Goal: Task Accomplishment & Management: Use online tool/utility

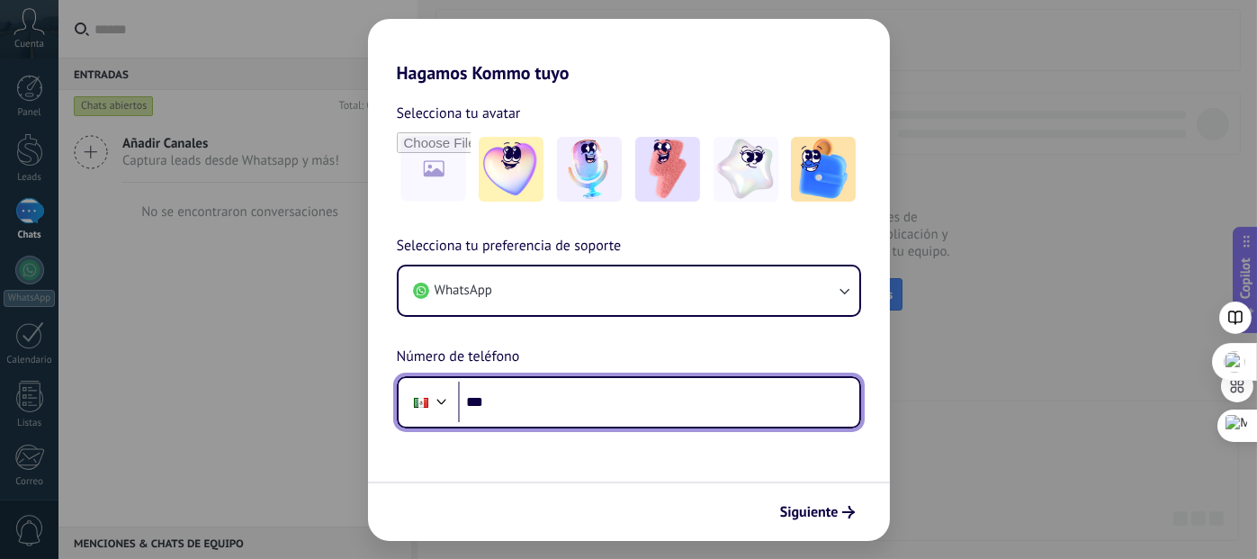
click at [664, 406] on input "***" at bounding box center [658, 401] width 401 height 41
type input "**********"
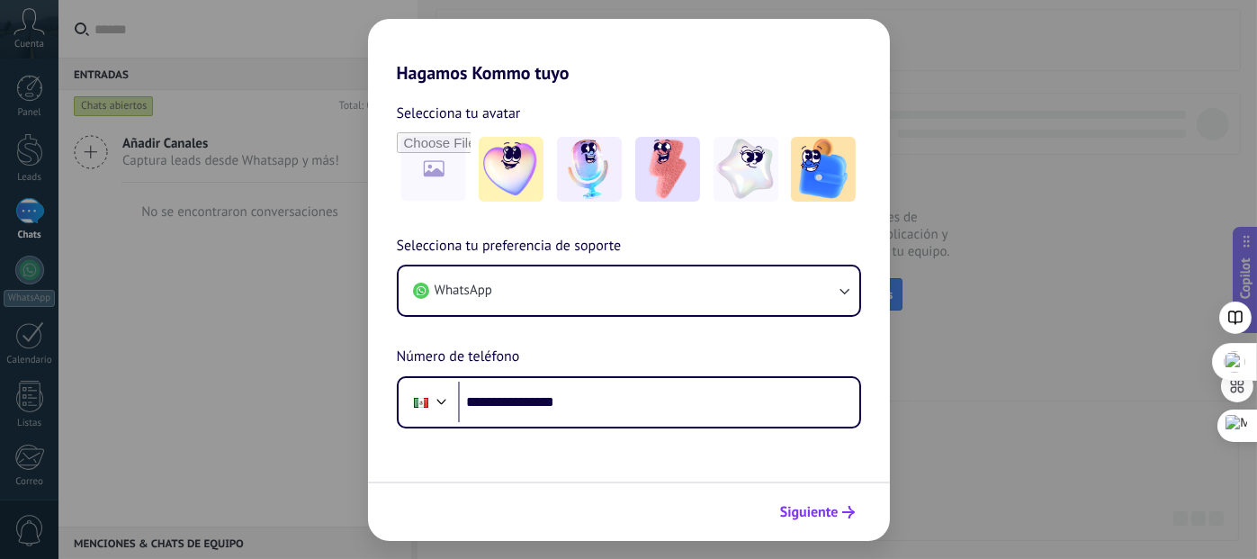
click at [832, 515] on span "Siguiente" at bounding box center [809, 512] width 58 height 13
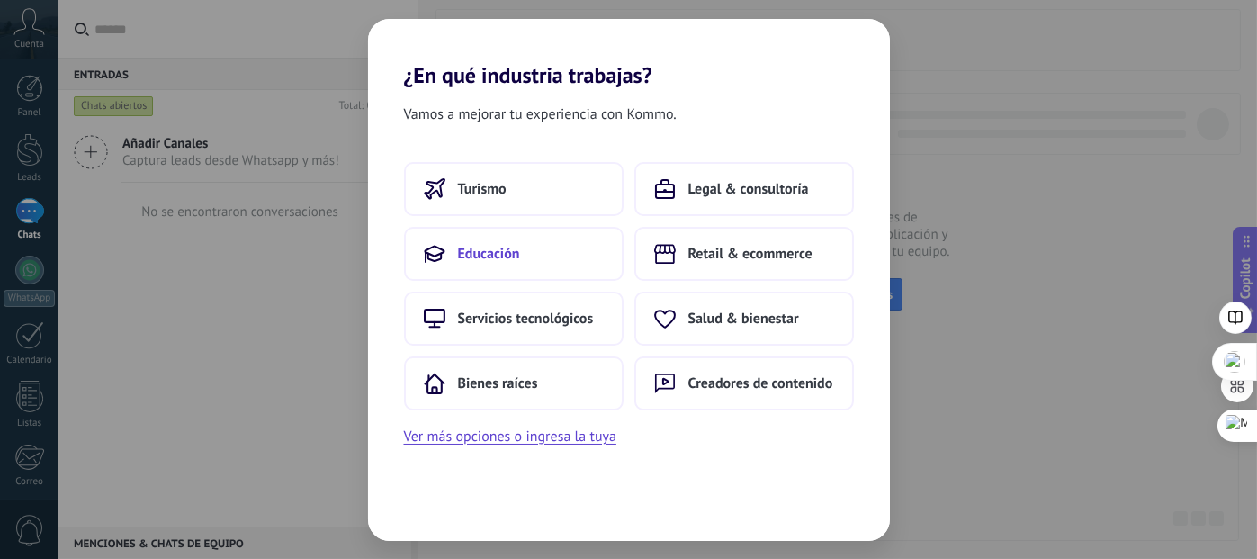
click at [459, 262] on span "Educación" at bounding box center [489, 254] width 62 height 18
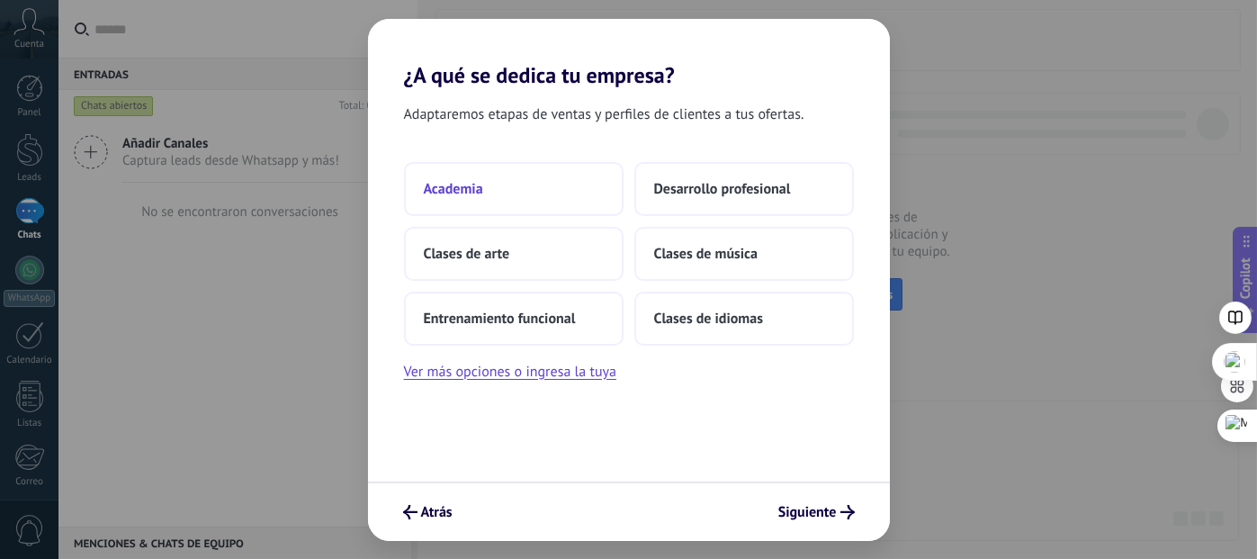
click at [485, 193] on button "Academia" at bounding box center [514, 189] width 220 height 54
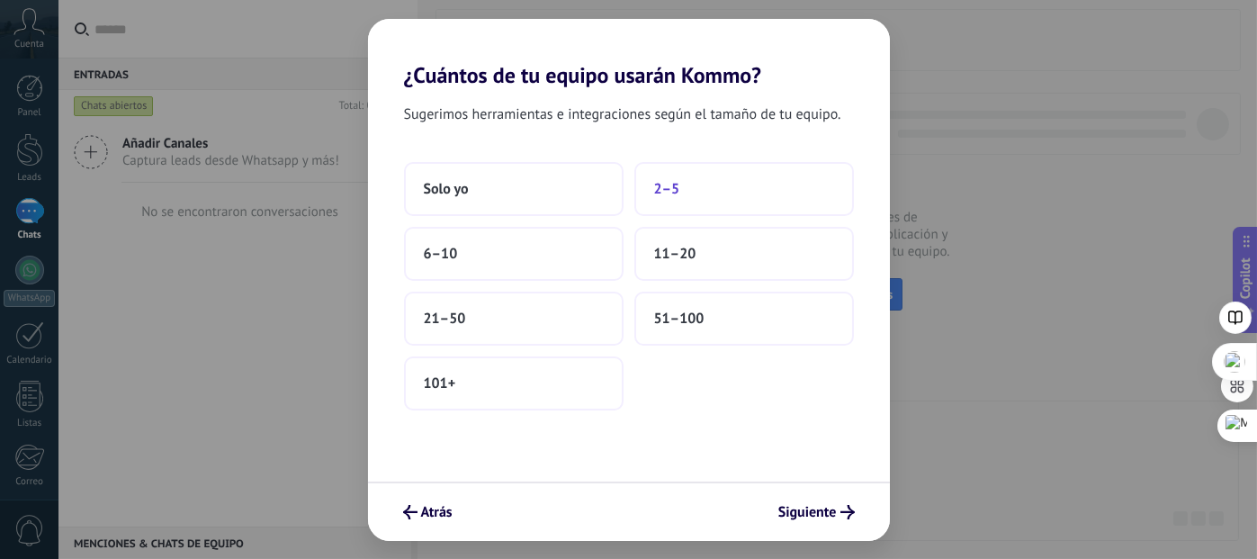
drag, startPoint x: 491, startPoint y: 193, endPoint x: 686, endPoint y: 188, distance: 194.4
click at [686, 188] on div "Solo yo 2–5 6–10 11–20 21–50 51–100 101+" at bounding box center [629, 286] width 450 height 248
click at [686, 188] on button "2–5" at bounding box center [744, 189] width 220 height 54
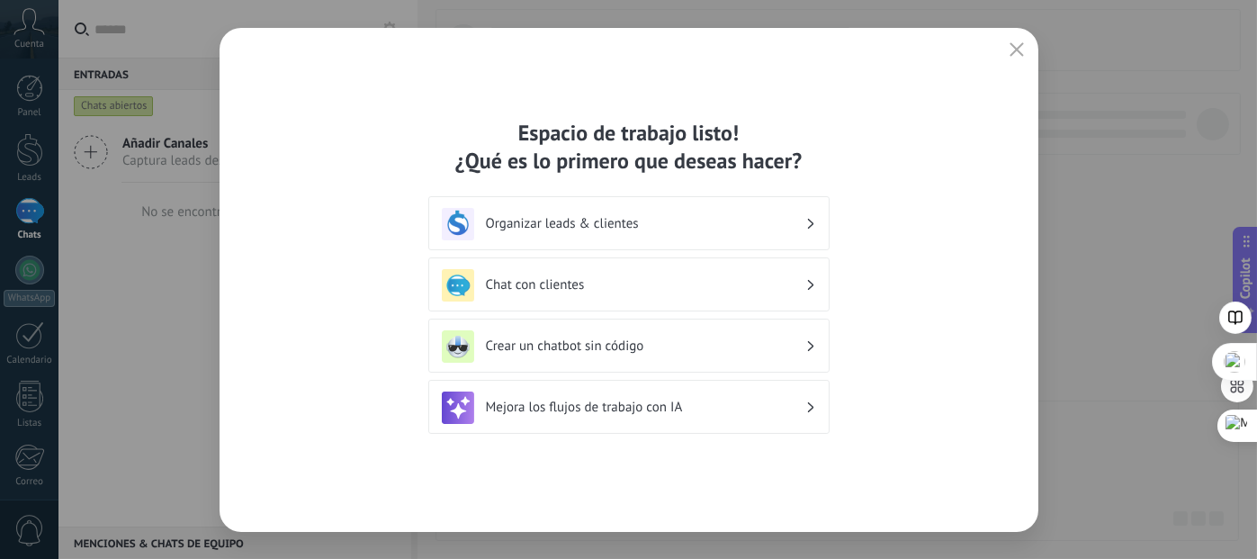
click at [626, 340] on h3 "Crear un chatbot sin código" at bounding box center [645, 345] width 319 height 17
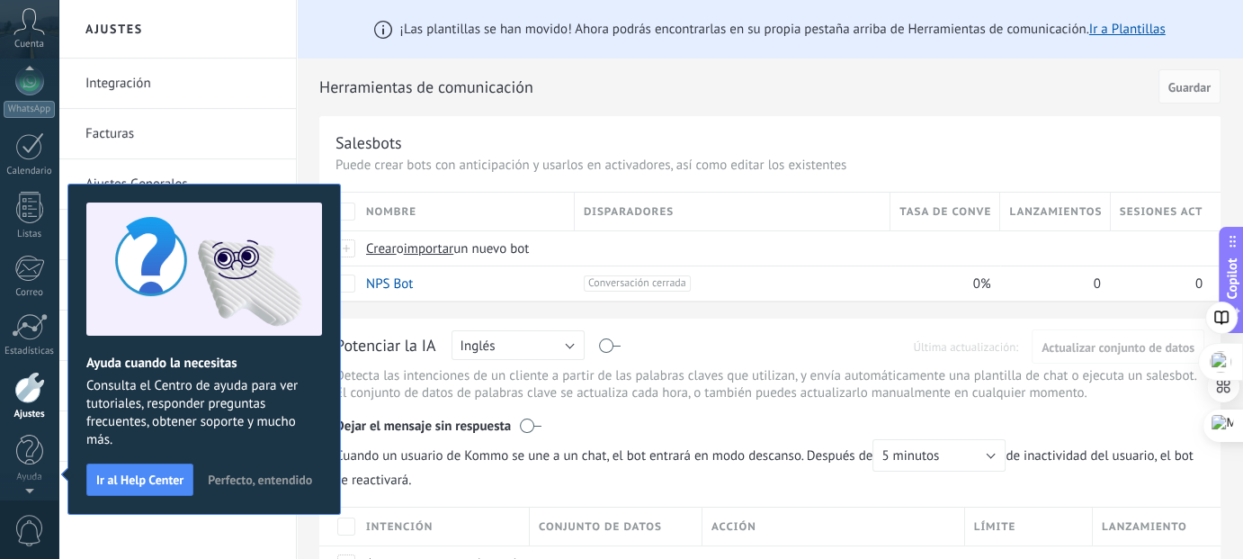
scroll to position [166, 0]
click at [262, 476] on span "Perfecto, entendido" at bounding box center [260, 479] width 104 height 13
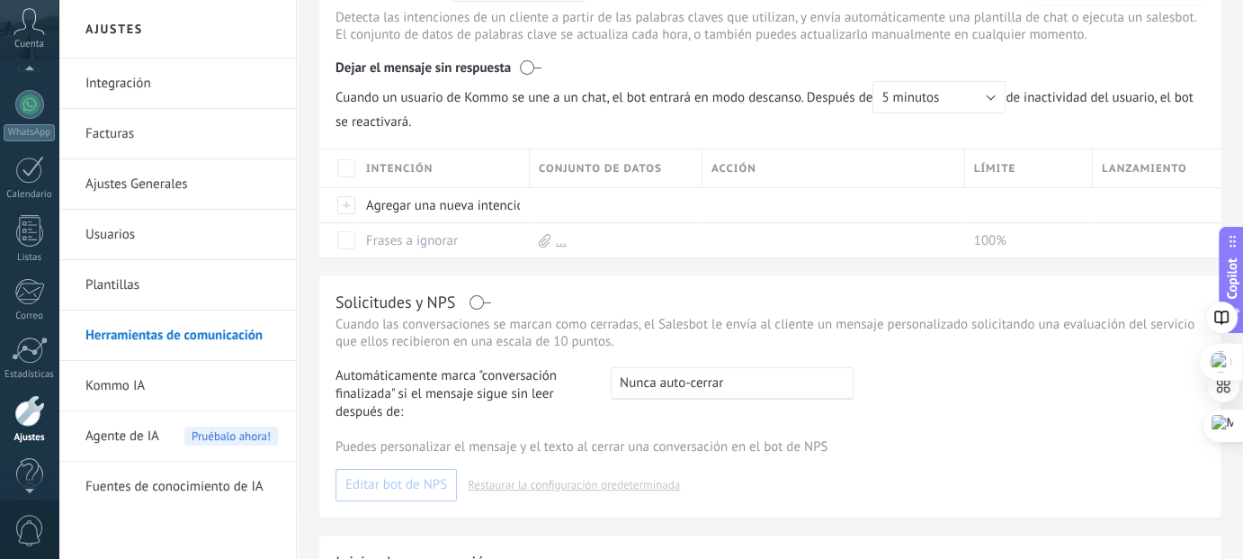
scroll to position [360, 0]
click at [997, 94] on button "5 minutos" at bounding box center [939, 95] width 133 height 32
click at [959, 100] on span "5 minutos" at bounding box center [931, 95] width 138 height 17
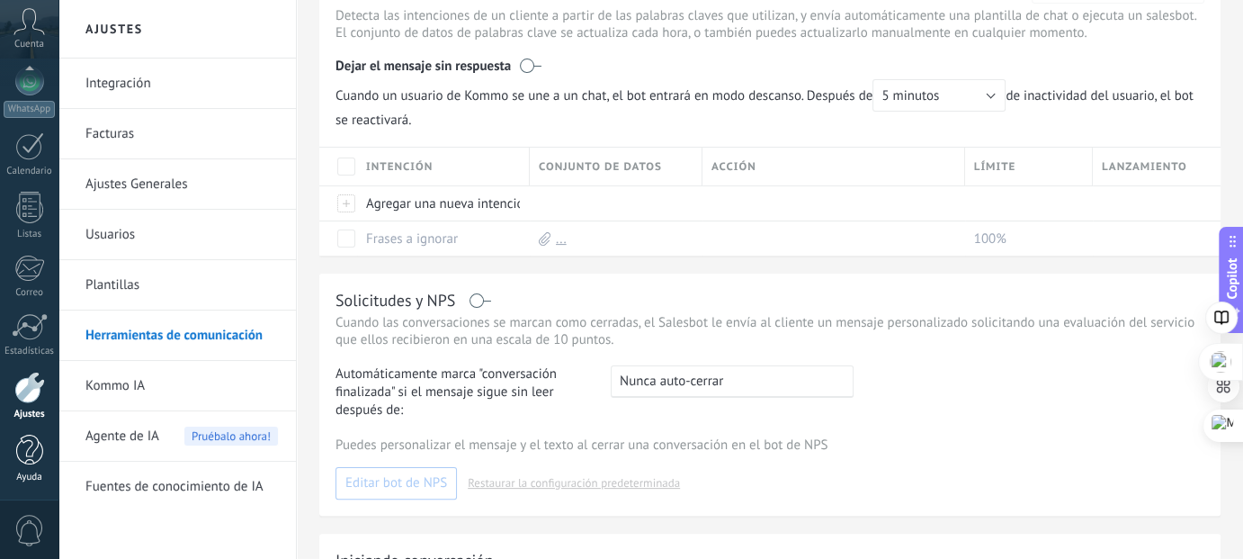
click at [26, 461] on div at bounding box center [29, 450] width 27 height 31
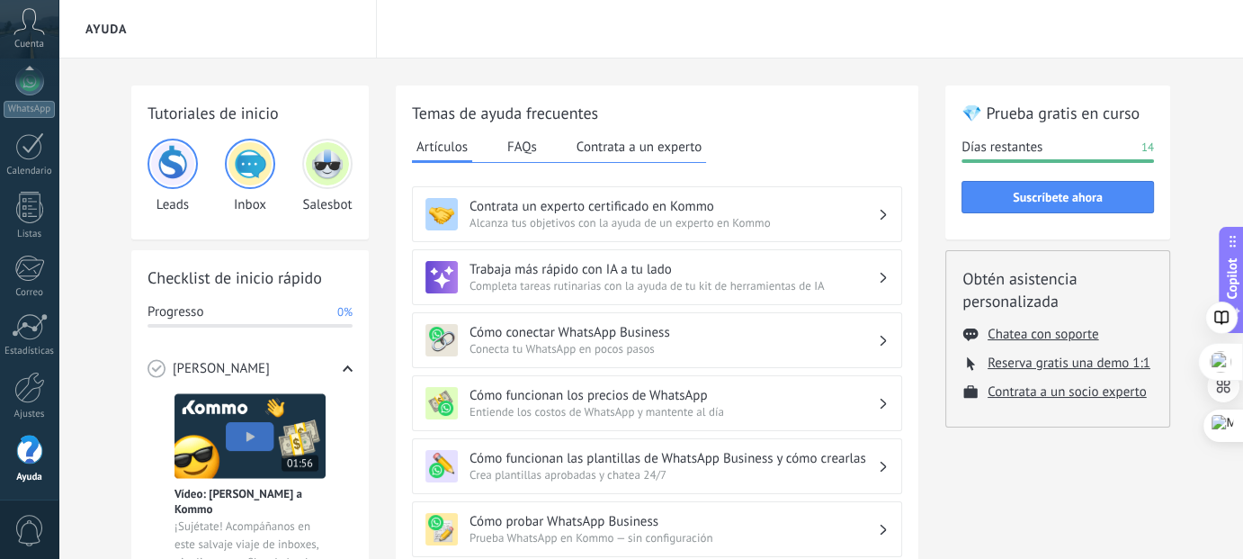
click at [698, 337] on h3 "Cómo conectar WhatsApp Business" at bounding box center [674, 332] width 408 height 17
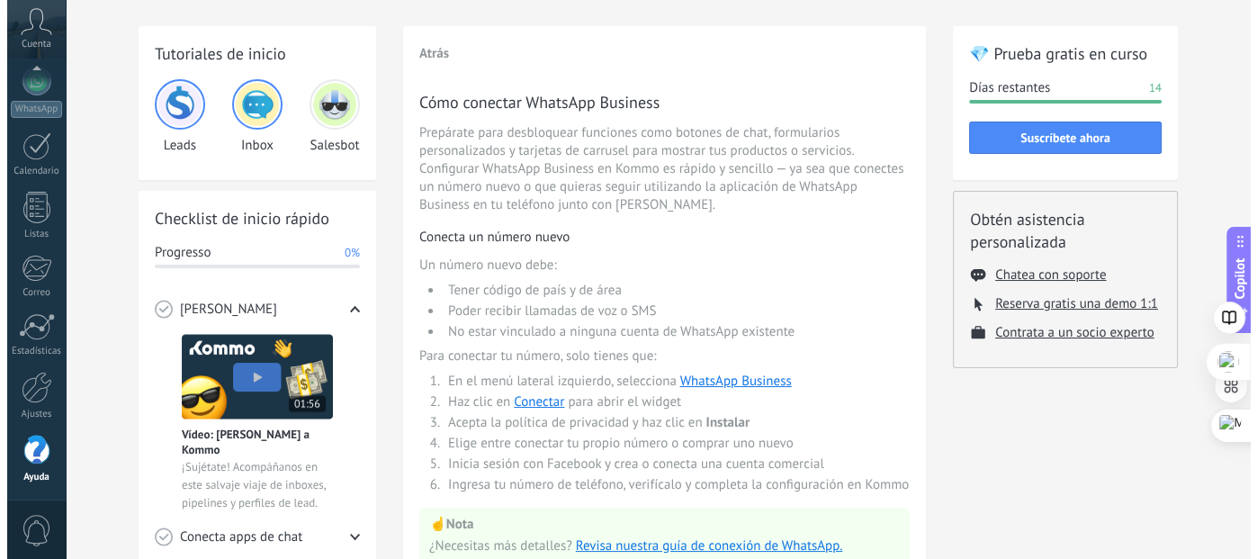
scroll to position [57, 0]
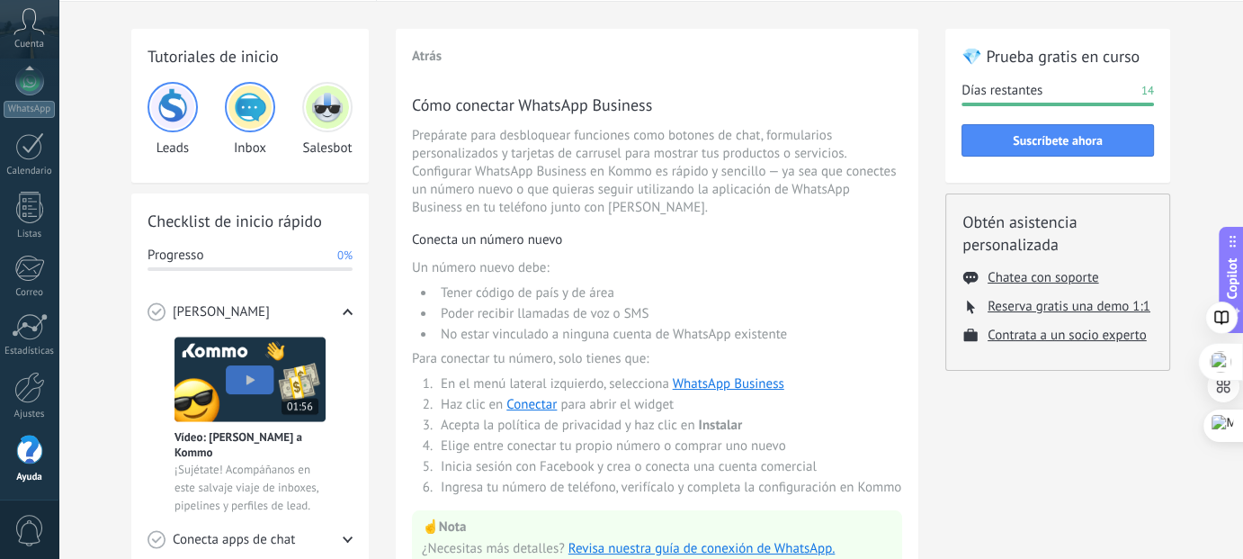
click at [33, 457] on div at bounding box center [29, 450] width 27 height 31
click at [243, 118] on img at bounding box center [250, 106] width 43 height 43
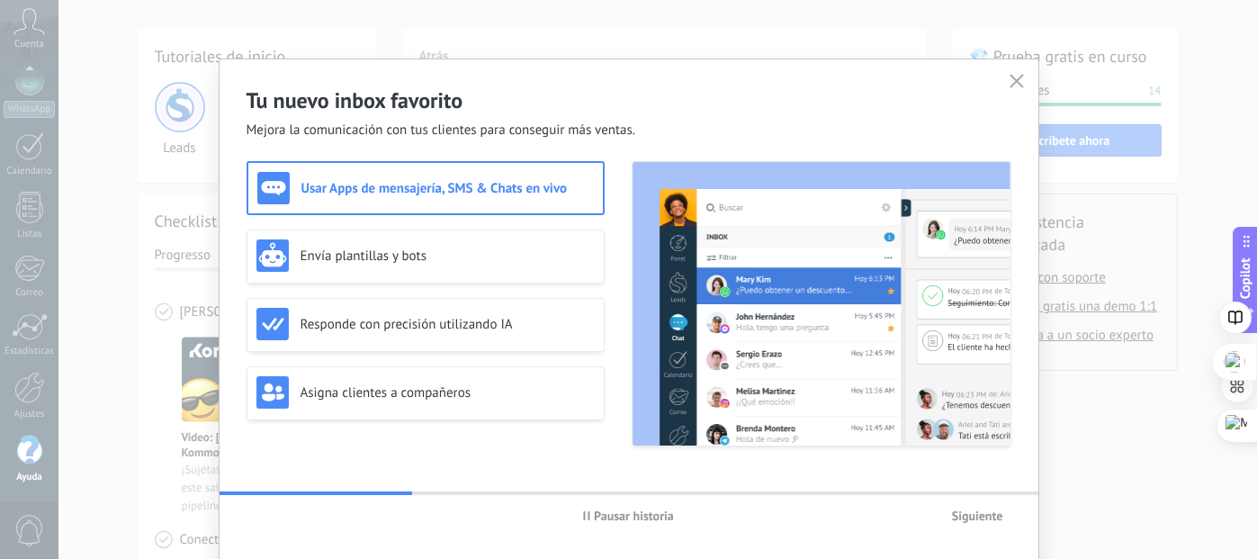
click at [335, 203] on div "Usar Apps de mensajería, SMS & Chats en vivo" at bounding box center [425, 188] width 358 height 54
click at [349, 196] on div "Usar Apps de mensajería, SMS & Chats en vivo" at bounding box center [425, 188] width 336 height 32
click at [993, 516] on span "Siguiente" at bounding box center [977, 515] width 51 height 13
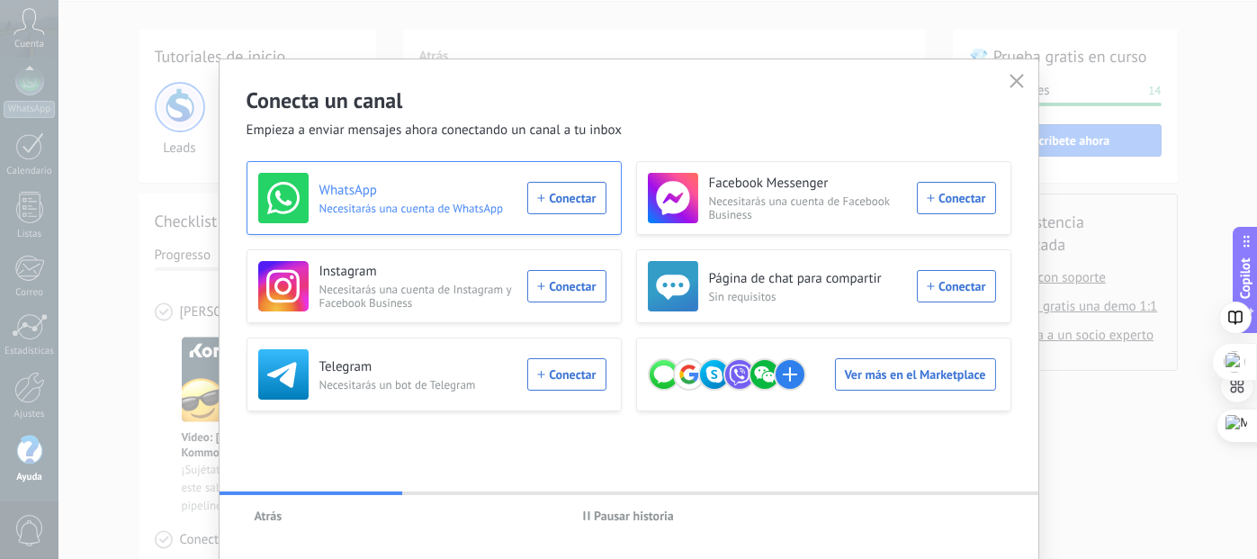
click at [417, 202] on span "Necesitarás una cuenta de WhatsApp" at bounding box center [418, 208] width 198 height 13
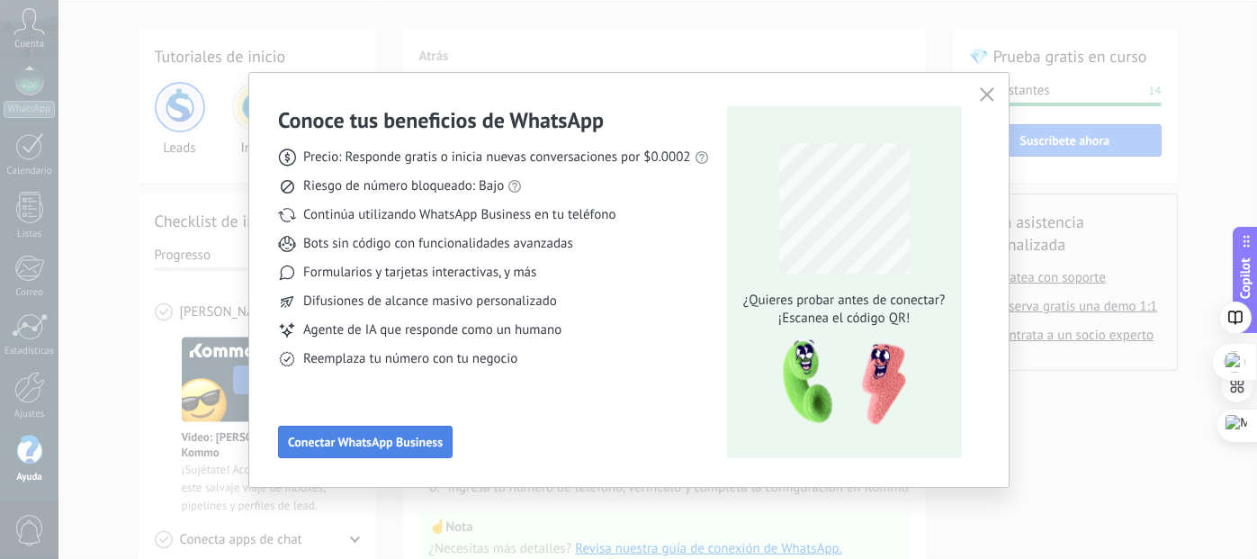
click at [354, 435] on span "Conectar WhatsApp Business" at bounding box center [365, 441] width 155 height 13
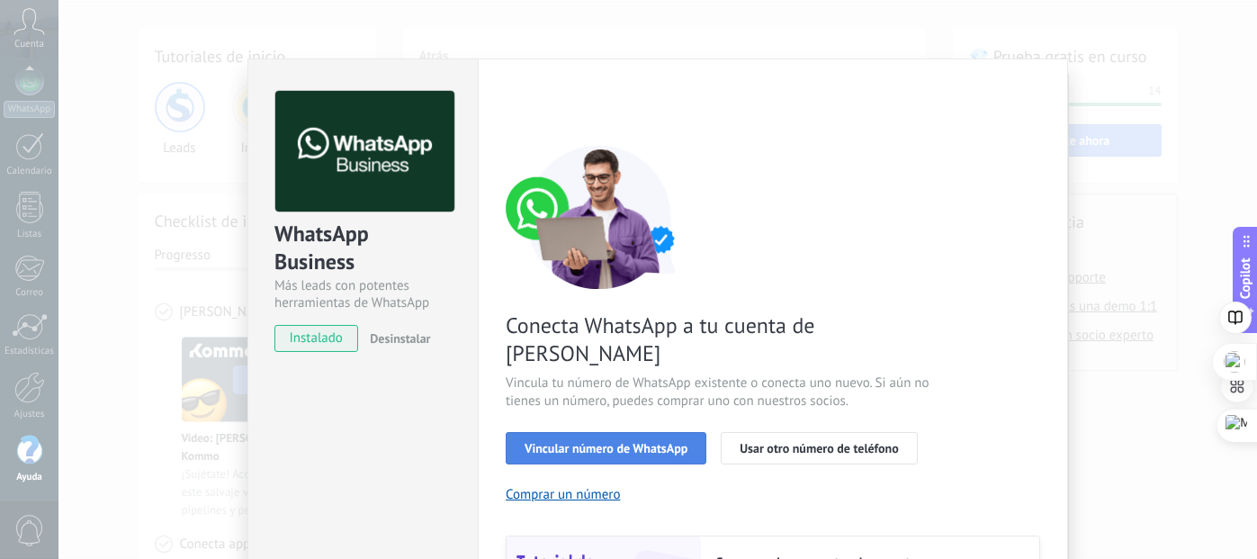
click at [597, 442] on span "Vincular número de WhatsApp" at bounding box center [605, 448] width 163 height 13
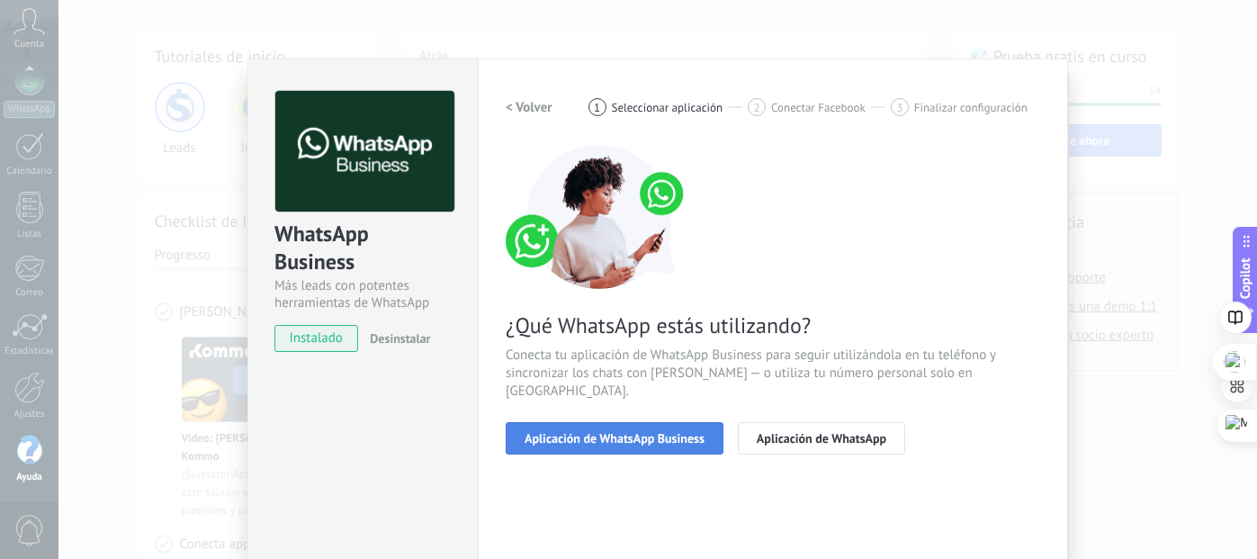
click at [608, 422] on button "Aplicación de WhatsApp Business" at bounding box center [615, 438] width 218 height 32
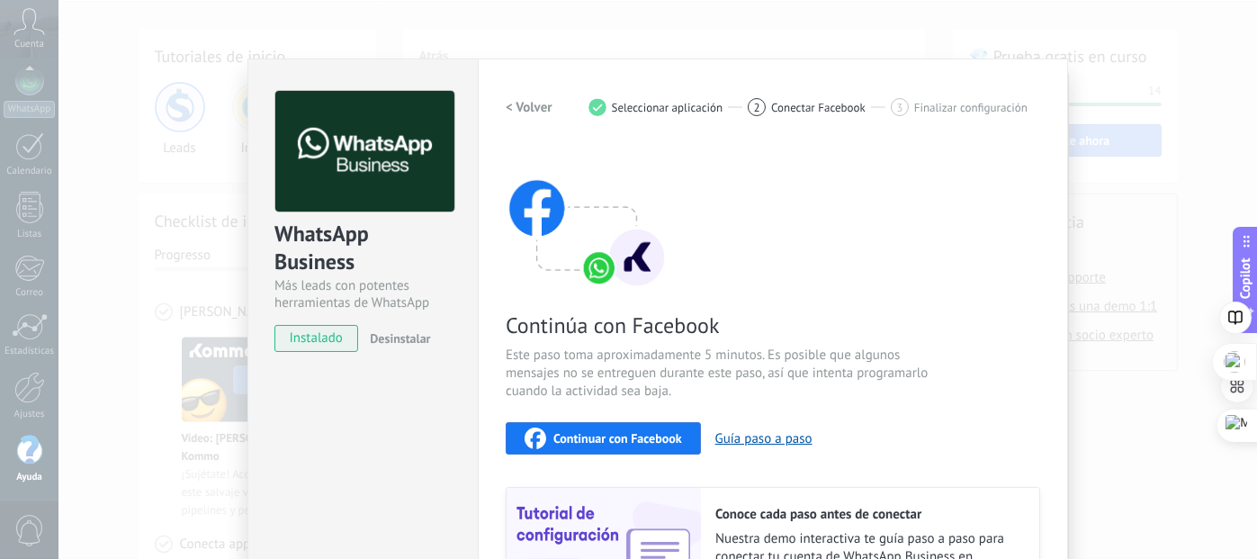
click at [530, 113] on h2 "< Volver" at bounding box center [529, 107] width 47 height 17
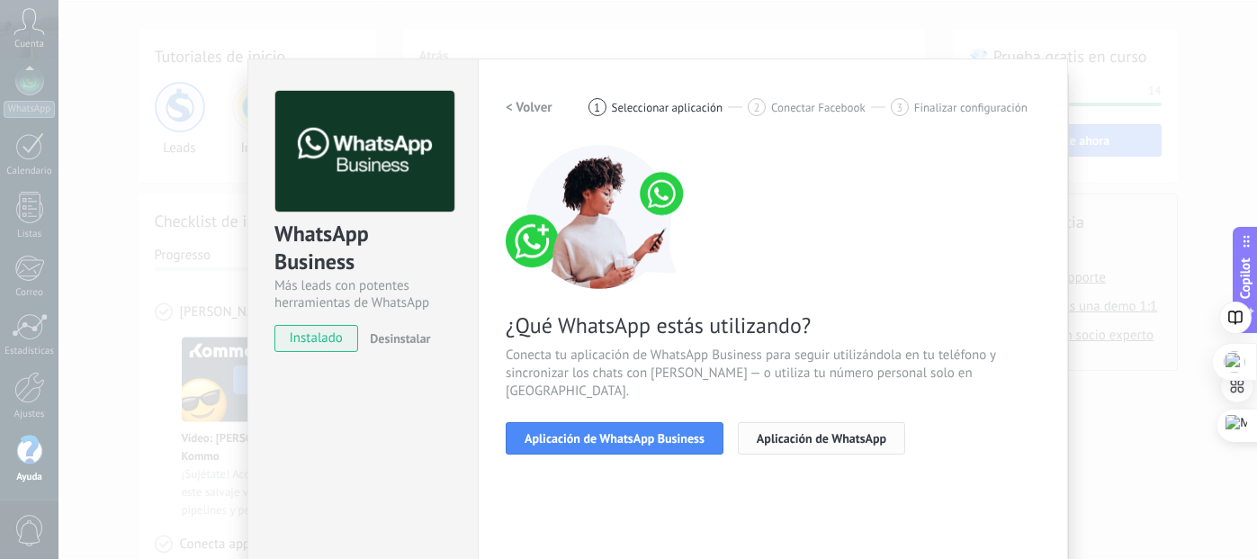
click at [815, 432] on span "Aplicación de WhatsApp" at bounding box center [822, 438] width 130 height 13
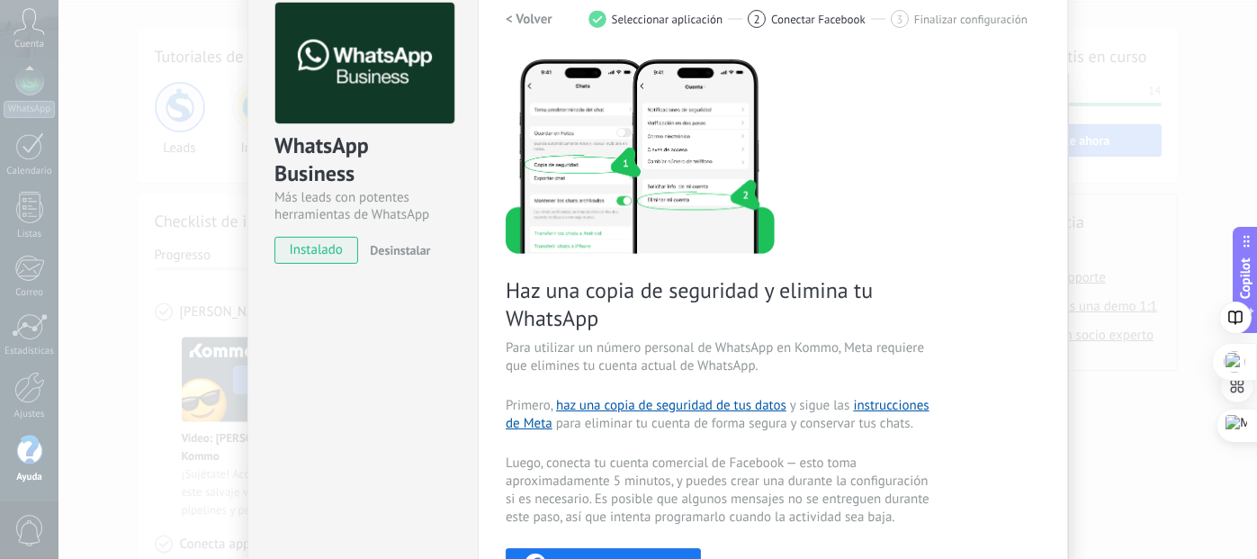
scroll to position [0, 0]
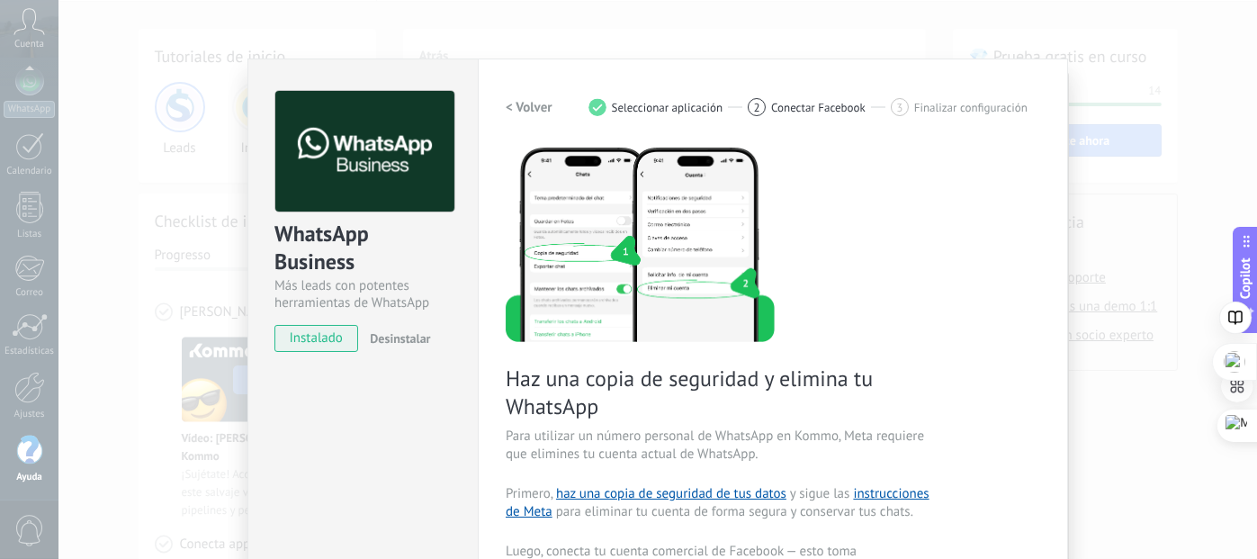
click at [533, 107] on h2 "< Volver" at bounding box center [529, 107] width 47 height 17
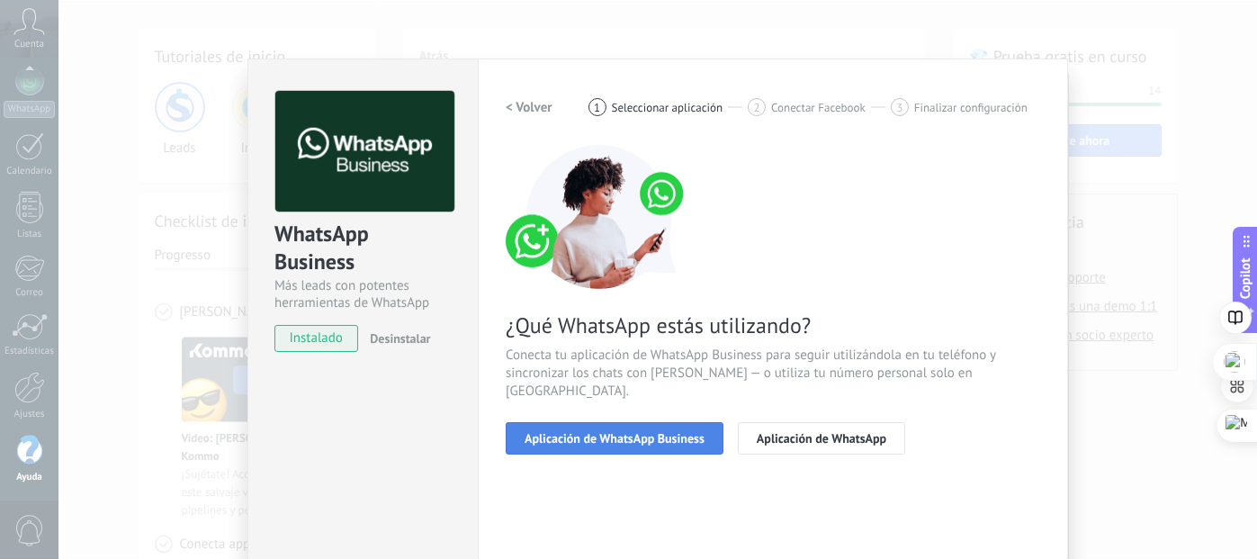
click at [615, 432] on span "Aplicación de WhatsApp Business" at bounding box center [614, 438] width 180 height 13
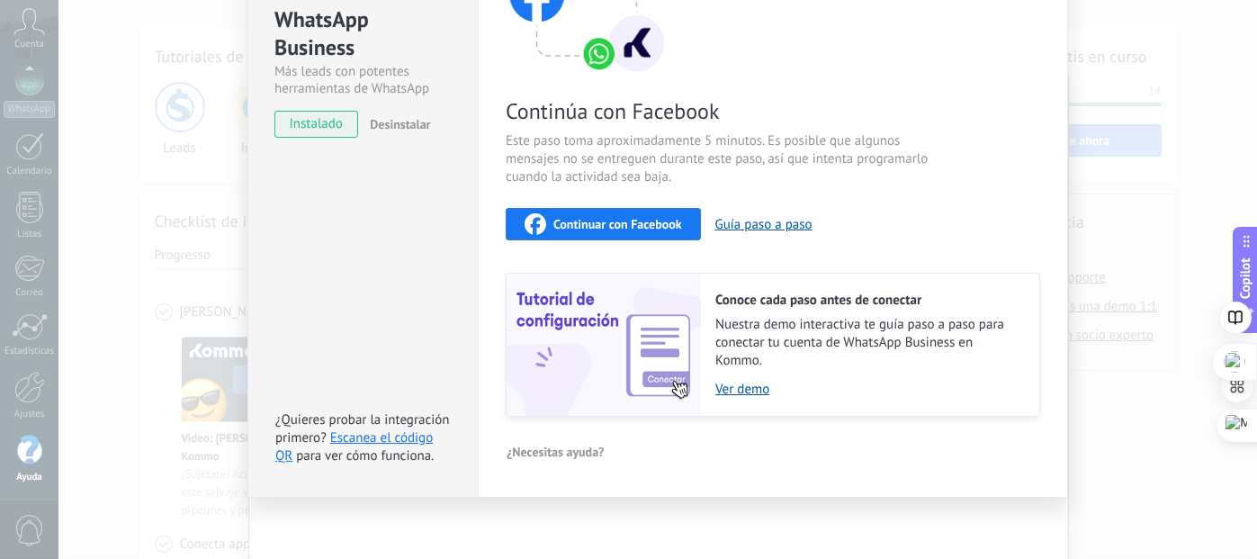
scroll to position [219, 0]
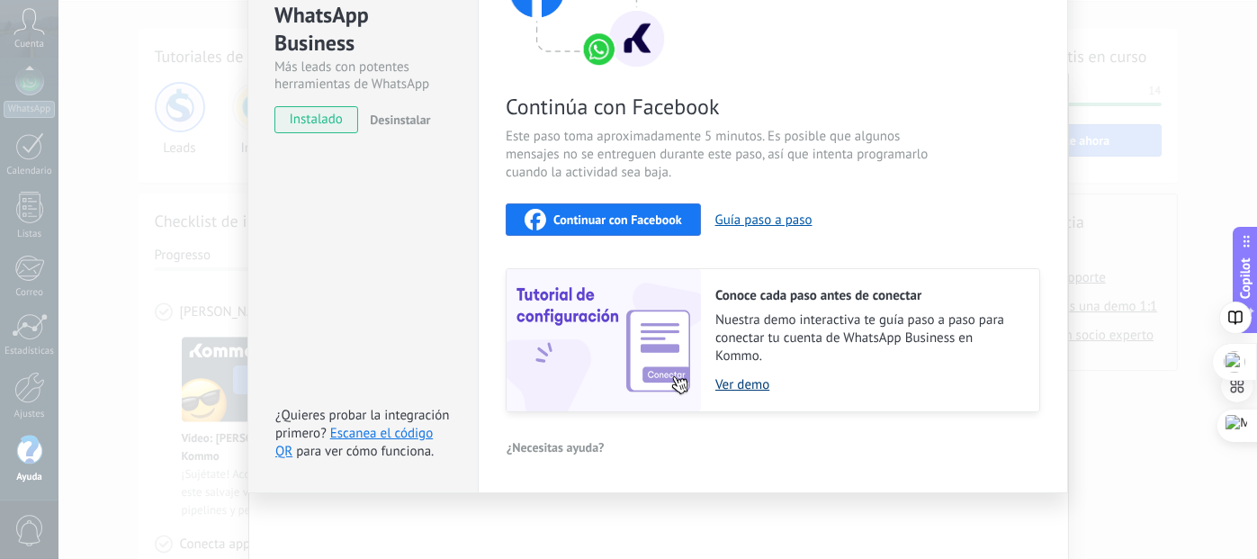
click at [753, 385] on link "Ver demo" at bounding box center [868, 384] width 306 height 17
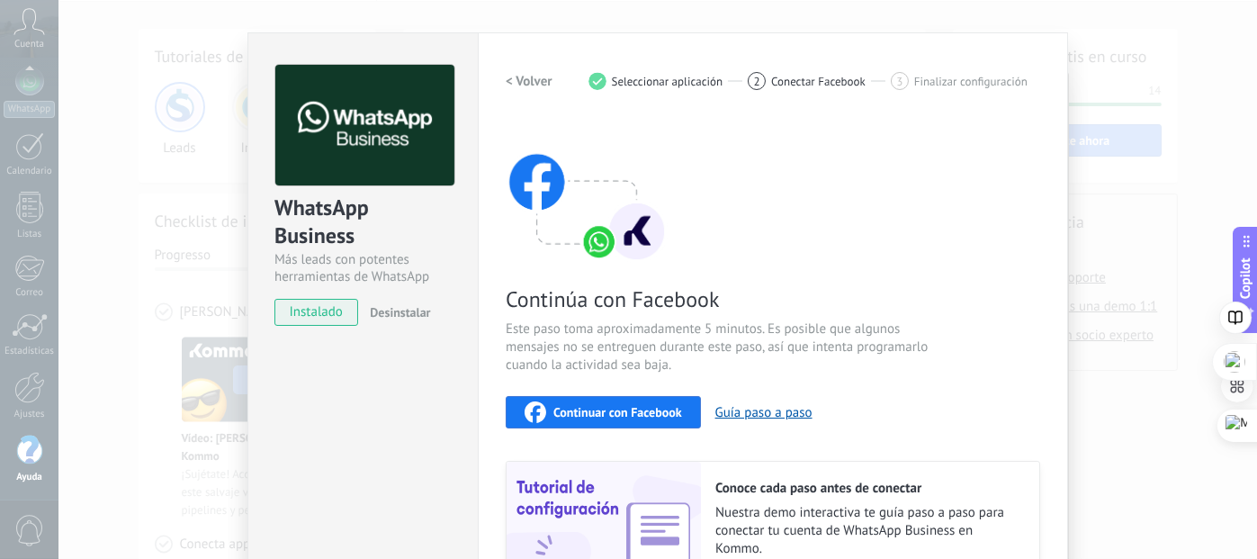
scroll to position [0, 0]
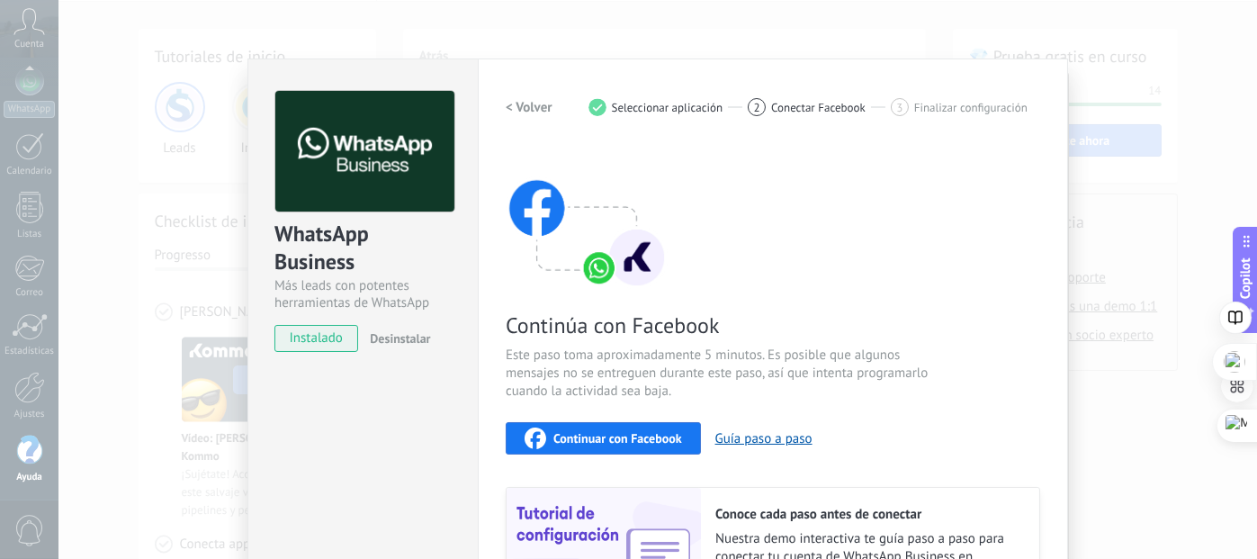
click at [307, 340] on span "instalado" at bounding box center [316, 338] width 82 height 27
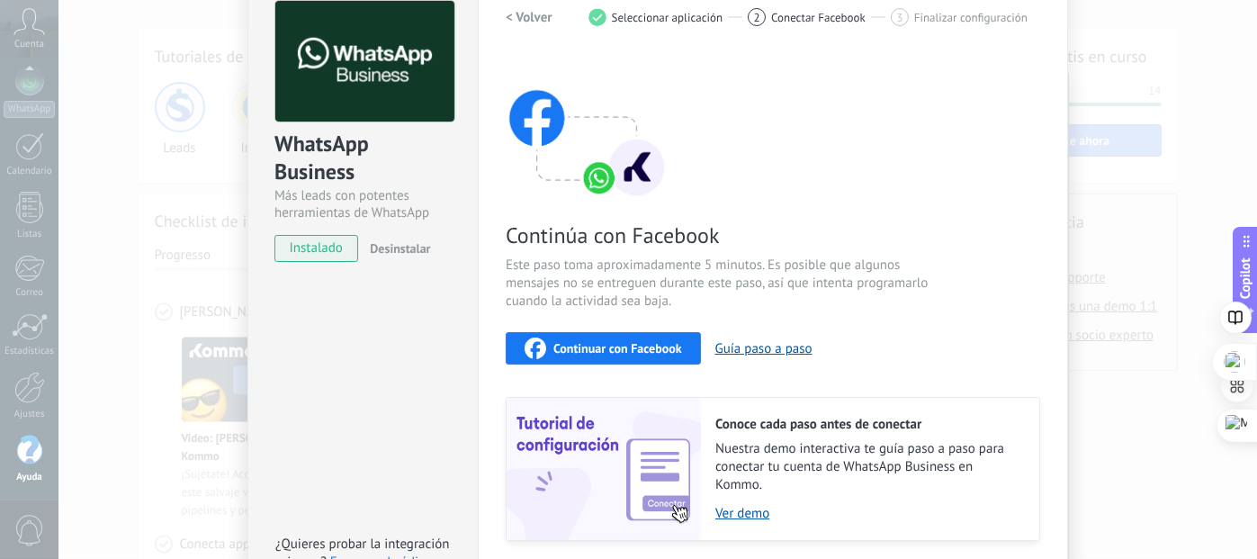
click at [614, 352] on span "Continuar con Facebook" at bounding box center [617, 348] width 129 height 13
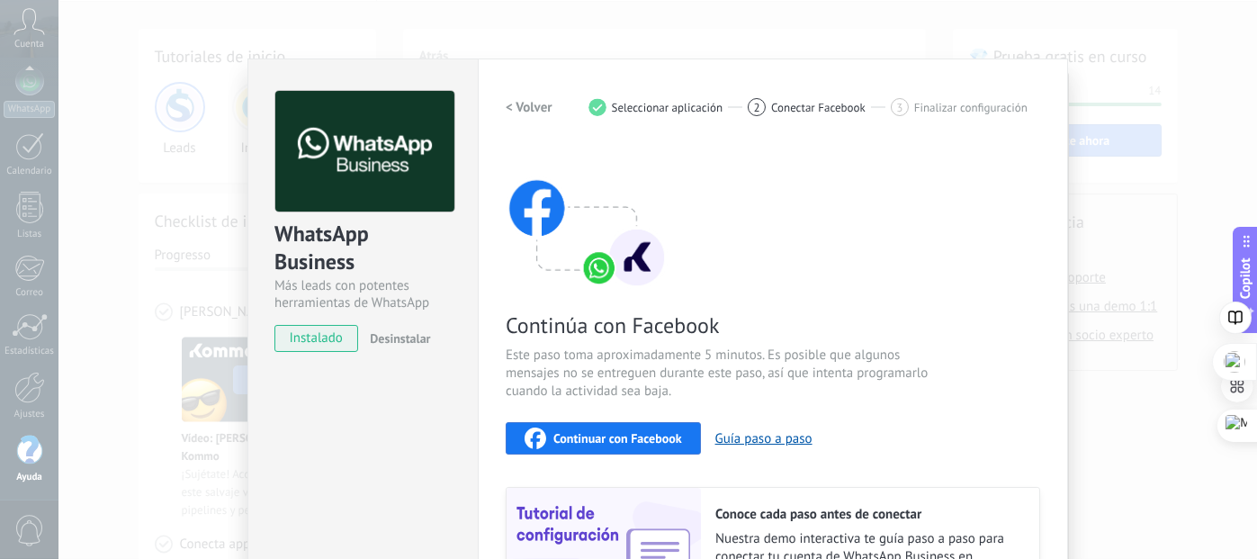
scroll to position [0, 0]
click at [757, 112] on div "2" at bounding box center [757, 107] width 18 height 18
click at [933, 120] on div "< Volver 1 Seleccionar aplicación 2 Conectar Facebook 3 Finalizar configuración" at bounding box center [773, 107] width 534 height 32
click at [378, 453] on div "WhatsApp Business Más leads con potentes herramientas de WhatsApp instalado Des…" at bounding box center [362, 384] width 230 height 653
click at [513, 109] on h2 "< Volver" at bounding box center [529, 107] width 47 height 17
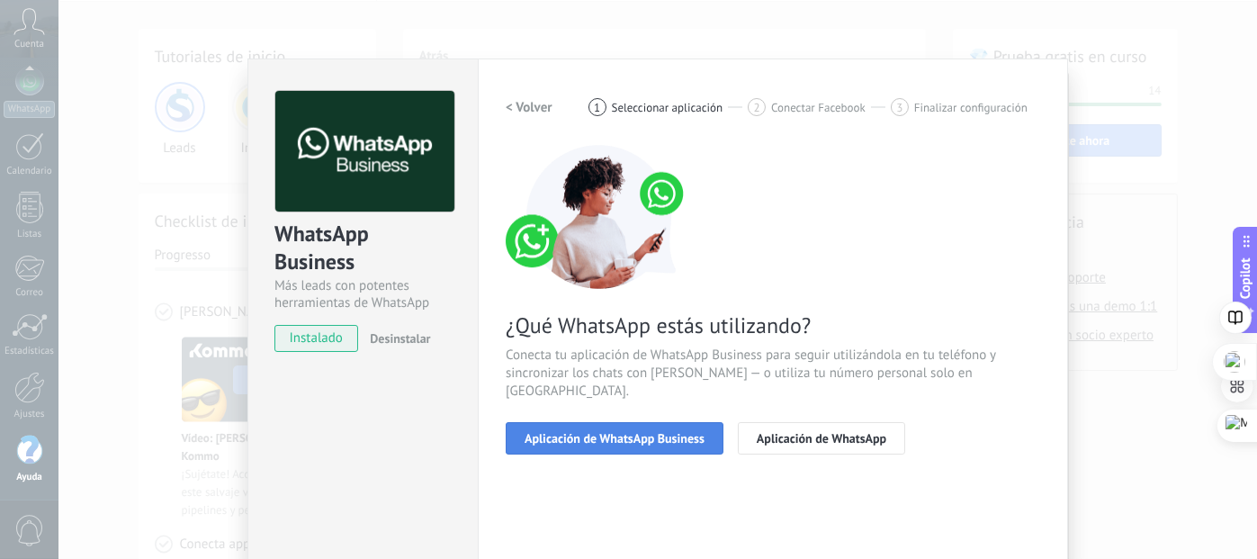
click at [647, 432] on span "Aplicación de WhatsApp Business" at bounding box center [614, 438] width 180 height 13
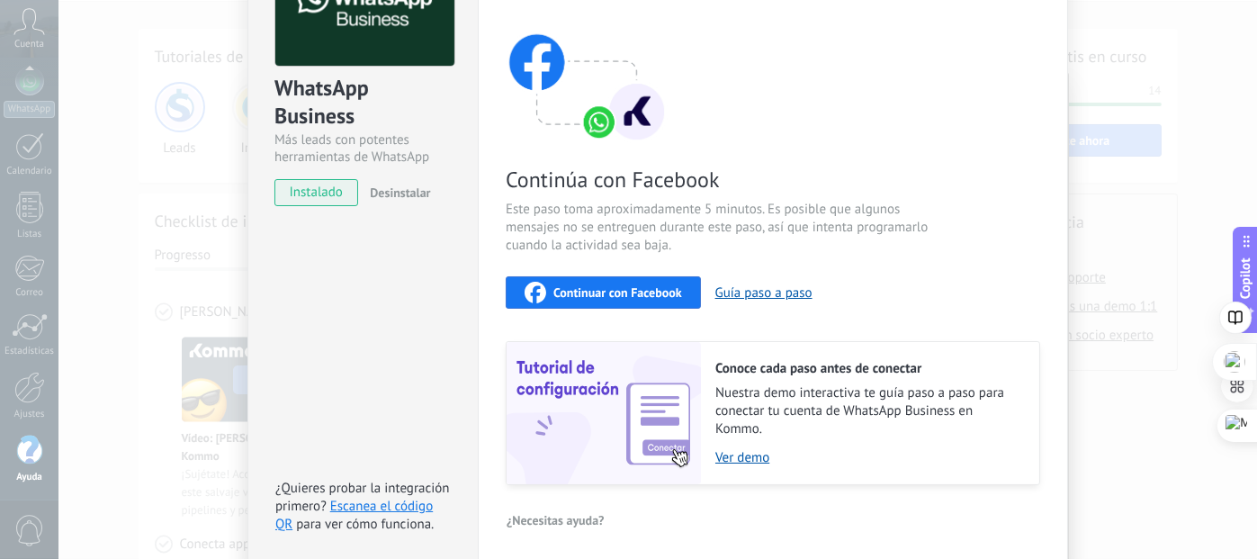
scroll to position [180, 0]
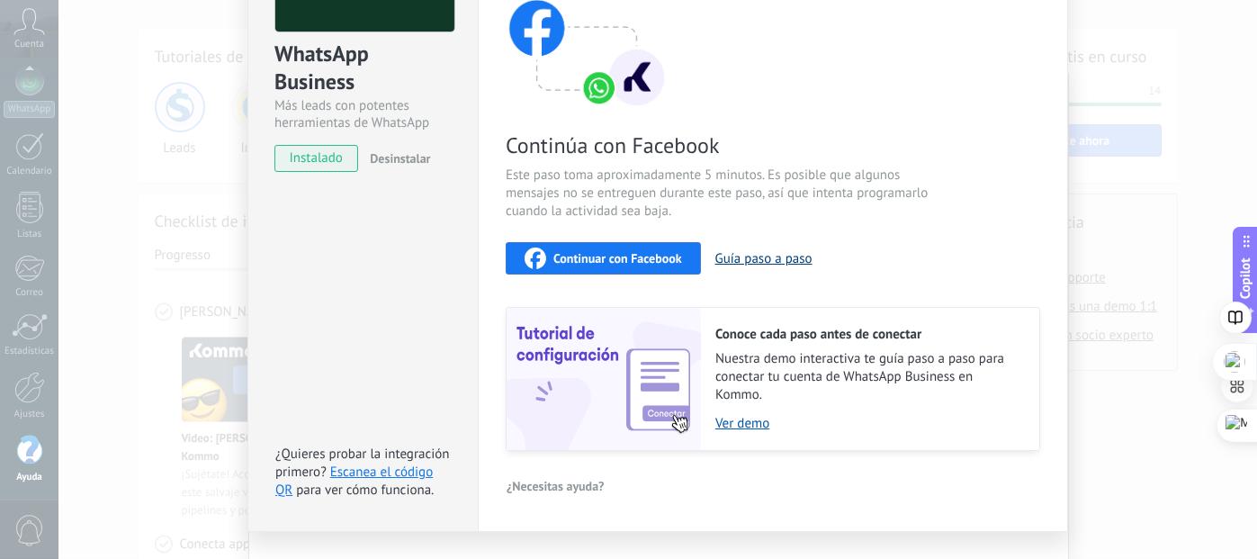
click at [763, 256] on button "Guía paso a paso" at bounding box center [763, 258] width 97 height 17
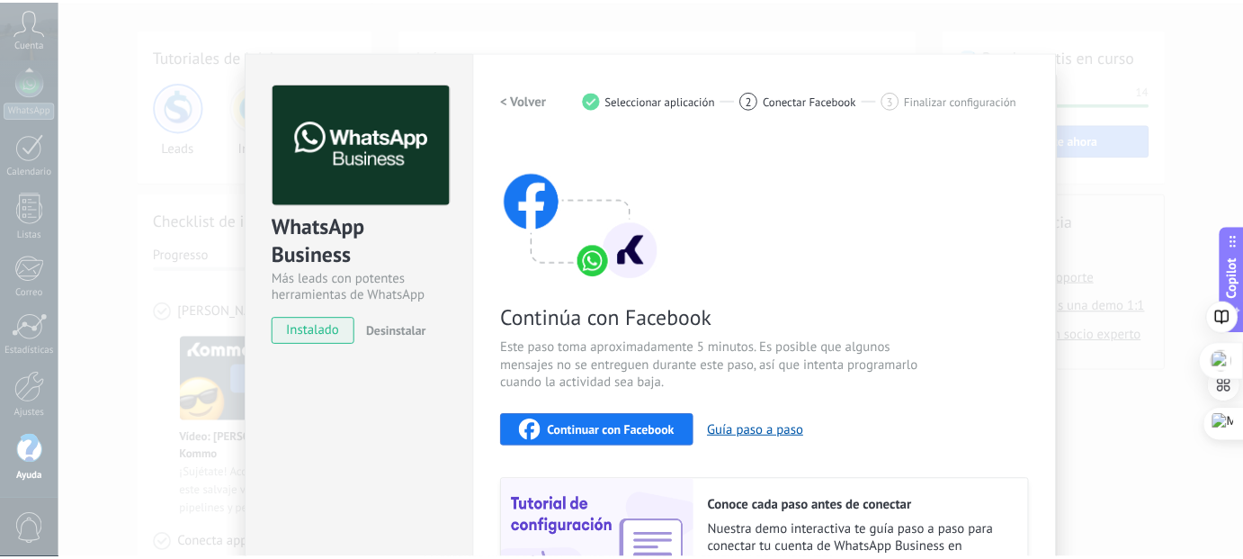
scroll to position [0, 0]
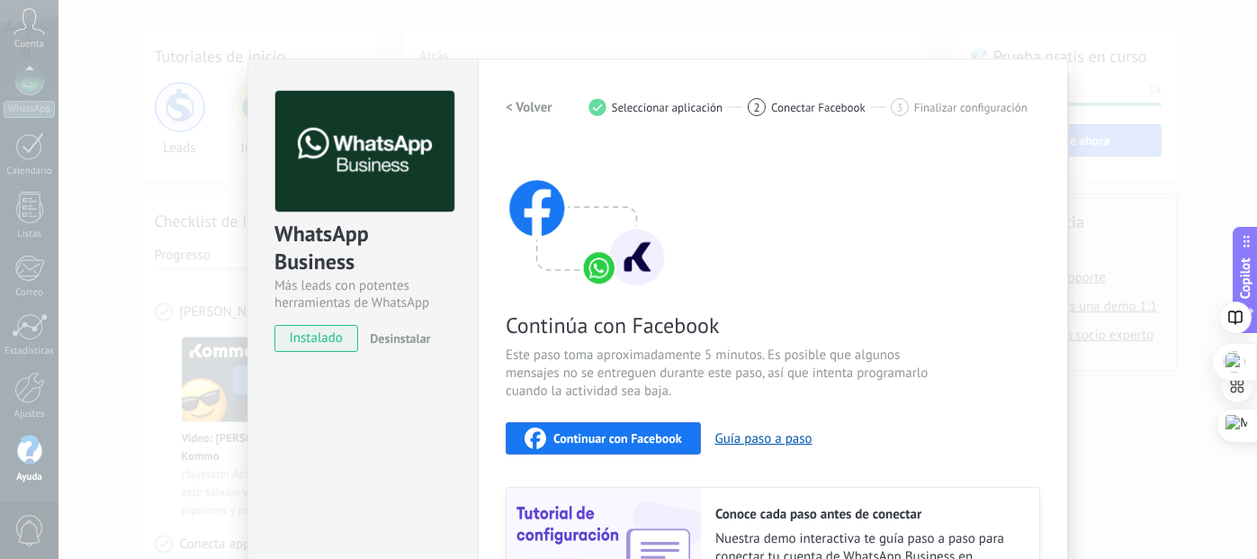
click at [346, 42] on div "WhatsApp Business Más leads con potentes herramientas de WhatsApp instalado Des…" at bounding box center [657, 279] width 1198 height 559
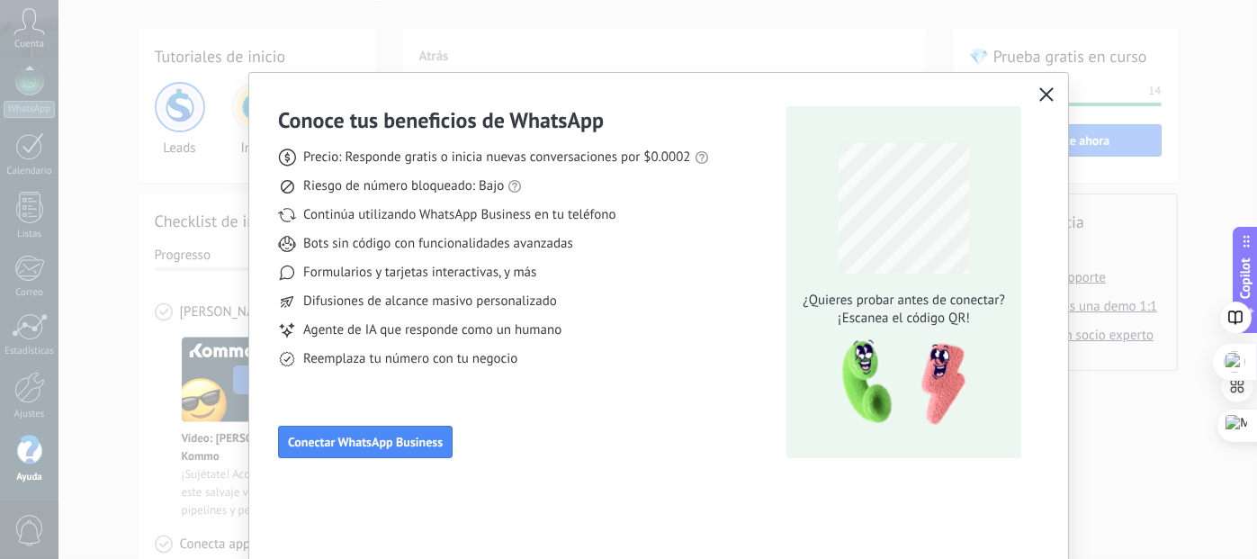
click at [19, 21] on div "Conoce tus beneficios de WhatsApp Precio: Responde gratis o inicia nuevas conve…" at bounding box center [628, 279] width 1257 height 559
click at [25, 450] on div "Conoce tus beneficios de WhatsApp Precio: Responde gratis o inicia nuevas conve…" at bounding box center [628, 279] width 1257 height 559
click at [24, 390] on div "Conoce tus beneficios de WhatsApp Precio: Responde gratis o inicia nuevas conve…" at bounding box center [628, 279] width 1257 height 559
click at [1039, 101] on span "button" at bounding box center [1046, 95] width 14 height 16
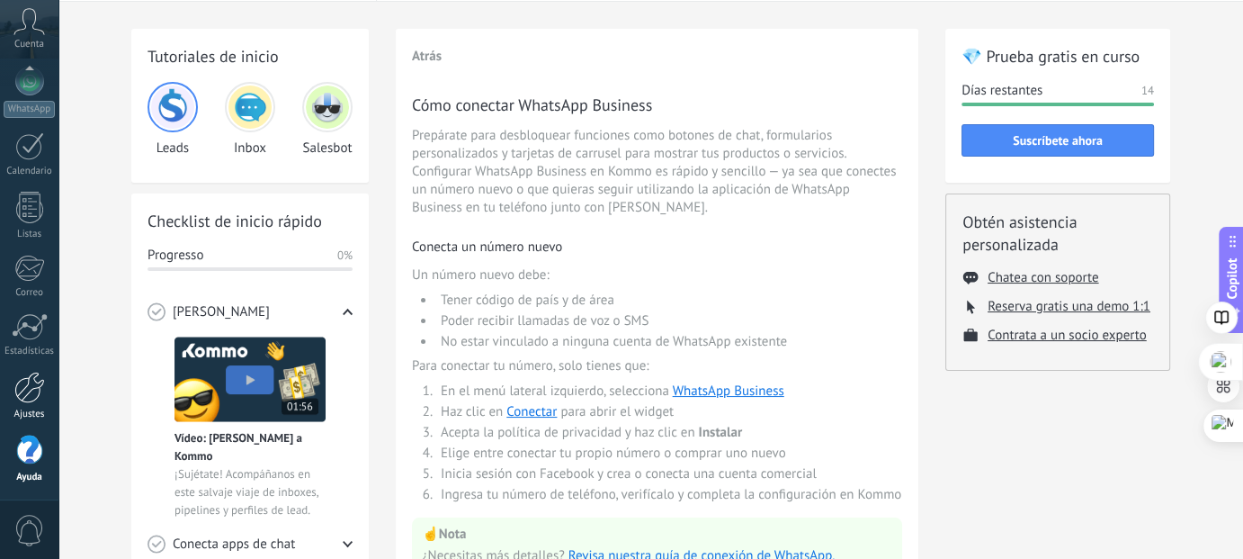
click at [15, 385] on div at bounding box center [29, 387] width 31 height 31
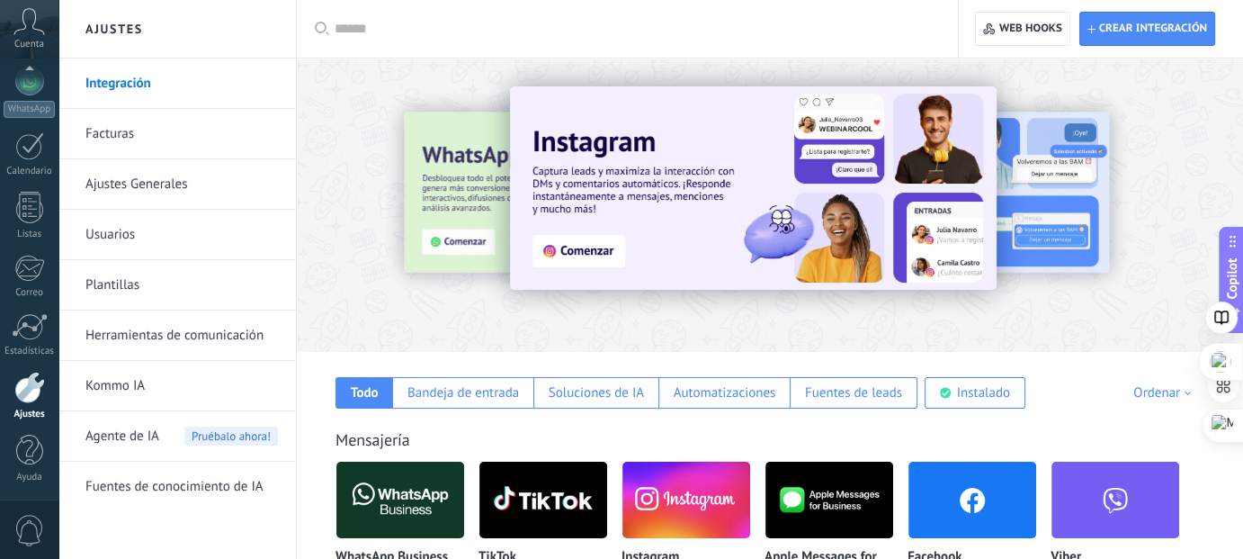
click at [134, 83] on link "Integración" at bounding box center [181, 83] width 193 height 50
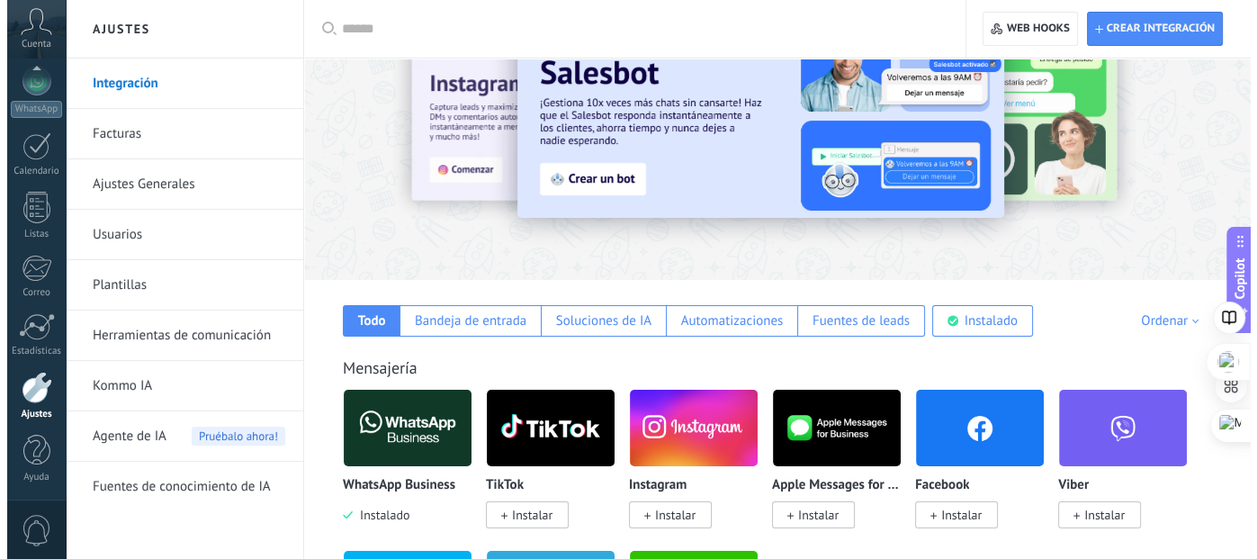
scroll to position [180, 0]
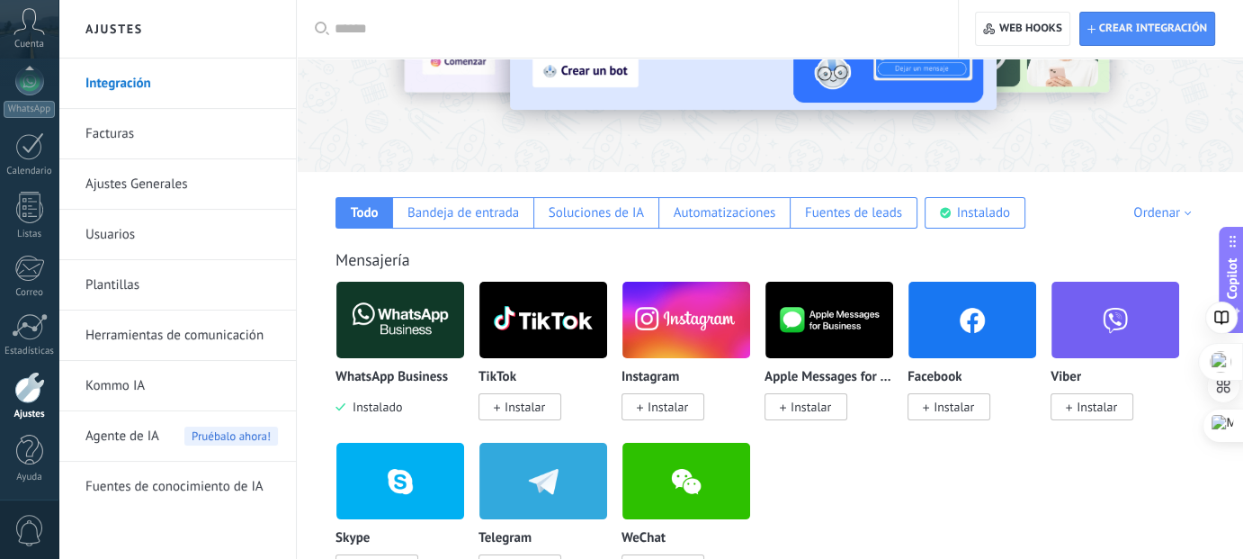
click at [398, 332] on img at bounding box center [400, 319] width 128 height 87
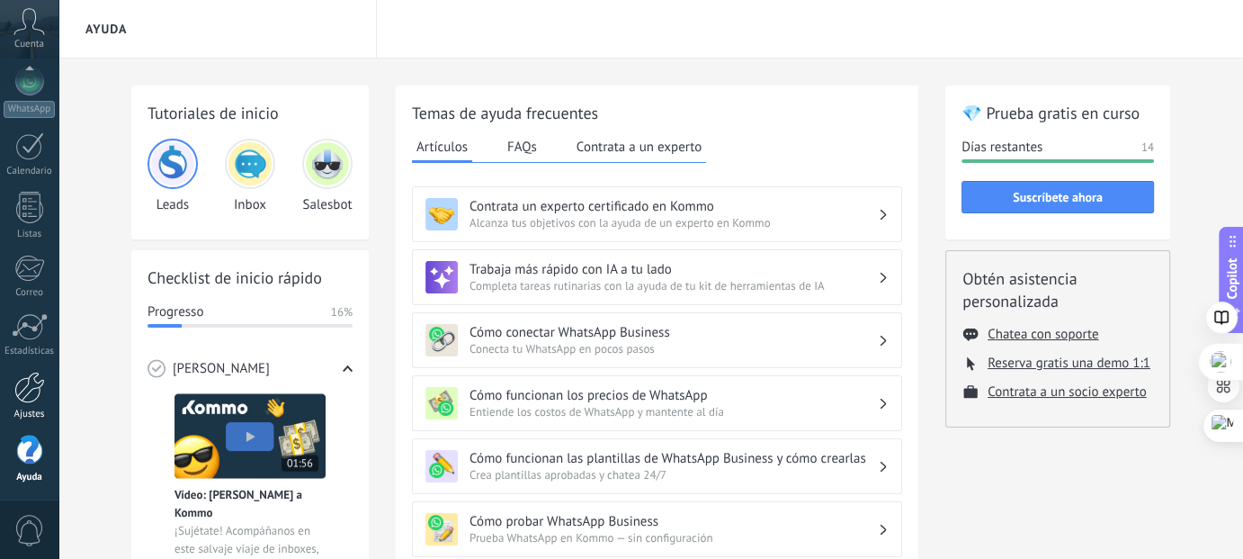
click at [30, 396] on div at bounding box center [29, 387] width 31 height 31
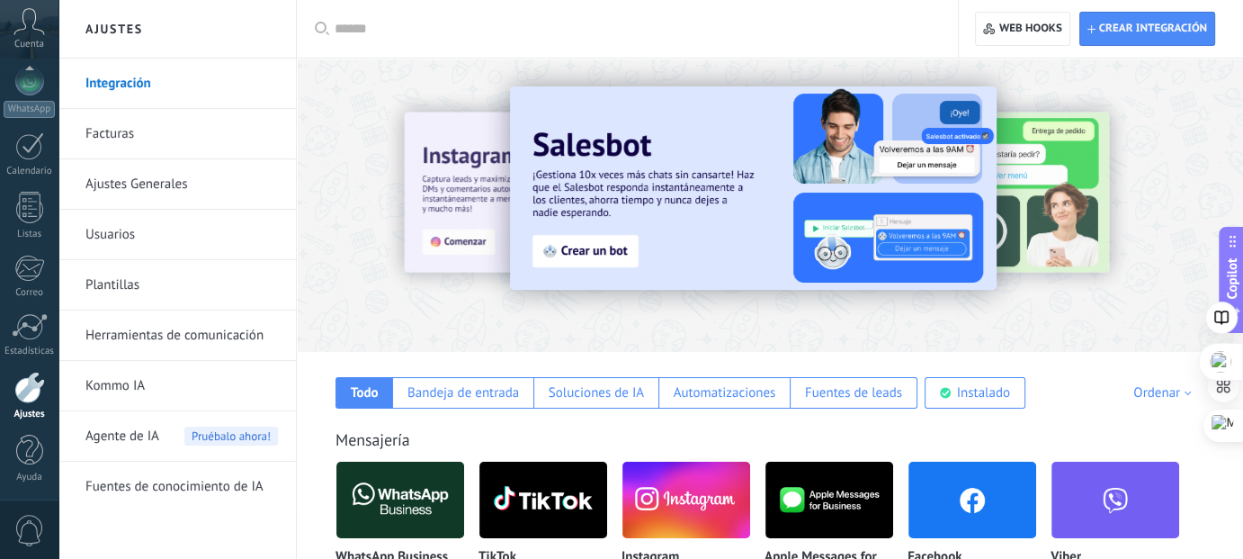
click at [1224, 208] on div at bounding box center [1216, 204] width 405 height 162
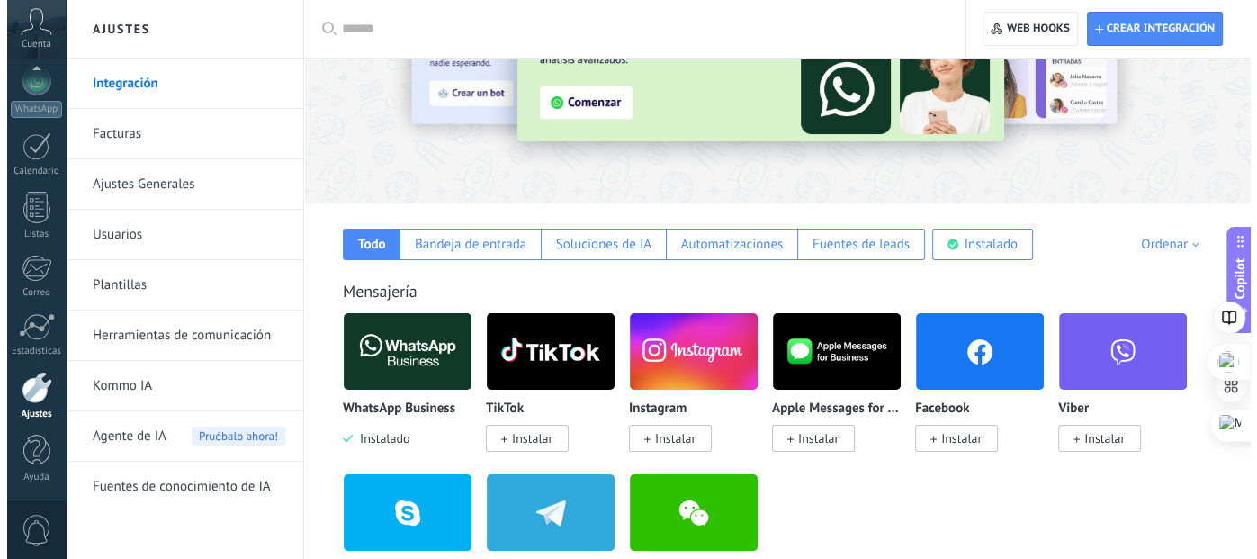
scroll to position [180, 0]
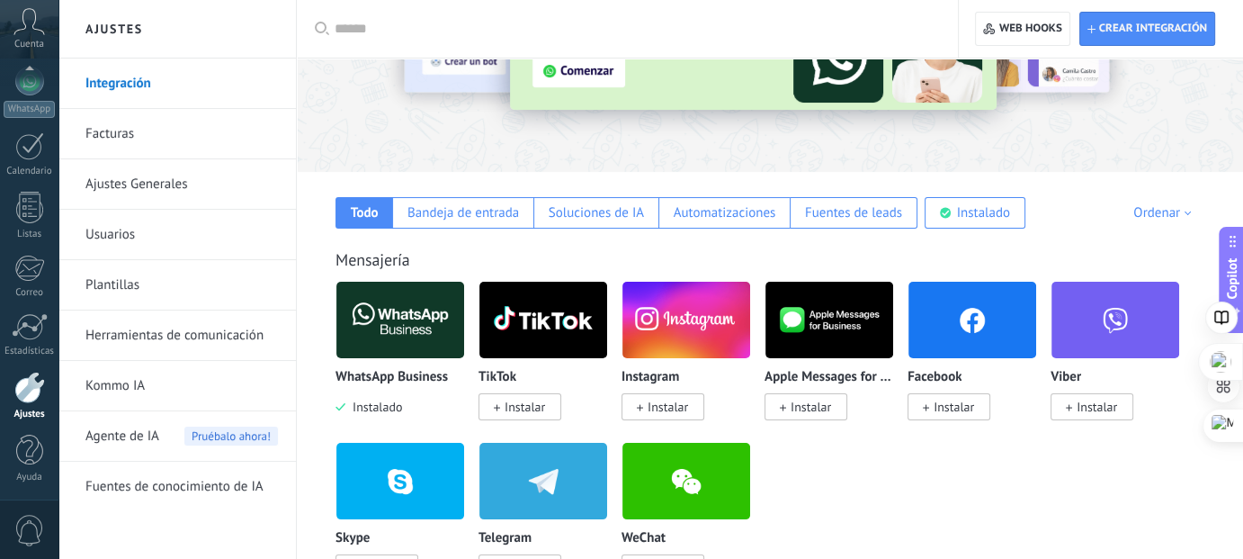
click at [954, 415] on span "Instalar" at bounding box center [954, 407] width 40 height 16
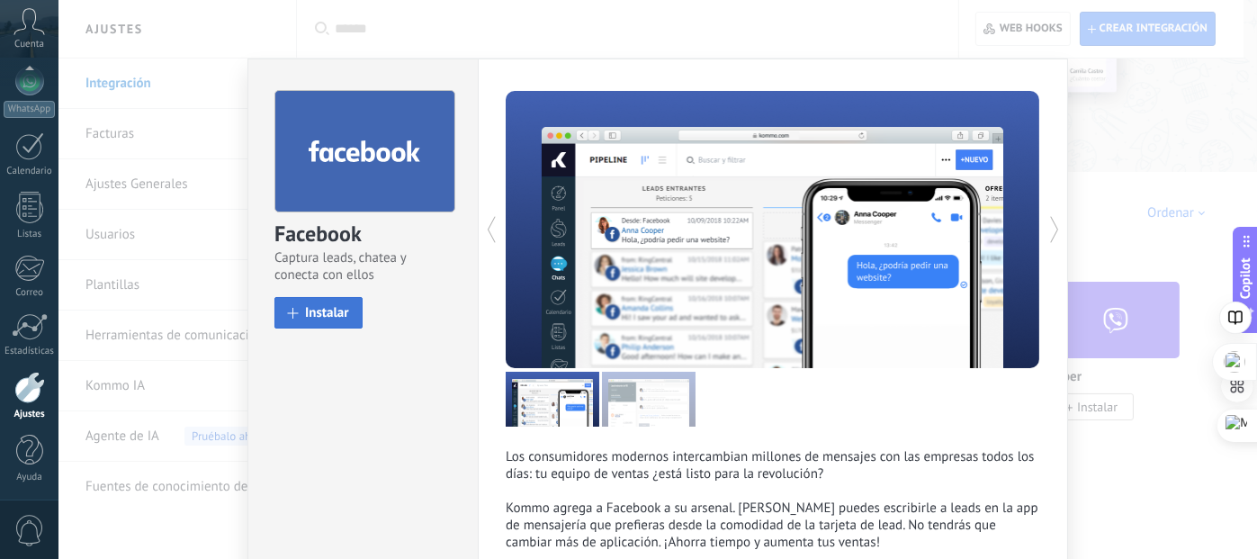
click at [312, 306] on span "Instalar" at bounding box center [327, 312] width 44 height 13
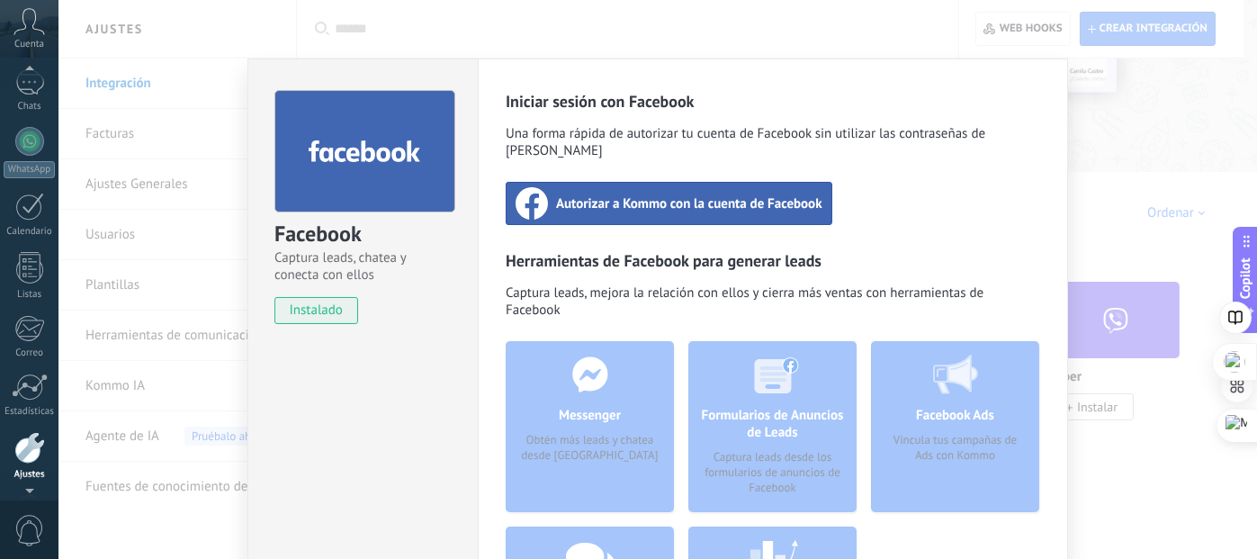
scroll to position [189, 0]
click at [27, 392] on div at bounding box center [29, 387] width 31 height 31
click at [657, 194] on span "Autorizar a Kommo con la cuenta de Facebook" at bounding box center [689, 203] width 266 height 18
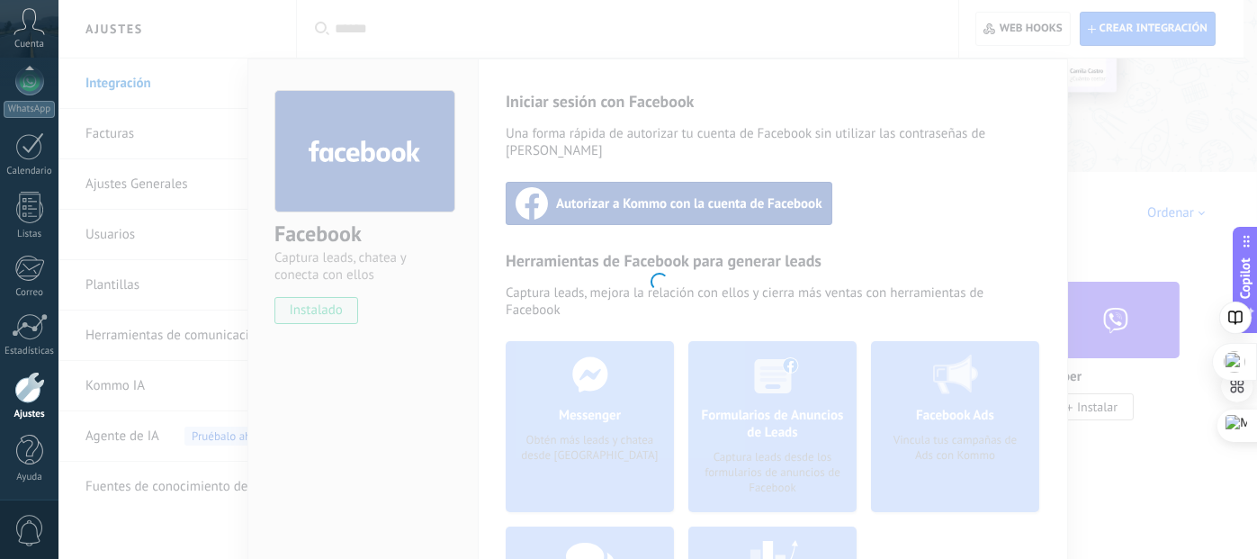
click at [33, 392] on div at bounding box center [29, 387] width 31 height 31
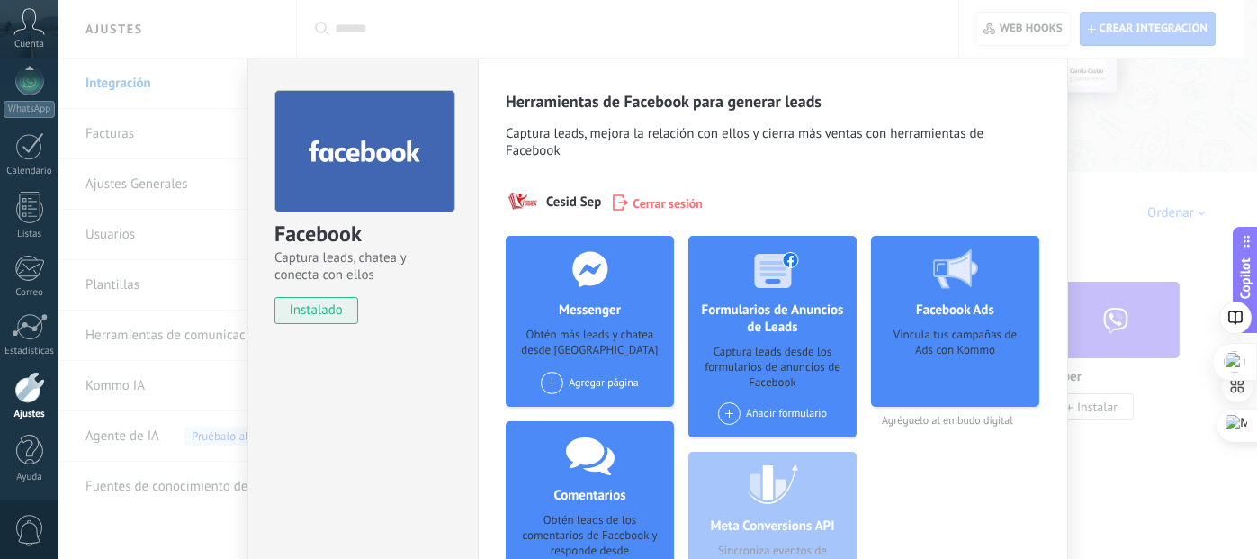
click at [605, 377] on div "Agregar página" at bounding box center [590, 383] width 98 height 22
click at [585, 411] on div "Universidad IDDEA Zimapán" at bounding box center [623, 417] width 168 height 40
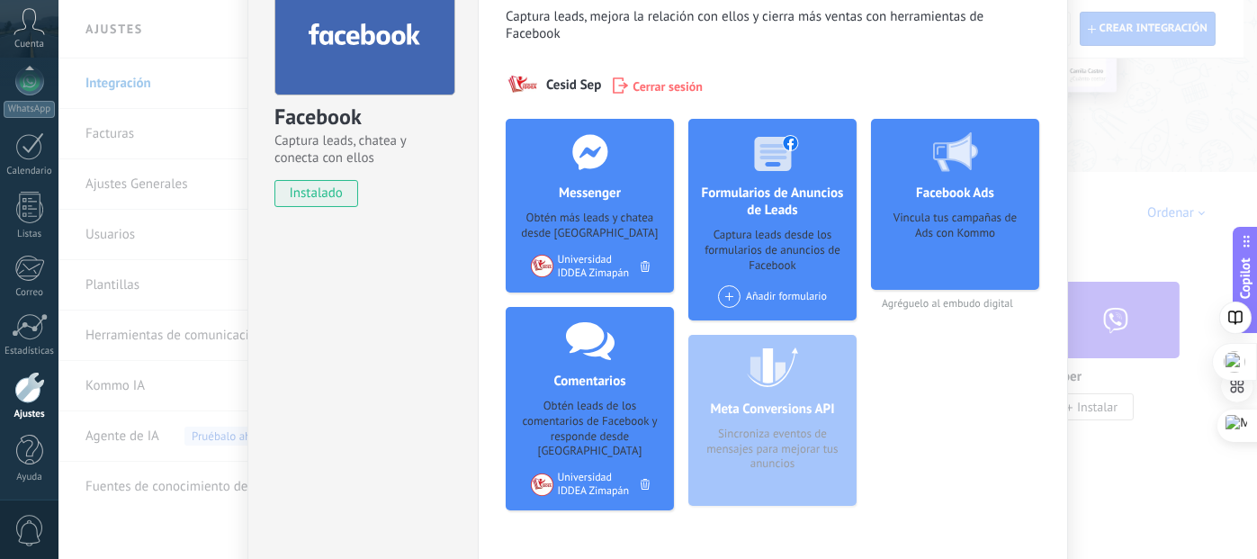
scroll to position [90, 0]
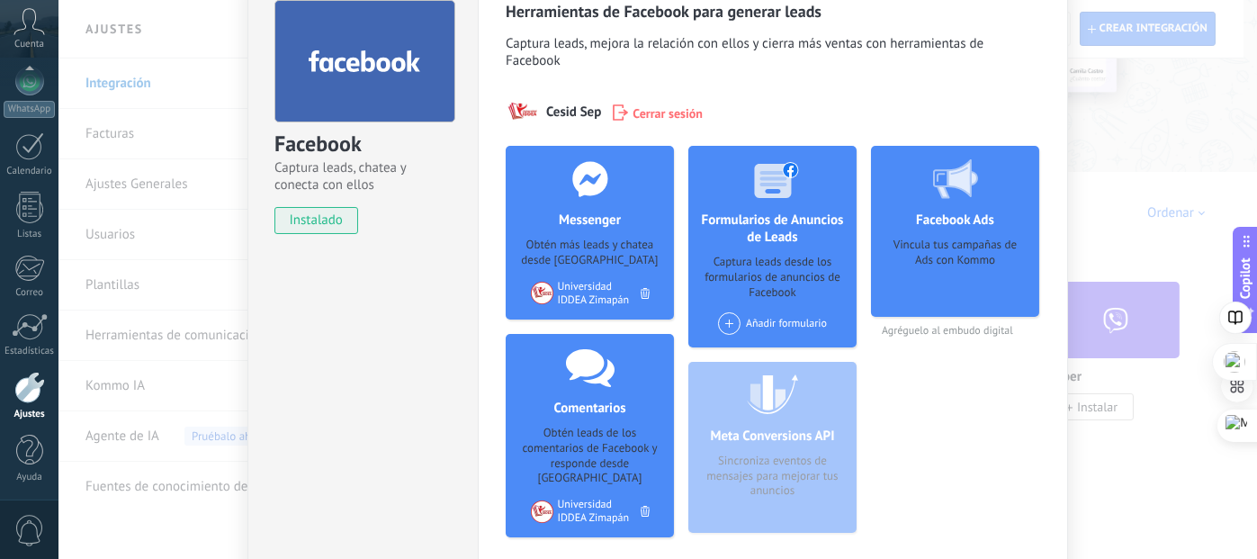
click at [729, 313] on div "Añadir formulario" at bounding box center [772, 323] width 109 height 22
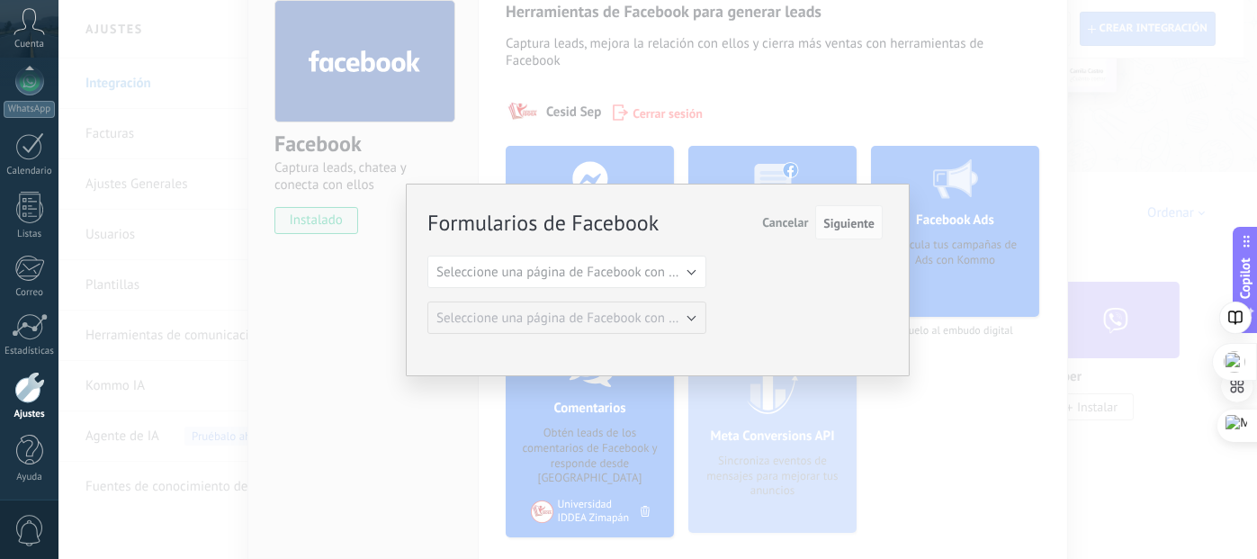
click at [623, 251] on div "Formularios de Facebook Siguiente Cancelar Seleccione una página de Facebook co…" at bounding box center [654, 270] width 455 height 127
click at [619, 280] on button "Seleccione una página de Facebook con formas" at bounding box center [566, 271] width 279 height 32
click at [596, 301] on span "Universidad IDDEA Zimapán" at bounding box center [558, 302] width 283 height 17
click at [638, 304] on button "Seleccione una página de Facebook con formas" at bounding box center [566, 317] width 279 height 32
click at [779, 282] on div "Formularios de Facebook Siguiente Cancelar Seleccione una página de Facebook co…" at bounding box center [654, 270] width 455 height 127
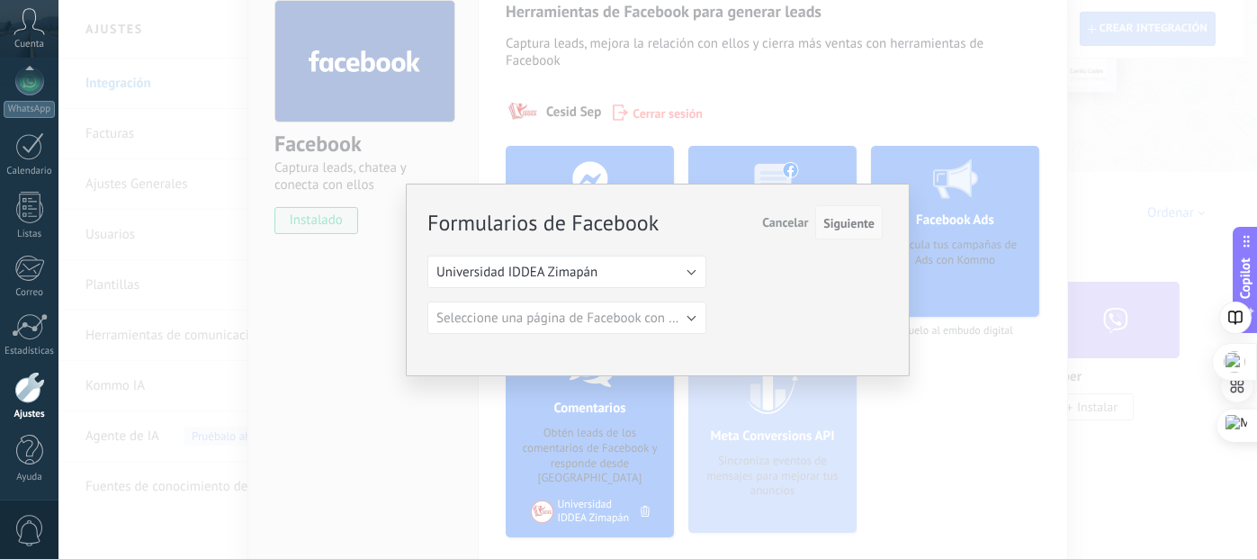
click at [838, 233] on button "Siguiente" at bounding box center [848, 222] width 67 height 34
click at [856, 224] on span "Siguiente" at bounding box center [848, 223] width 51 height 13
click at [645, 318] on span "Seleccione una página de Facebook con formas" at bounding box center [572, 317] width 272 height 17
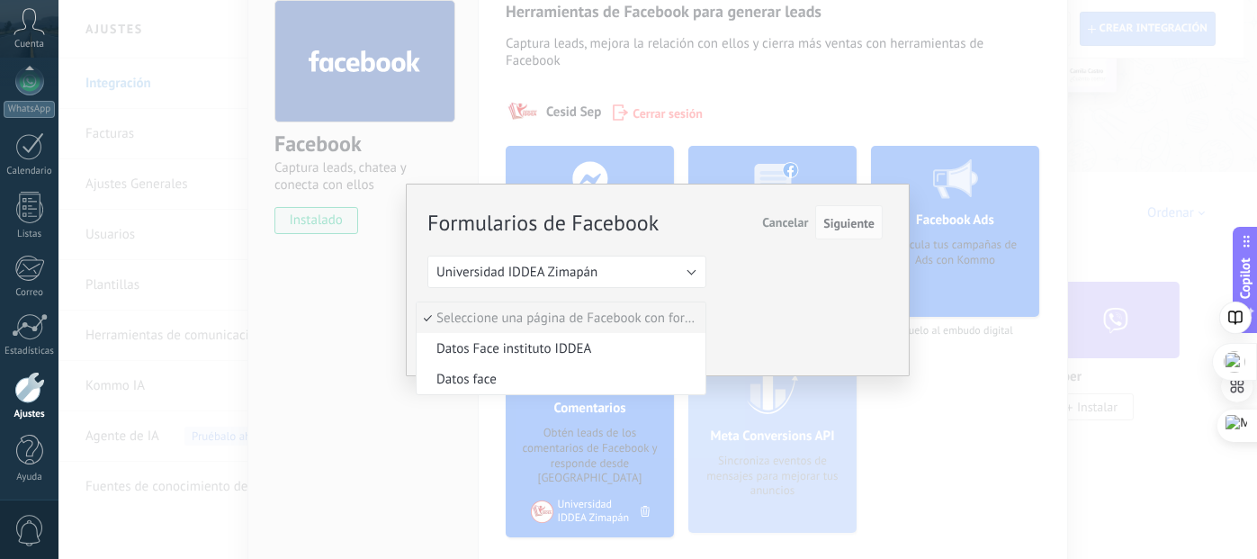
click at [599, 360] on li "Datos Face instituto IDDEA" at bounding box center [561, 348] width 289 height 31
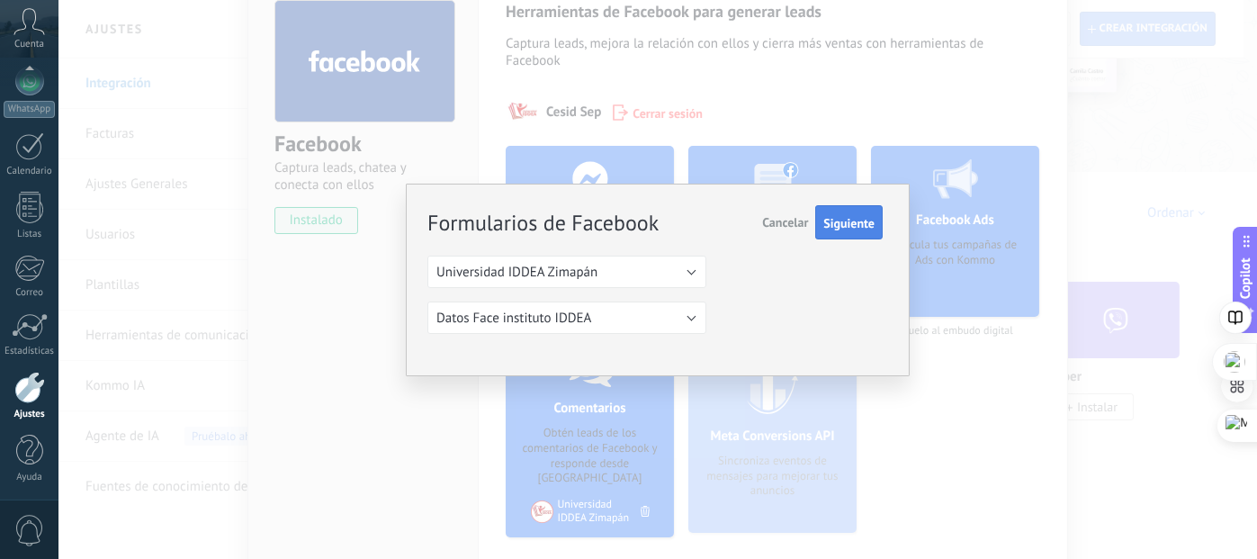
click at [851, 229] on span "Siguiente" at bounding box center [848, 223] width 51 height 13
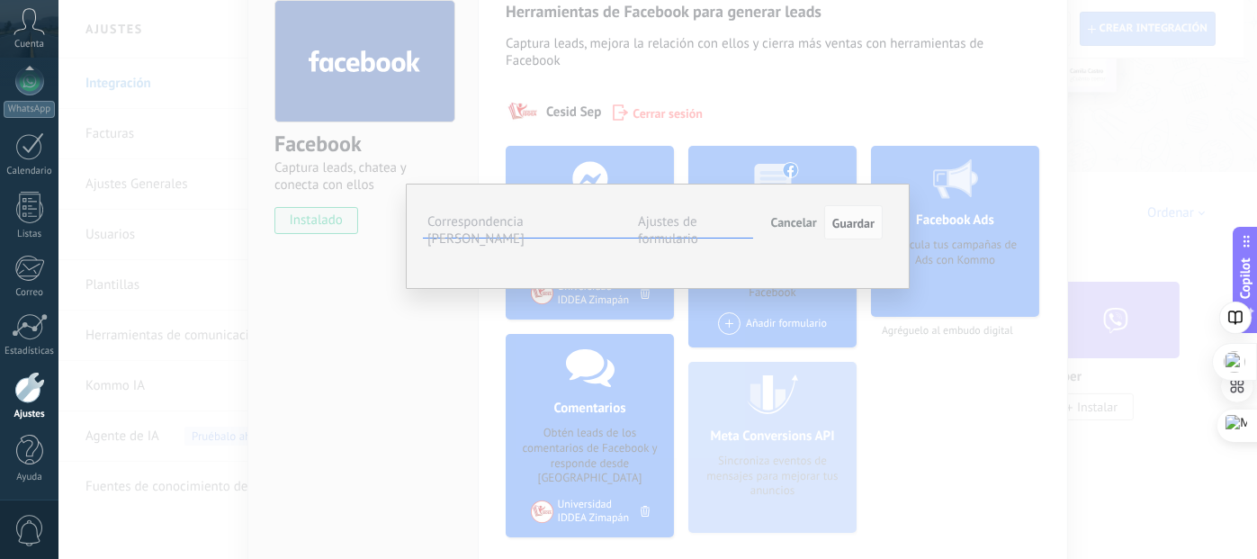
scroll to position [10, 0]
click at [0, 0] on button "Seleccionar campo" at bounding box center [0, 0] width 0 height 0
drag, startPoint x: 832, startPoint y: 337, endPoint x: 842, endPoint y: 332, distance: 11.3
click at [0, 0] on li "Nombre del contacto (contacto)" at bounding box center [0, 0] width 0 height 0
click at [0, 0] on button "Seleccionar campo" at bounding box center [0, 0] width 0 height 0
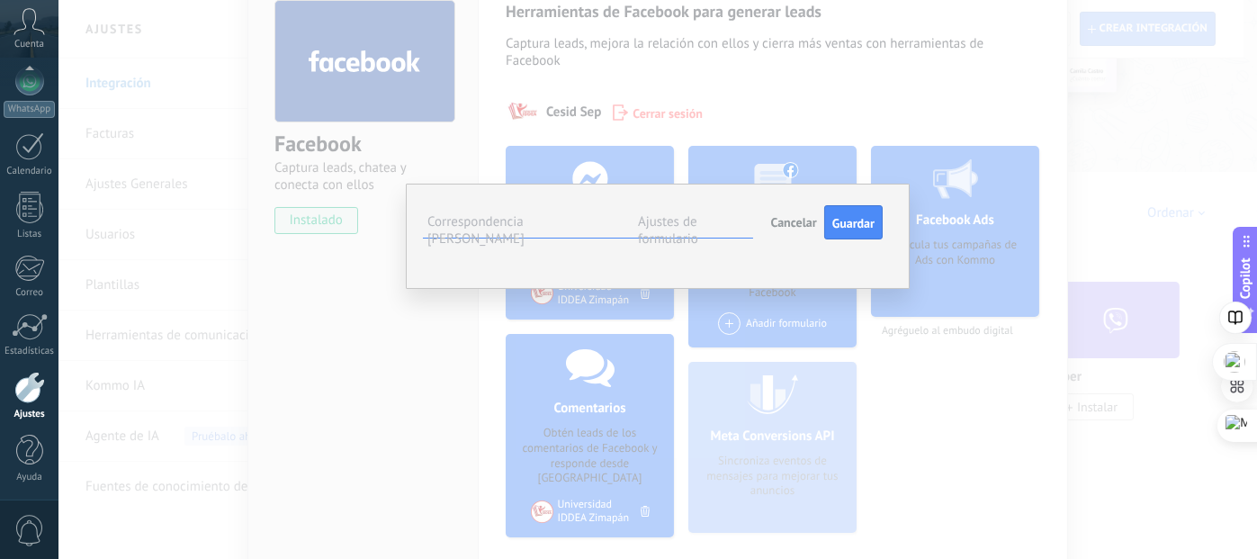
click at [0, 0] on span "Teléfono (contacto)" at bounding box center [0, 0] width 0 height 0
click at [0, 0] on button "Seleccionar campo" at bounding box center [0, 0] width 0 height 0
click at [0, 0] on span "Correo (contacto)" at bounding box center [0, 0] width 0 height 0
click at [847, 217] on span "Guardar" at bounding box center [853, 223] width 42 height 13
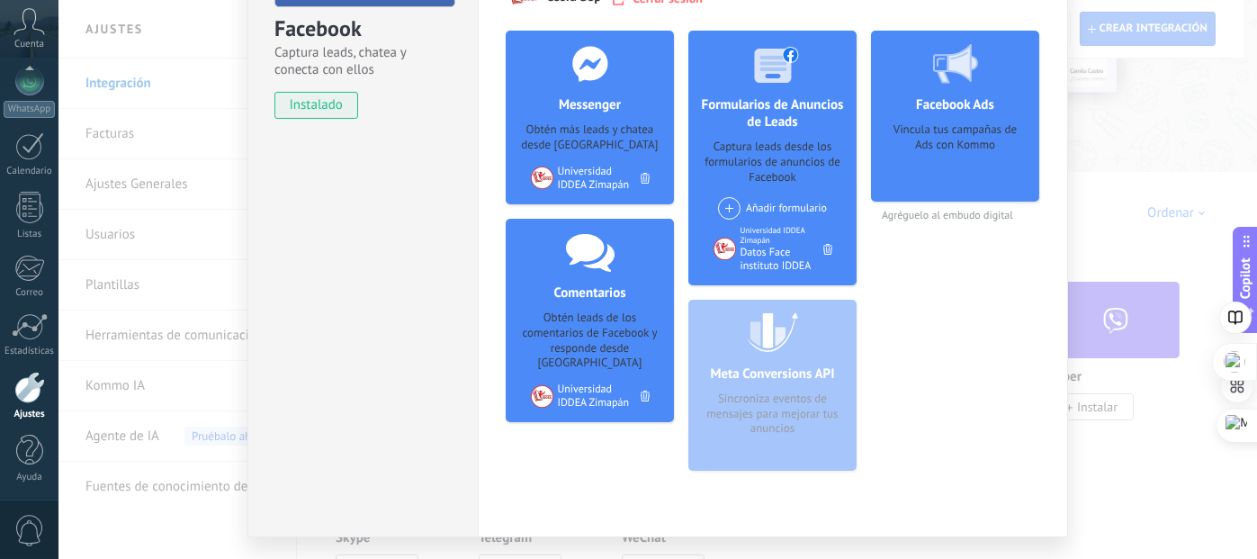
scroll to position [255, 0]
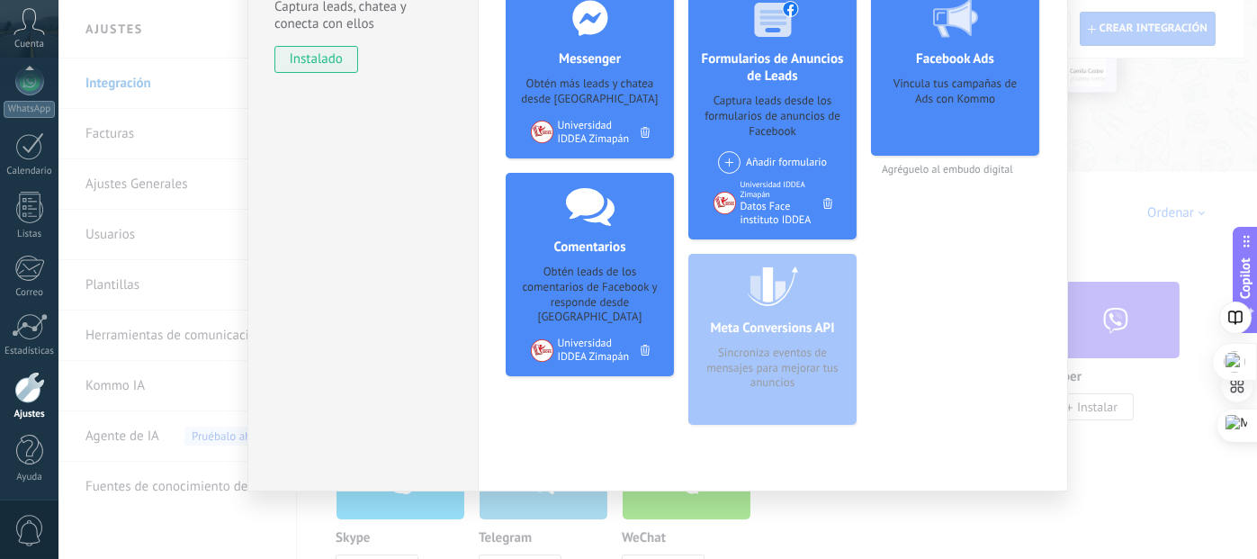
click at [951, 104] on div "Vincula tus campañas de Ads con Kommo" at bounding box center [954, 109] width 139 height 67
click at [942, 83] on div "Vincula tus campañas de Ads con Kommo" at bounding box center [954, 109] width 139 height 67
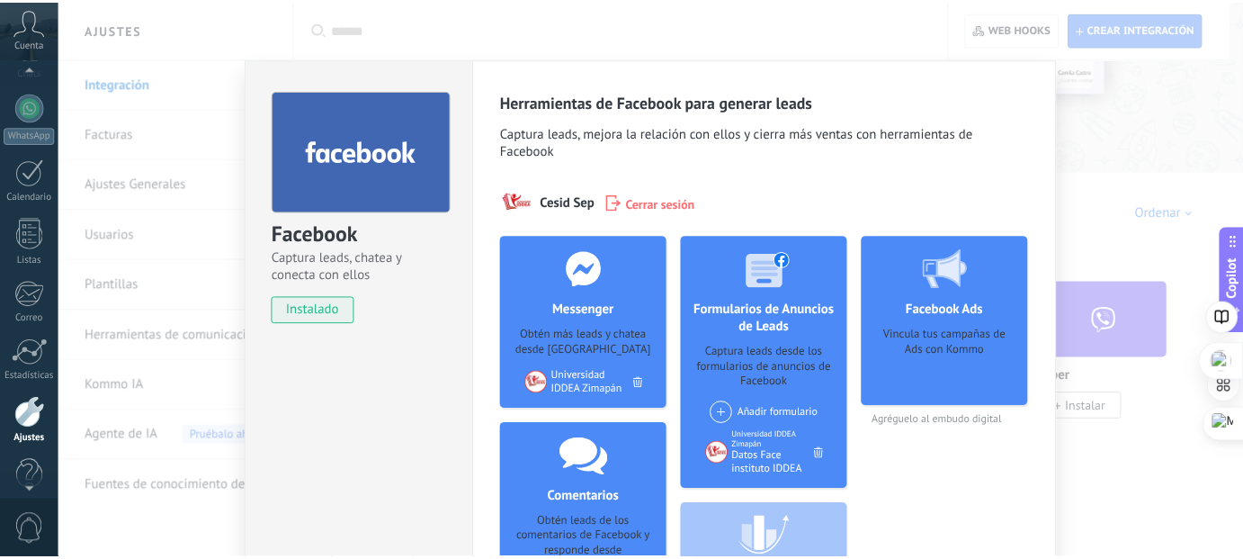
scroll to position [189, 0]
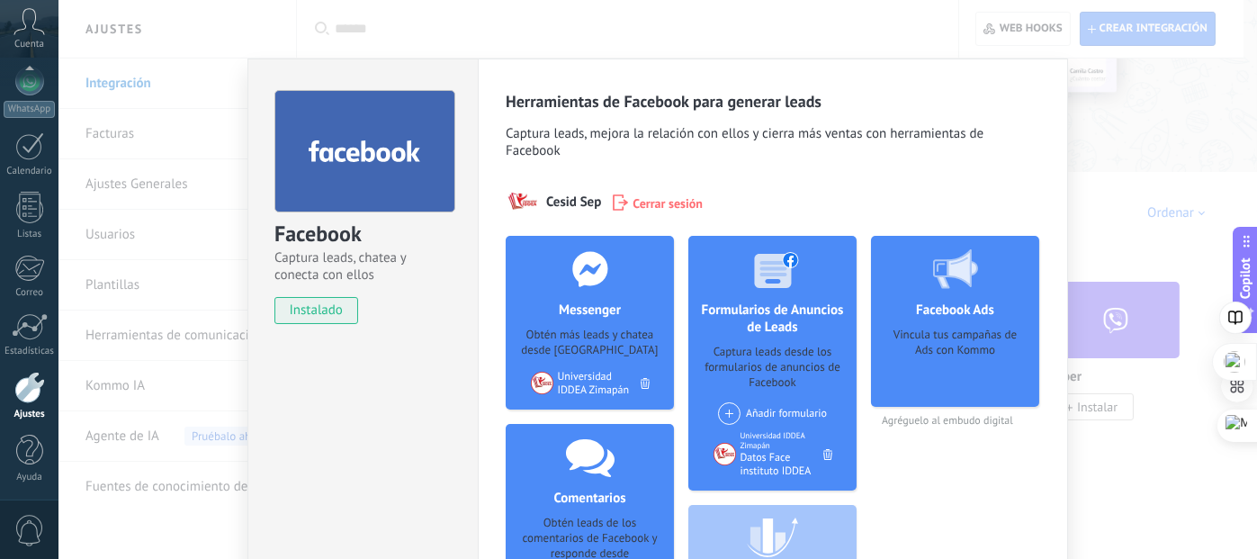
click at [116, 76] on div "Facebook Captura leads, chatea y conecta con ellos instalado Desinstalar Herram…" at bounding box center [657, 279] width 1198 height 559
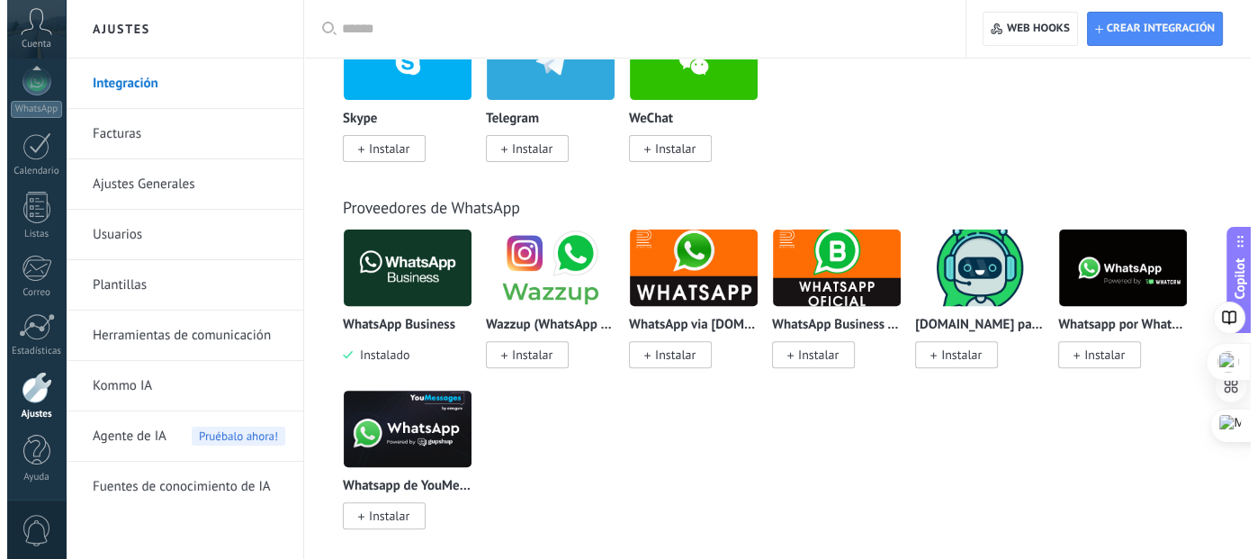
scroll to position [630, 0]
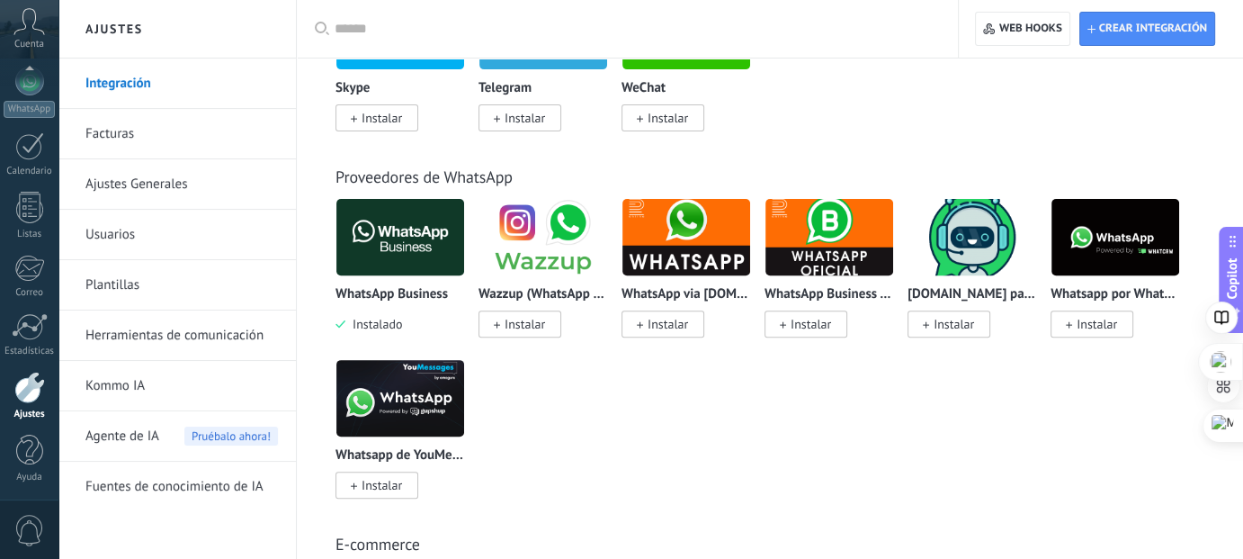
click at [983, 306] on div "ChatArchitect.com para WhatsApp Instalar" at bounding box center [973, 310] width 130 height 46
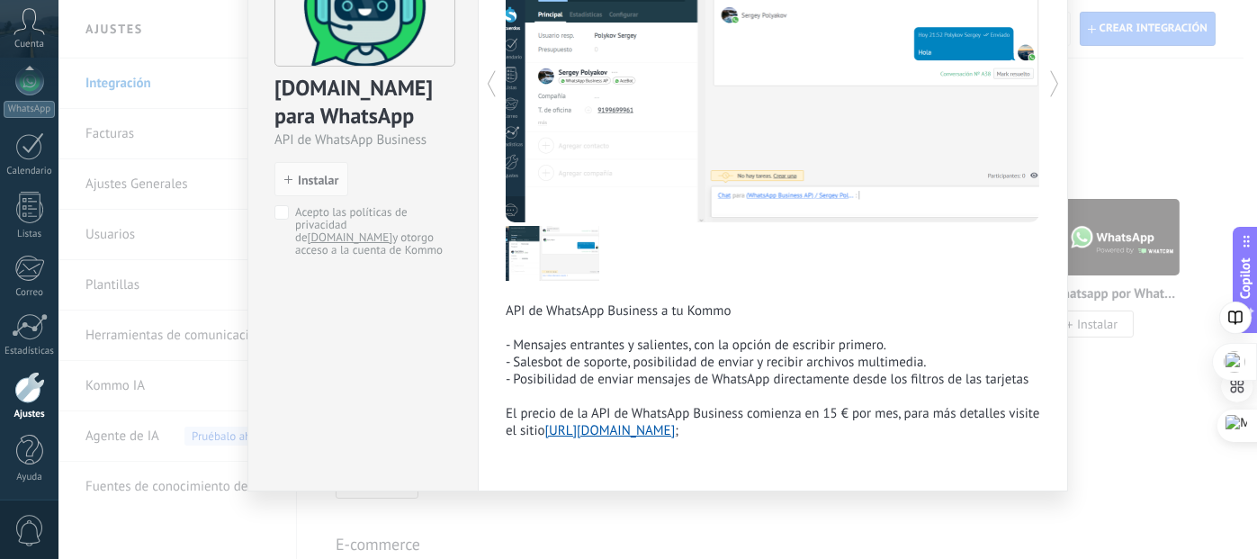
scroll to position [149, 0]
click at [299, 174] on span "Instalar" at bounding box center [318, 180] width 40 height 13
click at [331, 207] on span "Acepto las políticas de privacidad de ChatArchitect.com y otorgo acceso a la cu…" at bounding box center [370, 231] width 150 height 50
click at [318, 183] on span "Instalar" at bounding box center [318, 180] width 40 height 13
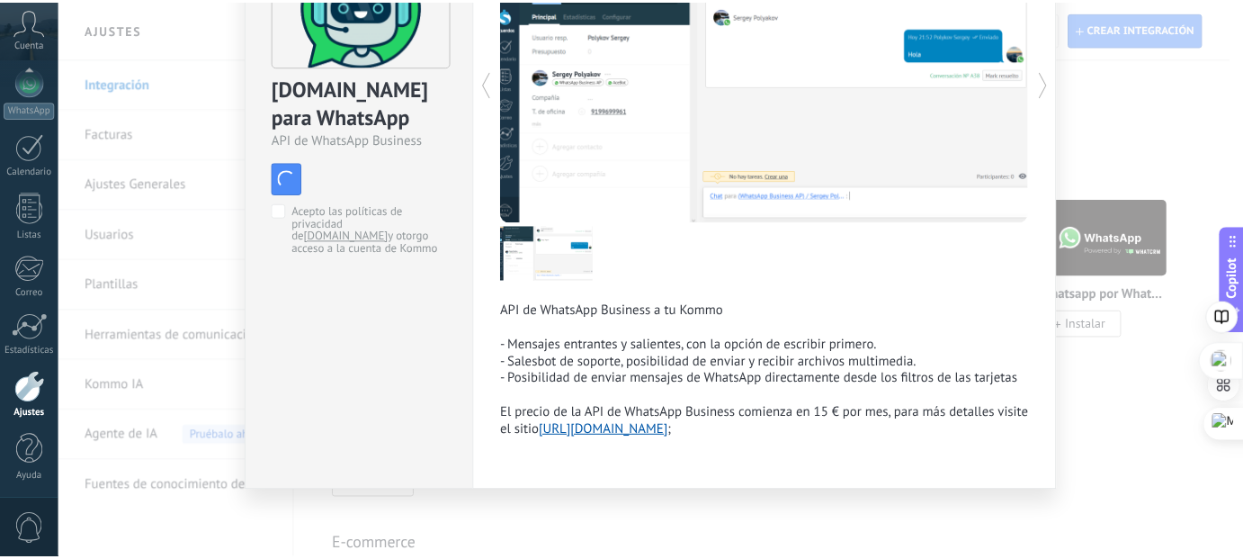
scroll to position [0, 0]
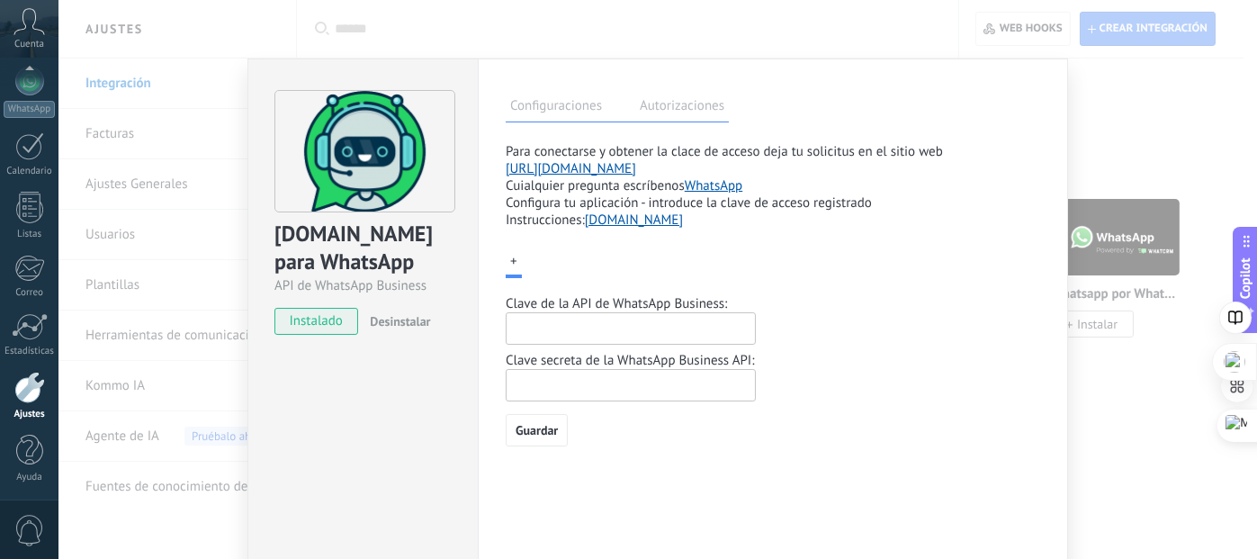
click at [1008, 32] on div "ChatArchitect.com para WhatsApp API de WhatsApp Business instalado Desinstalar …" at bounding box center [657, 279] width 1198 height 559
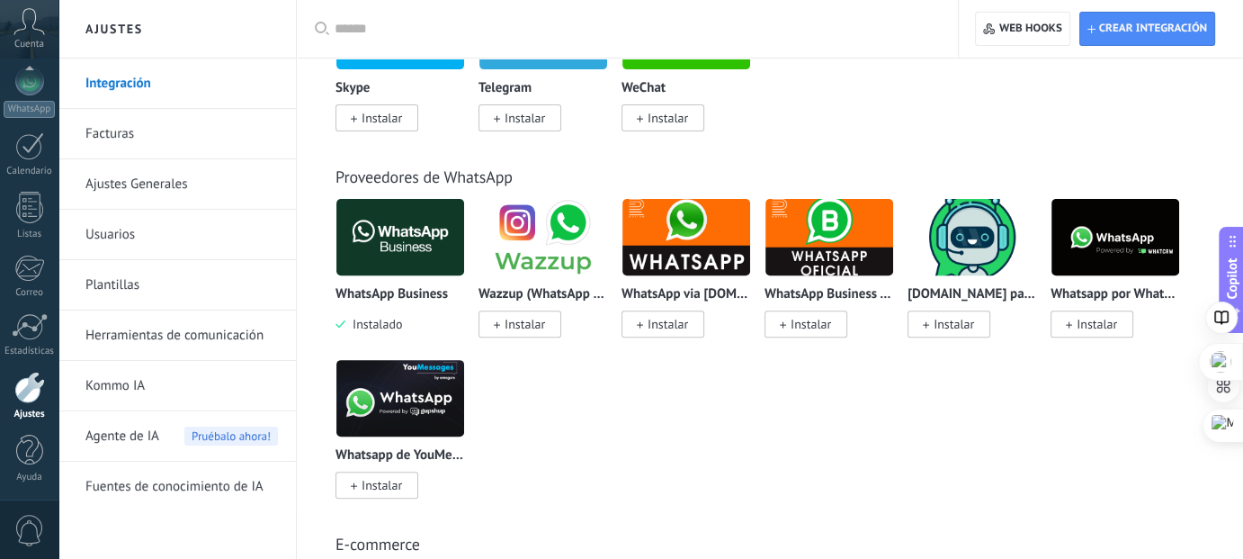
drag, startPoint x: 898, startPoint y: 129, endPoint x: 998, endPoint y: 444, distance: 330.3
click at [998, 444] on div "WhatsApp Business Instalado Wazzup (WhatsApp & Instagram) Instalar WhatsApp via…" at bounding box center [780, 359] width 888 height 322
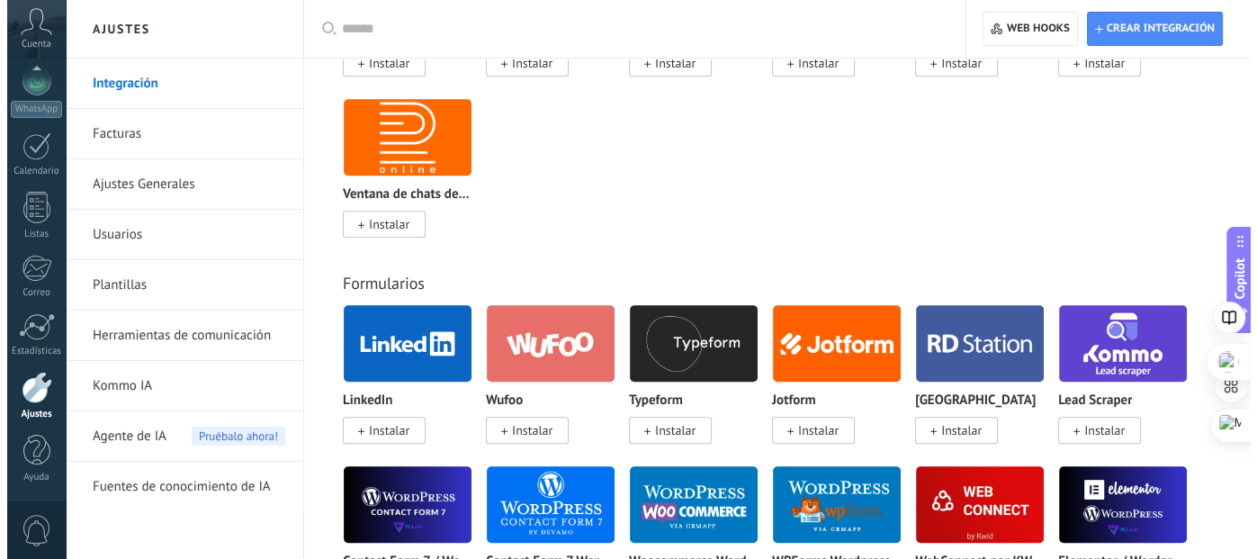
scroll to position [1889, 0]
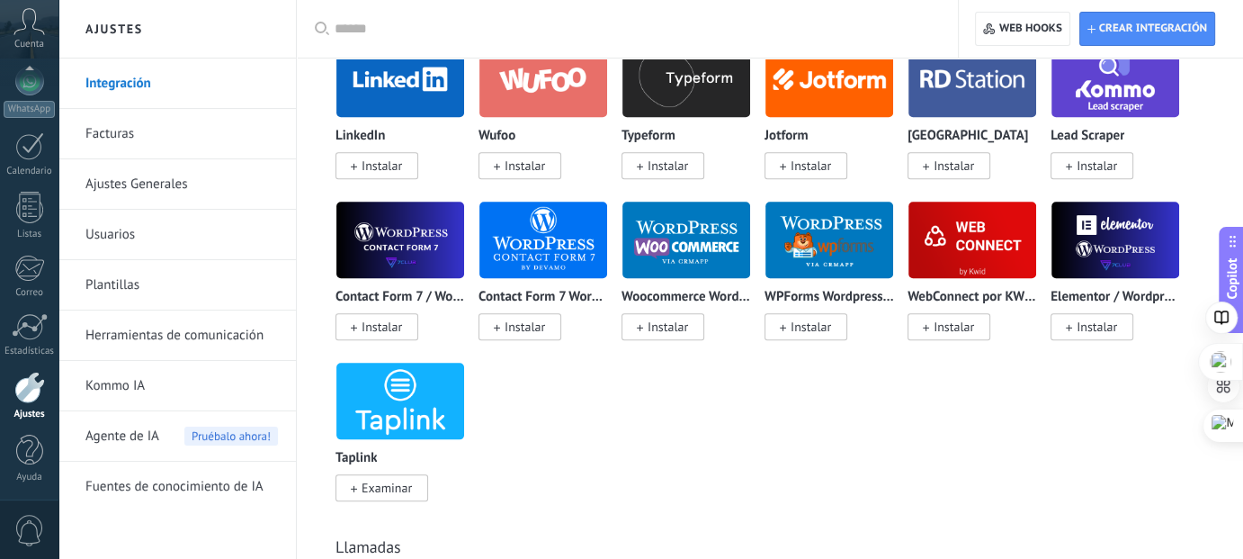
click at [1089, 162] on span "Instalar" at bounding box center [1092, 165] width 83 height 27
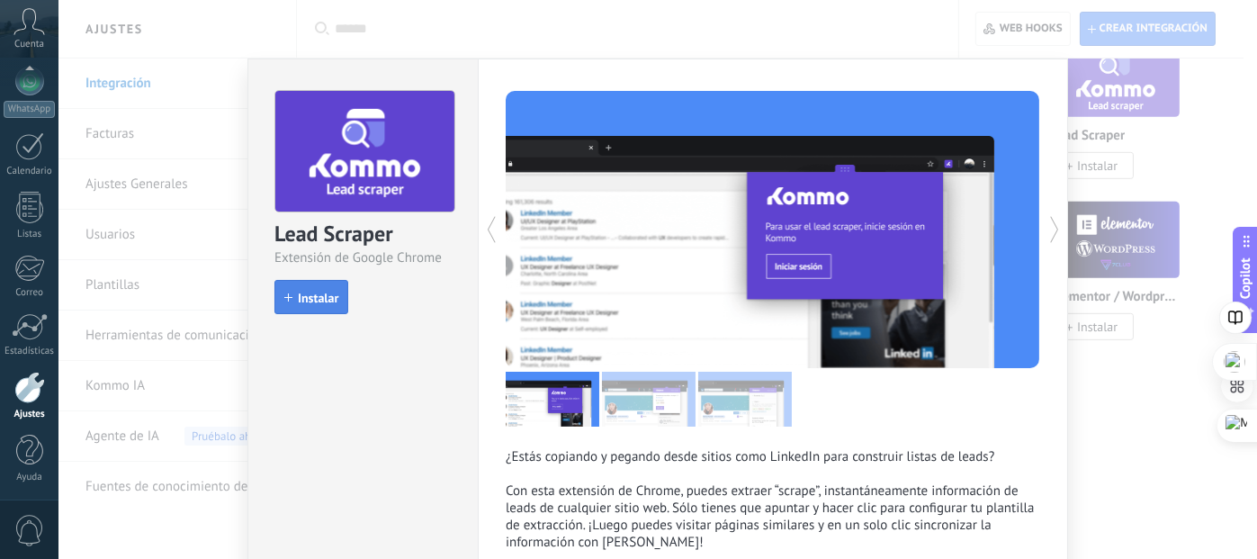
click at [321, 280] on button "Instalar" at bounding box center [311, 297] width 74 height 34
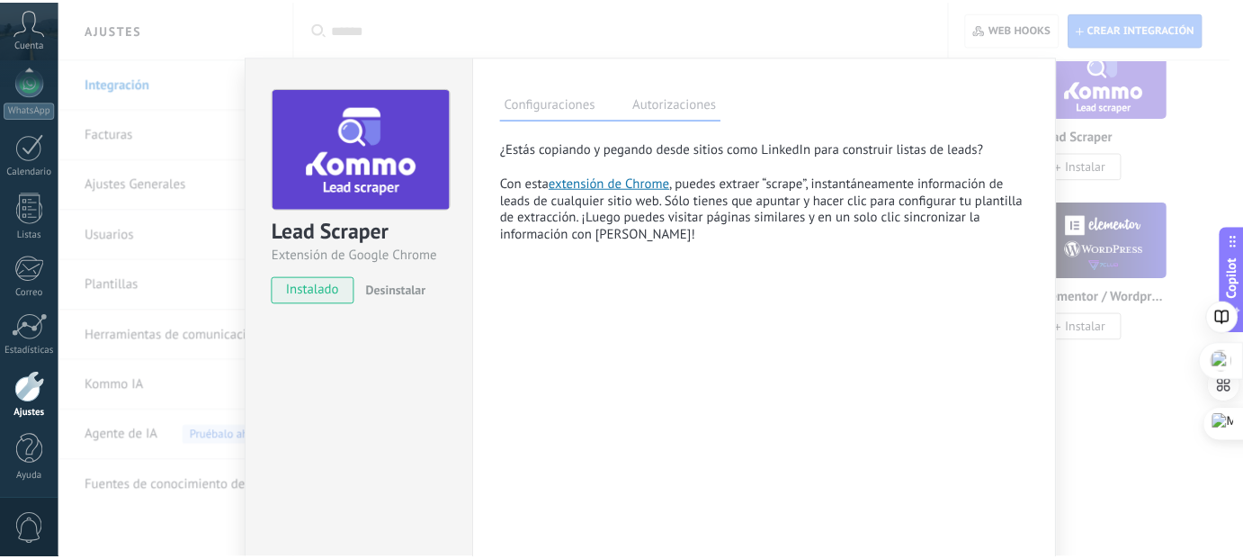
scroll to position [0, 0]
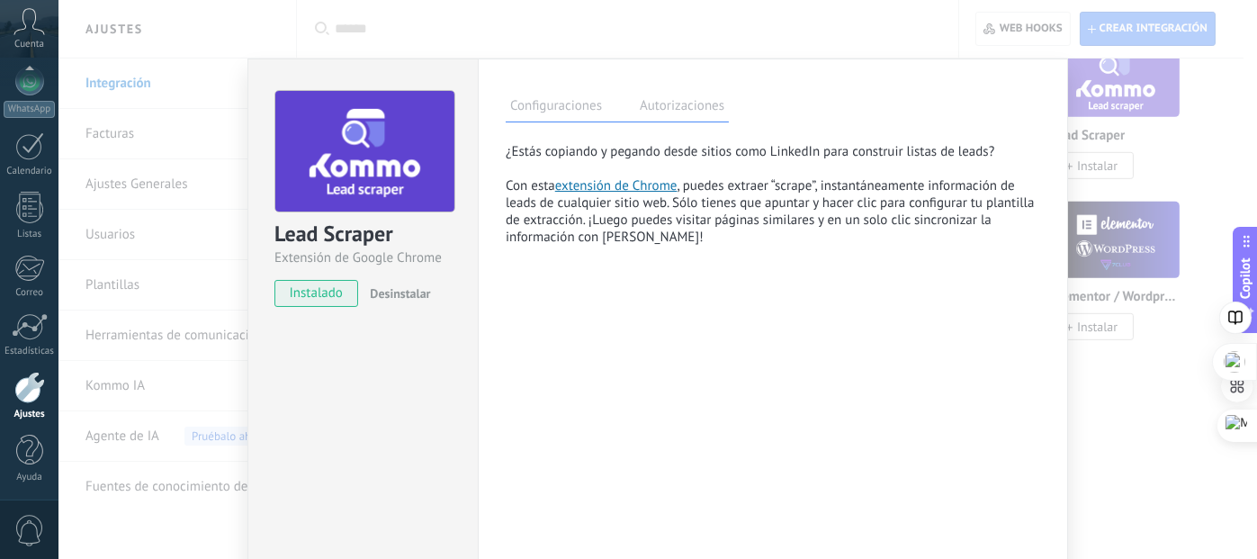
click at [671, 119] on label "Autorizaciones" at bounding box center [682, 108] width 94 height 26
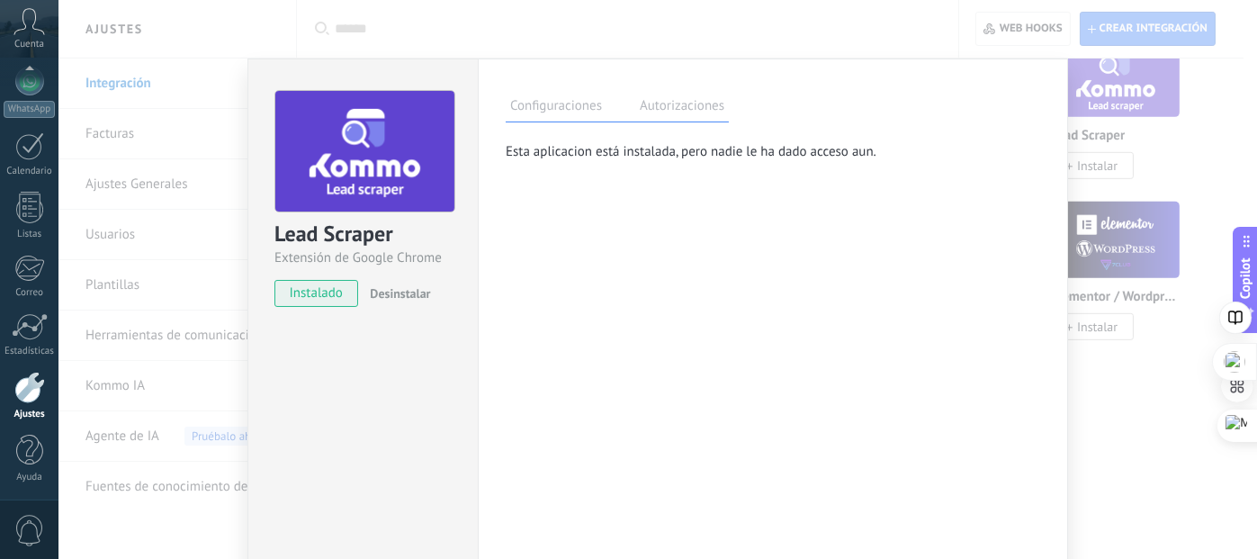
click at [709, 39] on div "Lead Scraper Extensión de Google Chrome instalado Desinstalar Configuraciones A…" at bounding box center [657, 279] width 1198 height 559
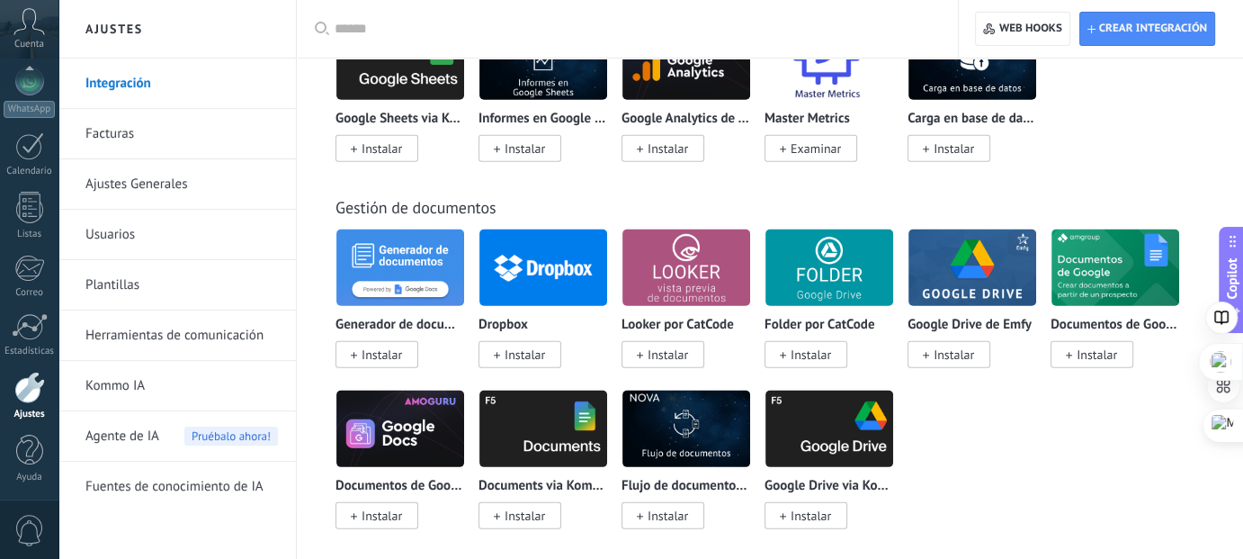
scroll to position [5398, 0]
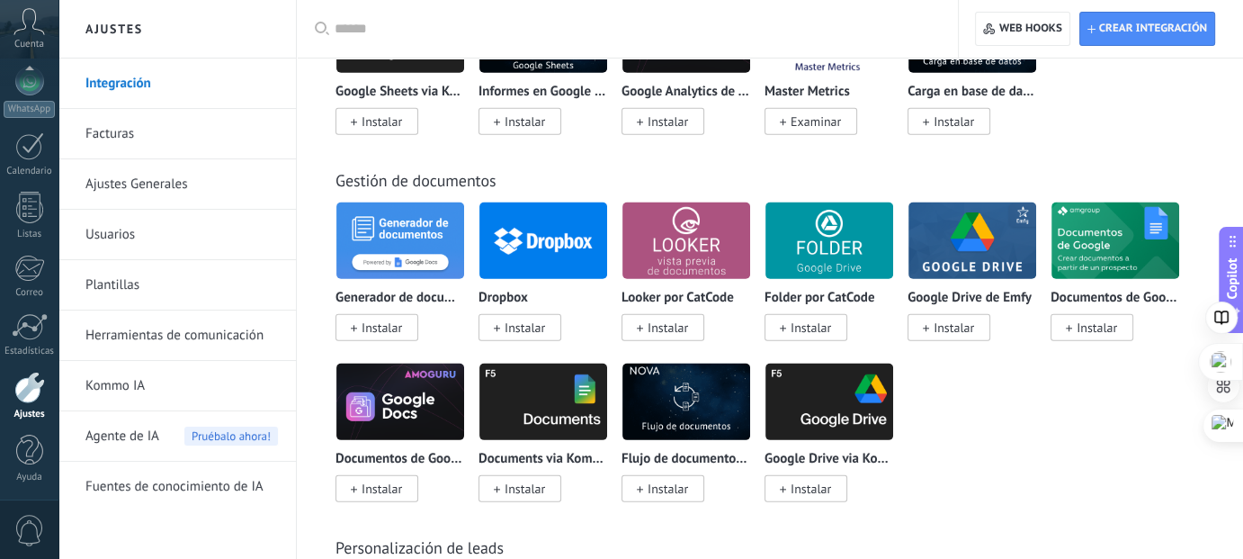
click at [113, 80] on link "Integración" at bounding box center [181, 83] width 193 height 50
click at [157, 180] on link "Ajustes Generales" at bounding box center [181, 184] width 193 height 50
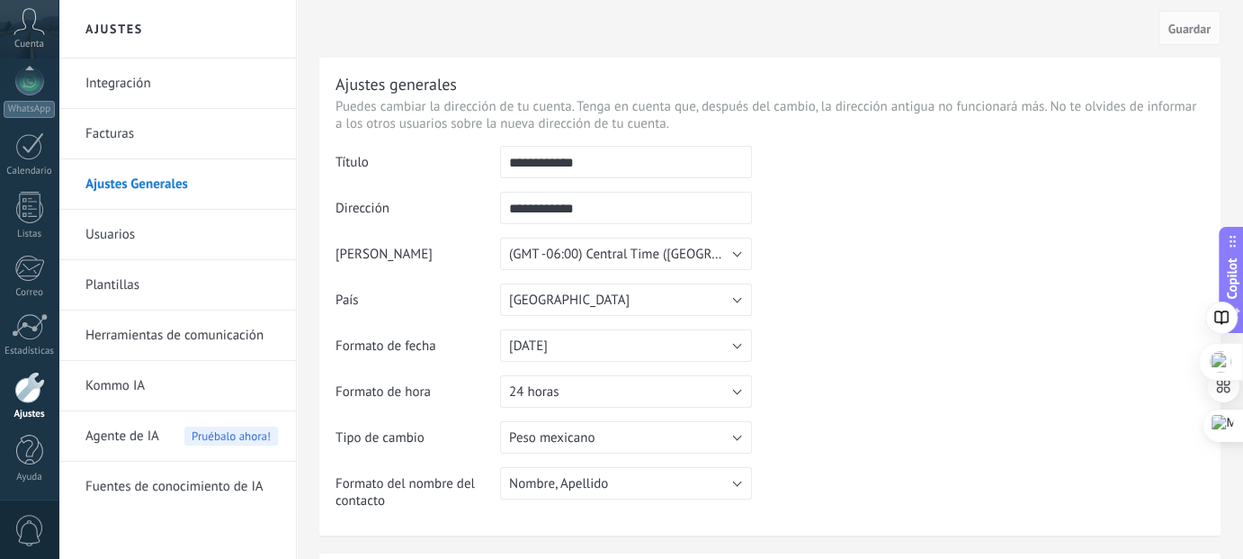
click at [101, 132] on link "Facturas" at bounding box center [181, 134] width 193 height 50
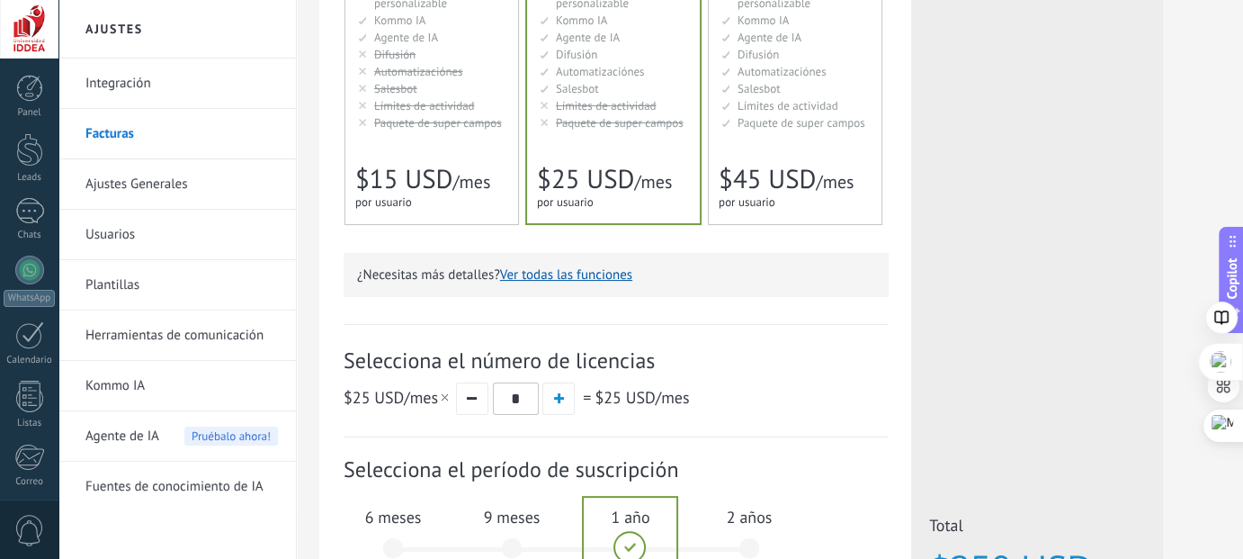
scroll to position [326, 0]
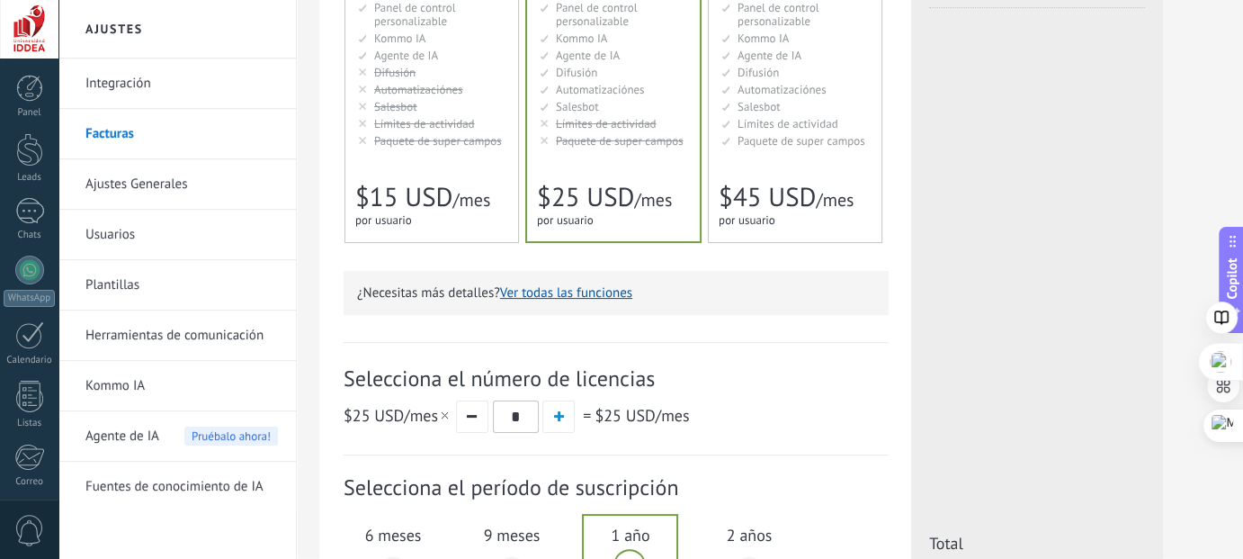
click at [446, 95] on span "Automatizaciónes" at bounding box center [418, 89] width 89 height 15
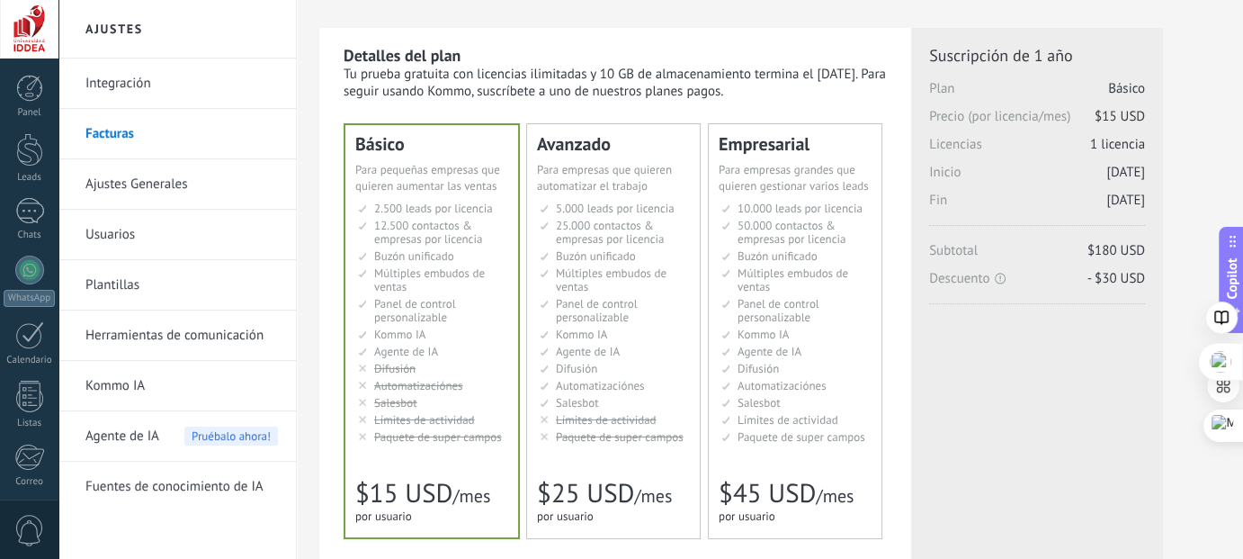
scroll to position [0, 0]
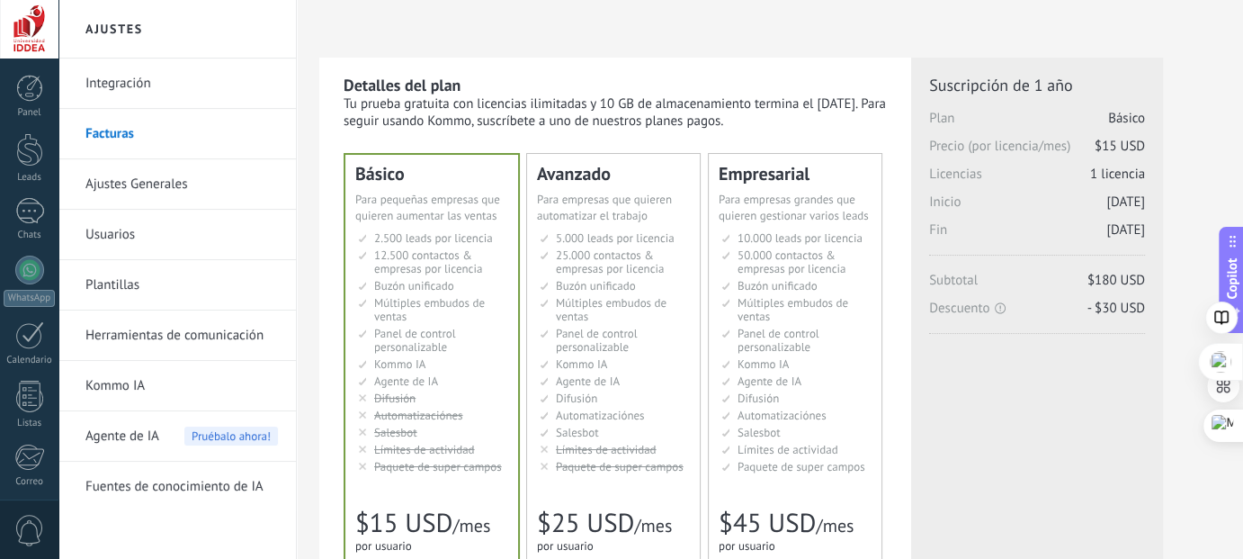
click at [139, 85] on link "Integración" at bounding box center [181, 83] width 193 height 50
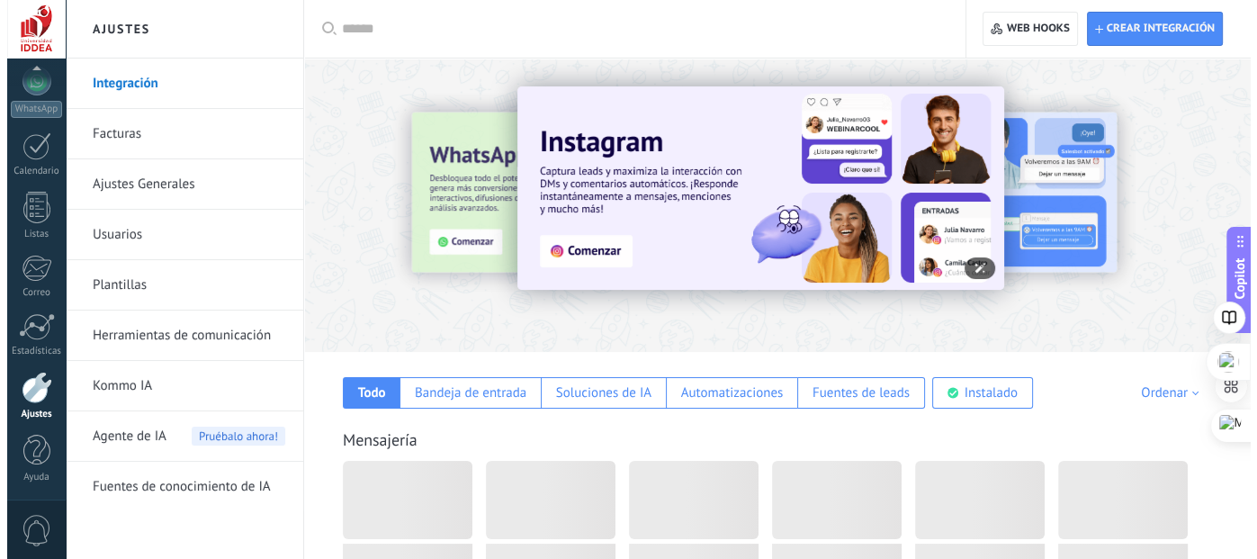
scroll to position [180, 0]
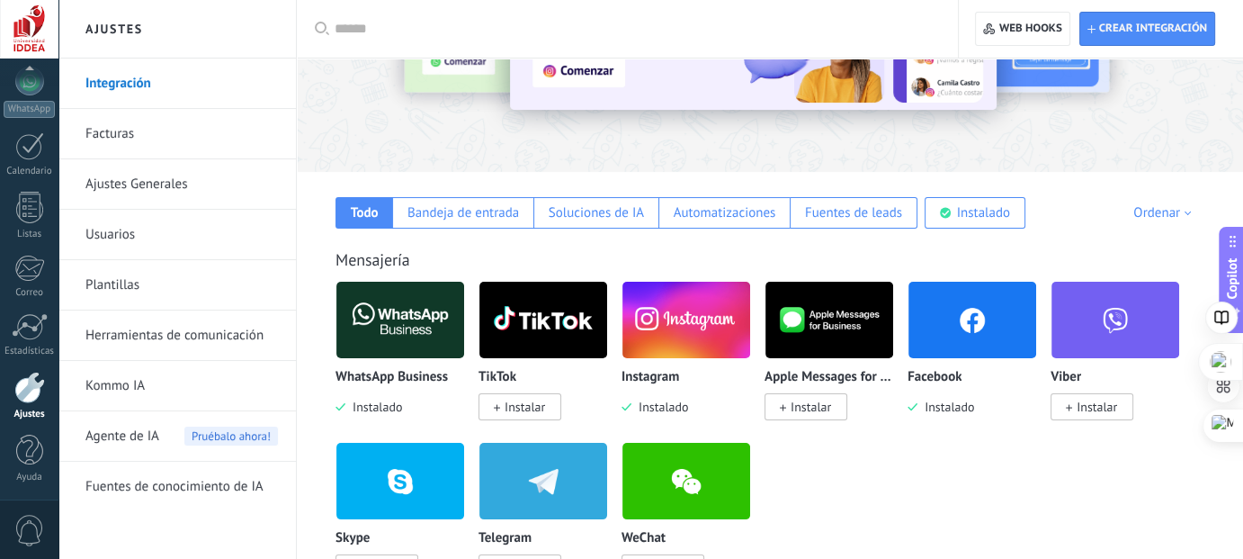
click at [427, 327] on img at bounding box center [400, 319] width 128 height 87
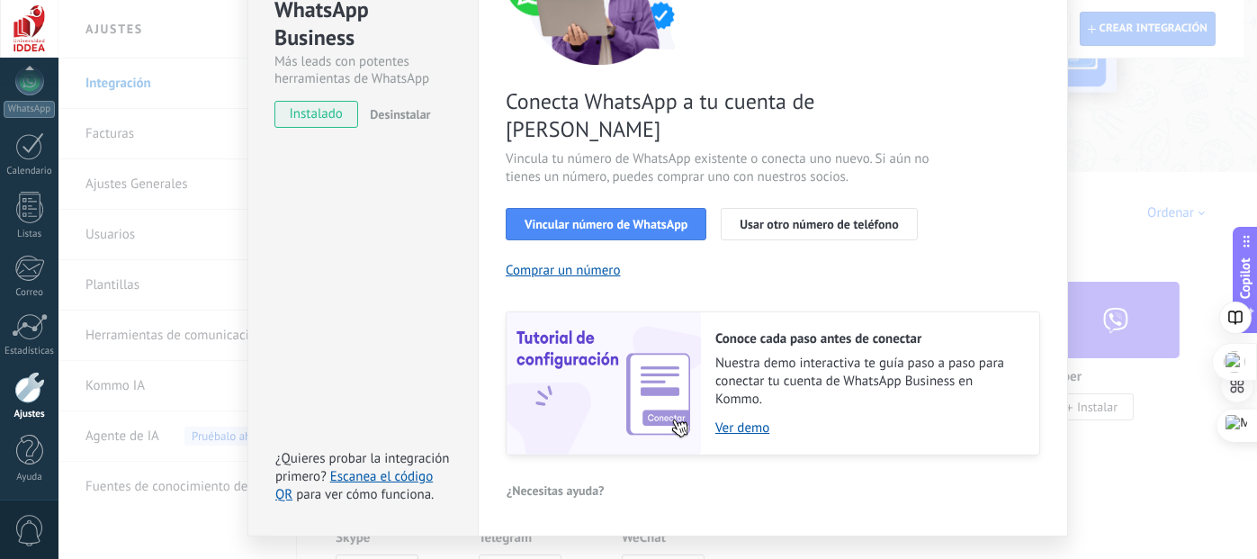
scroll to position [240, 0]
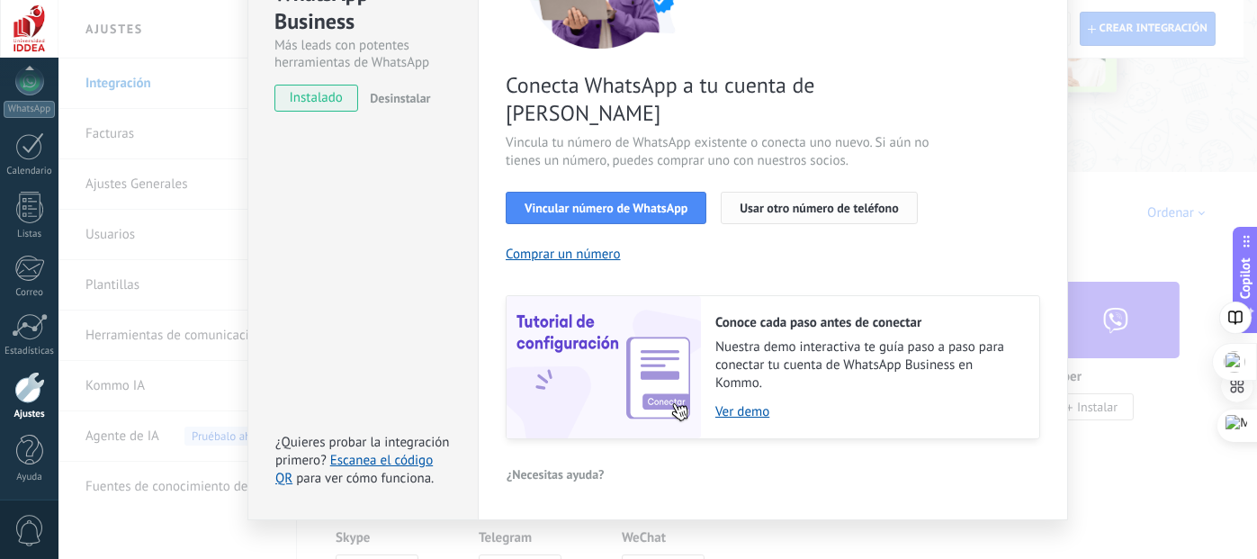
click at [802, 192] on button "Usar otro número de teléfono" at bounding box center [819, 208] width 196 height 32
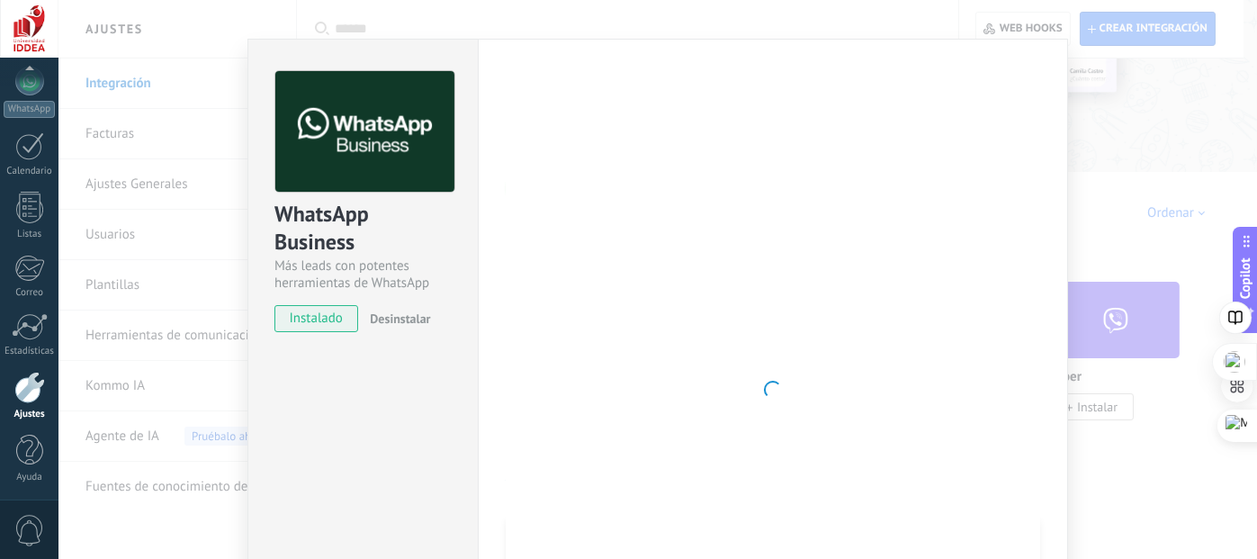
scroll to position [0, 0]
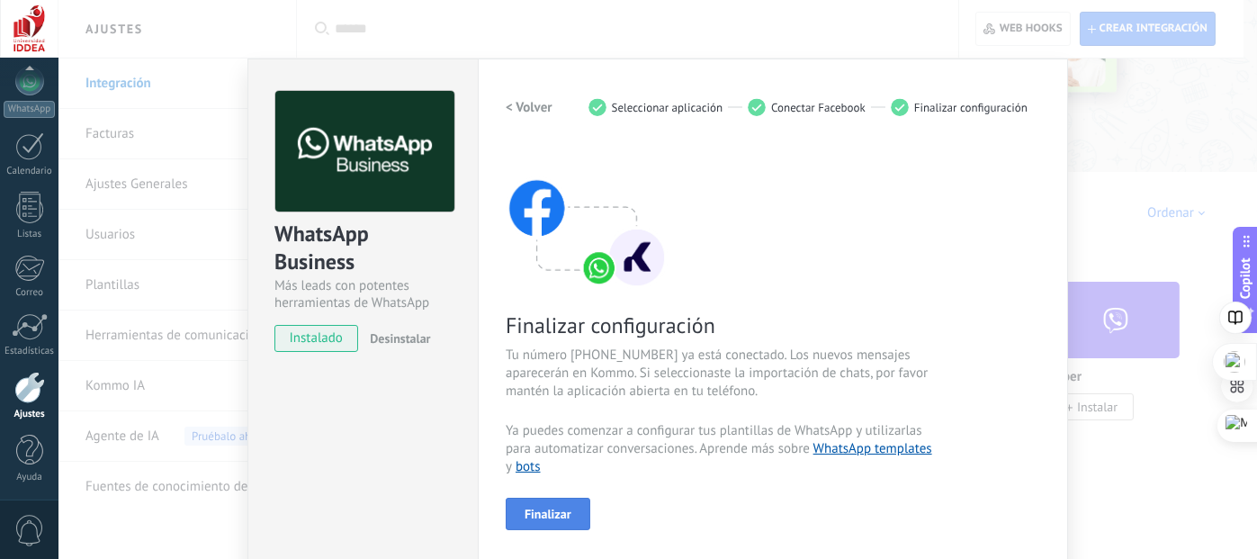
click at [534, 505] on button "Finalizar" at bounding box center [548, 513] width 85 height 32
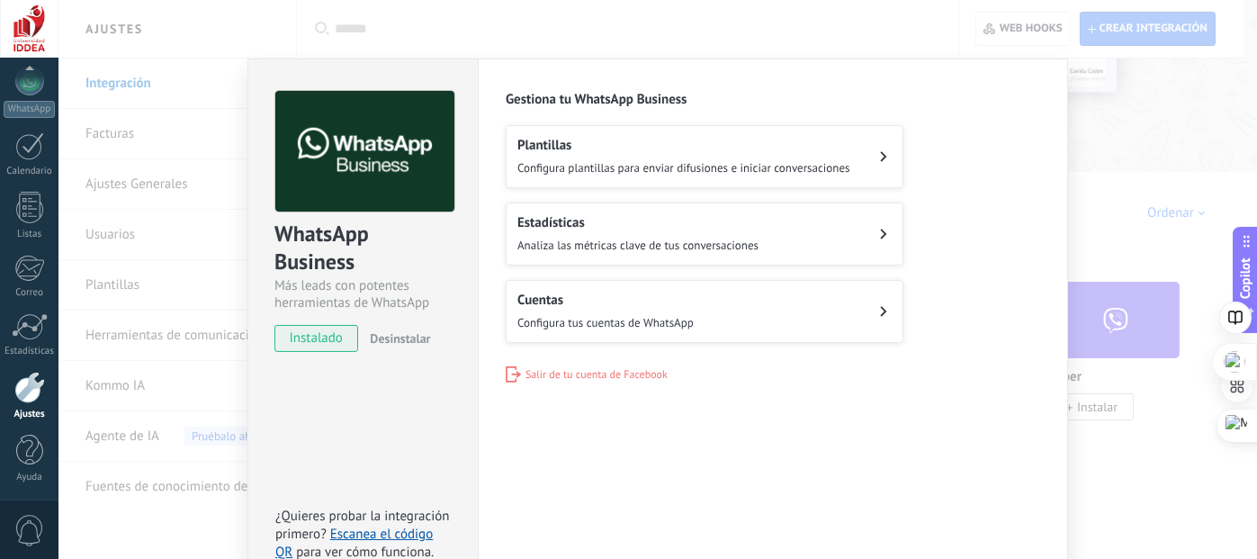
click at [567, 320] on span "Configura tus cuentas de WhatsApp" at bounding box center [605, 322] width 176 height 15
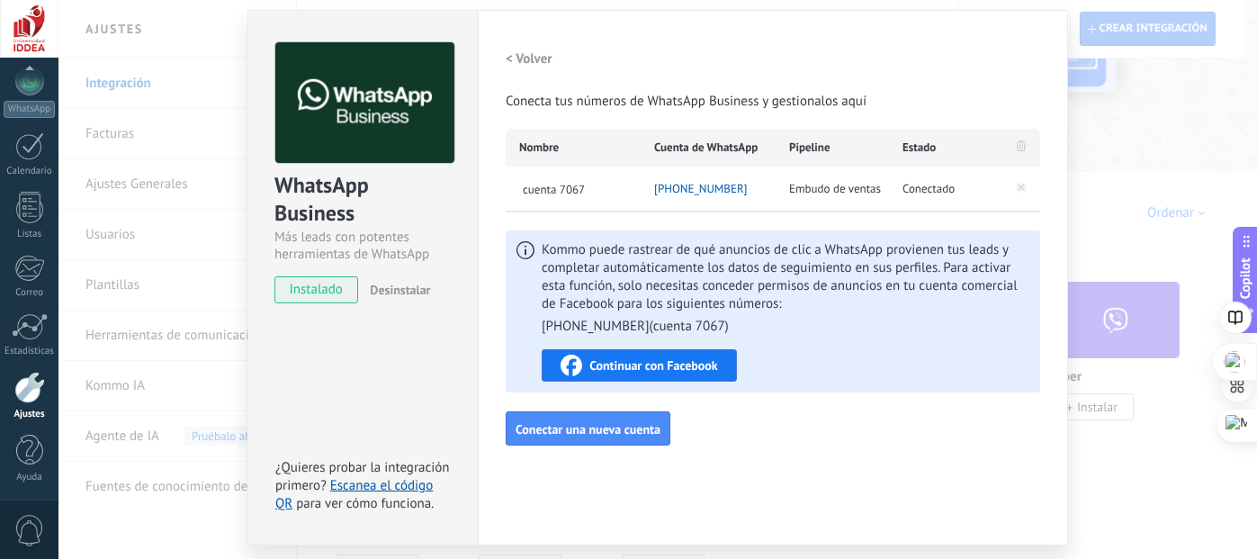
scroll to position [90, 0]
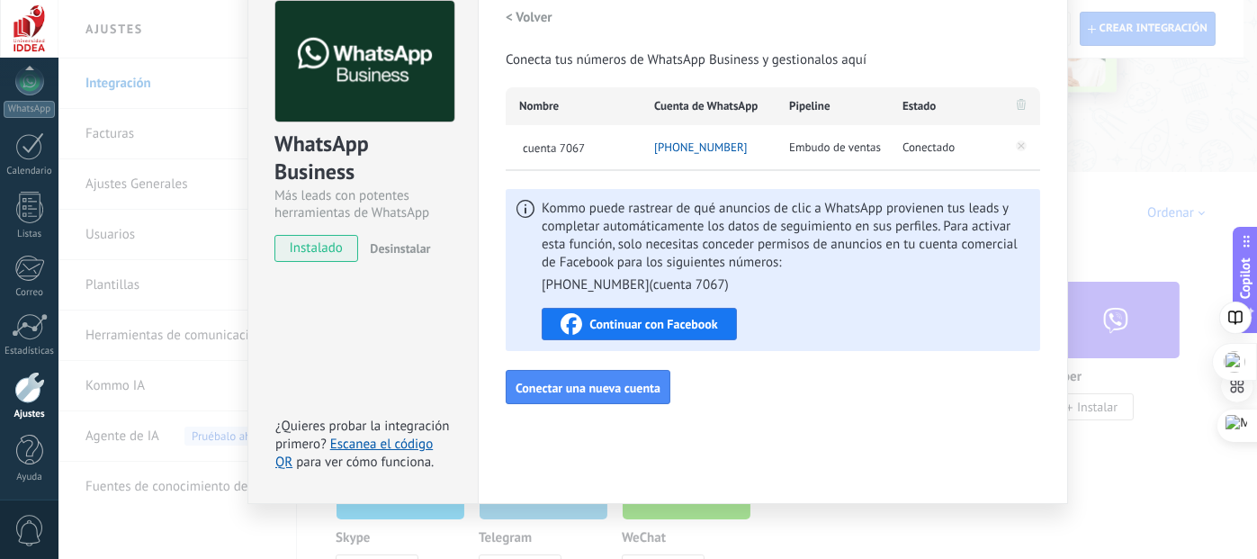
click at [690, 330] on span "Continuar con Facebook" at bounding box center [653, 324] width 129 height 13
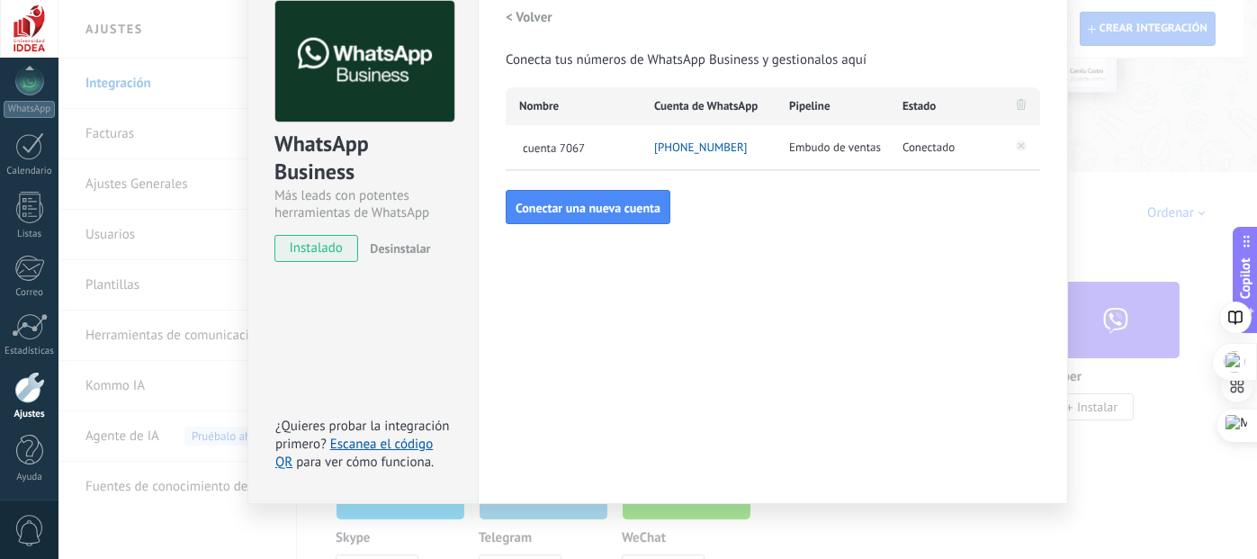
drag, startPoint x: 638, startPoint y: 377, endPoint x: 518, endPoint y: 356, distance: 121.4
click at [518, 356] on div "Configuraciones Autorizaciones Esta pestaña registra a los usuarios que han con…" at bounding box center [773, 236] width 590 height 535
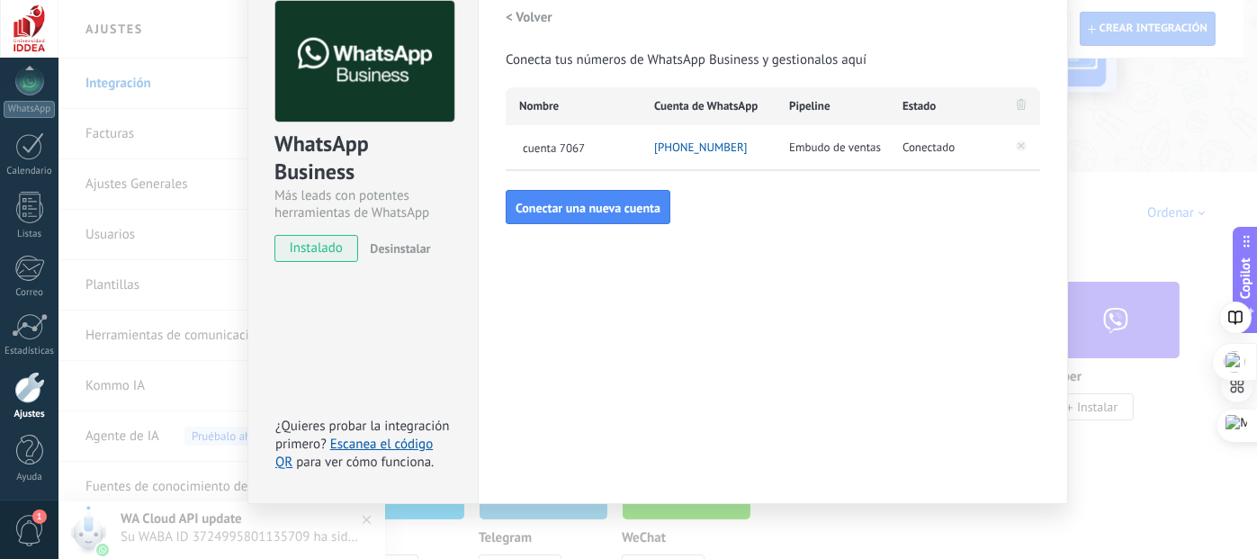
click at [1163, 150] on div "WhatsApp Business Más leads con potentes herramientas de WhatsApp instalado Des…" at bounding box center [657, 279] width 1198 height 559
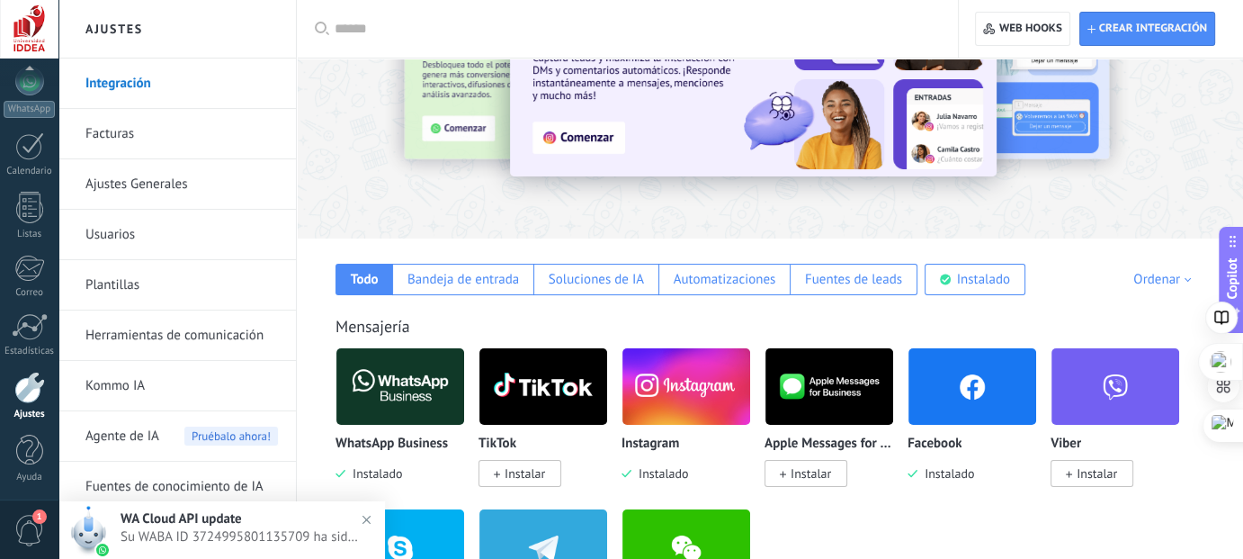
scroll to position [0, 0]
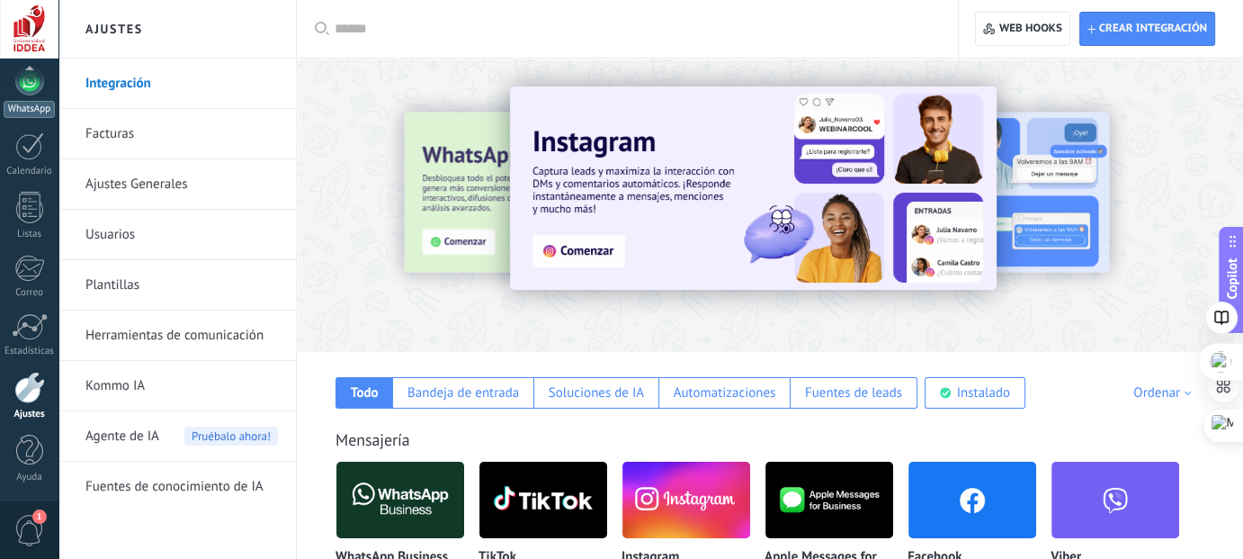
click at [20, 99] on link "WhatsApp" at bounding box center [29, 92] width 58 height 51
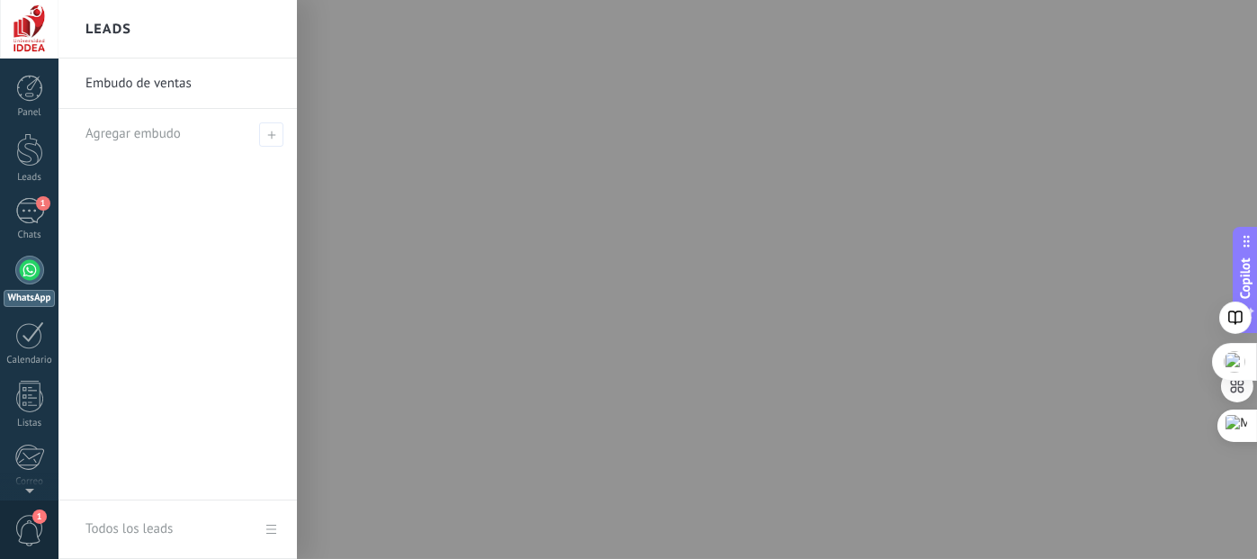
click at [601, 463] on div at bounding box center [686, 279] width 1257 height 559
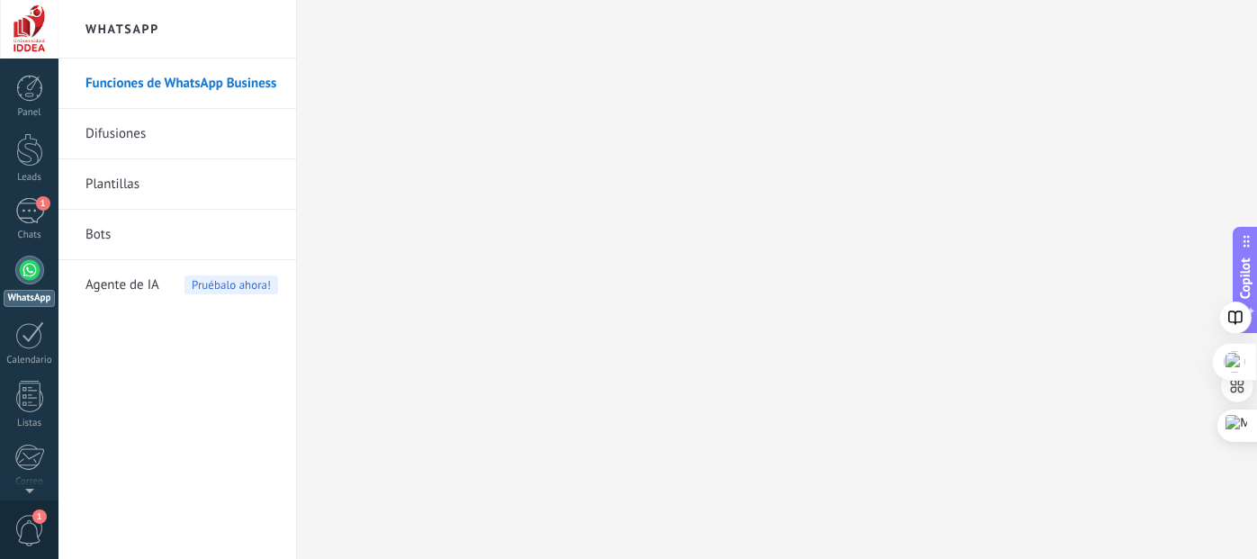
click at [236, 80] on link "Funciones de WhatsApp Business" at bounding box center [181, 83] width 193 height 50
click at [29, 217] on div "1" at bounding box center [29, 211] width 29 height 26
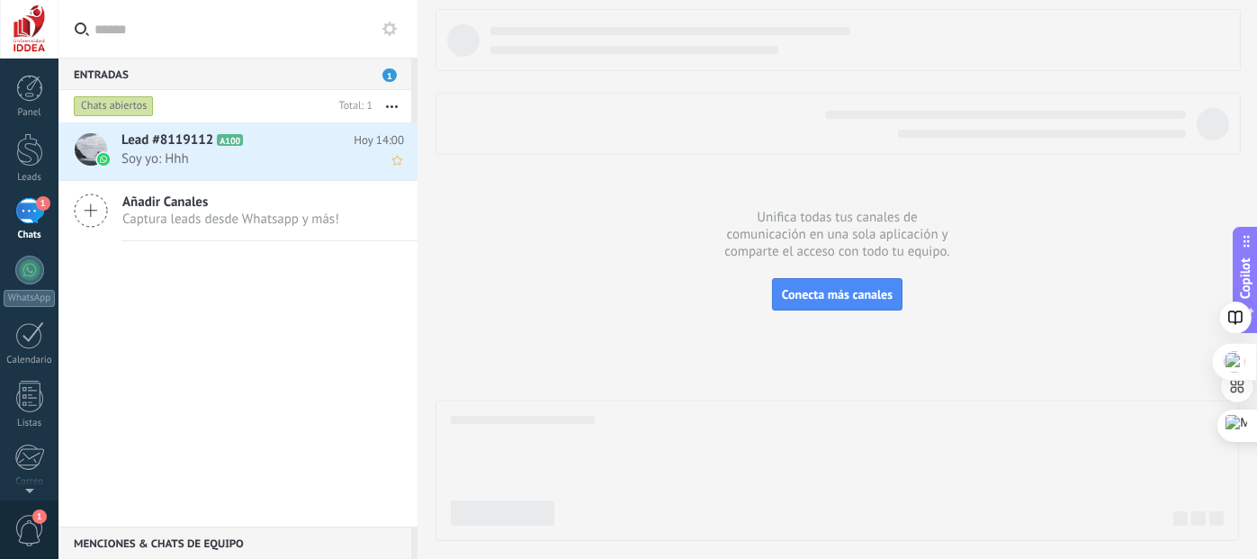
click at [160, 150] on span "Soy yo: Hhh" at bounding box center [245, 158] width 248 height 17
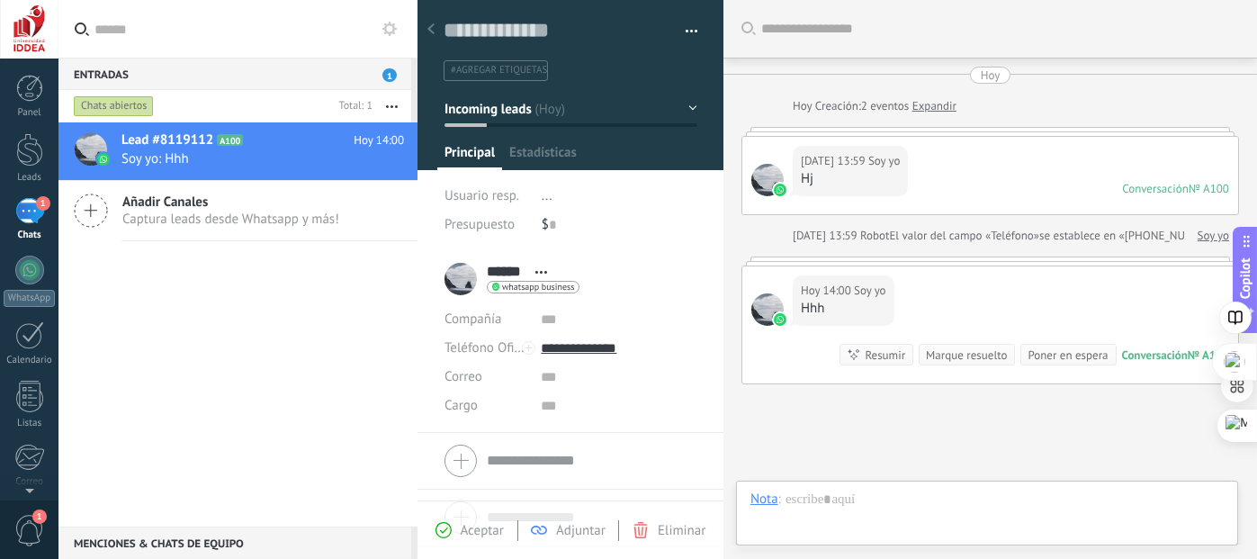
scroll to position [97, 0]
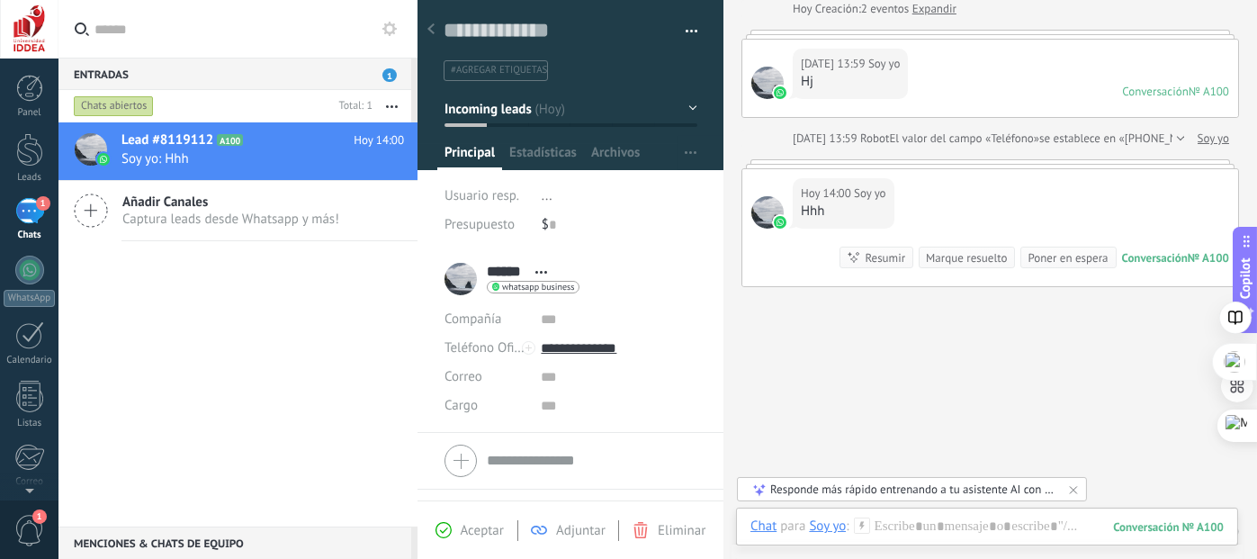
click at [459, 462] on div at bounding box center [570, 460] width 252 height 45
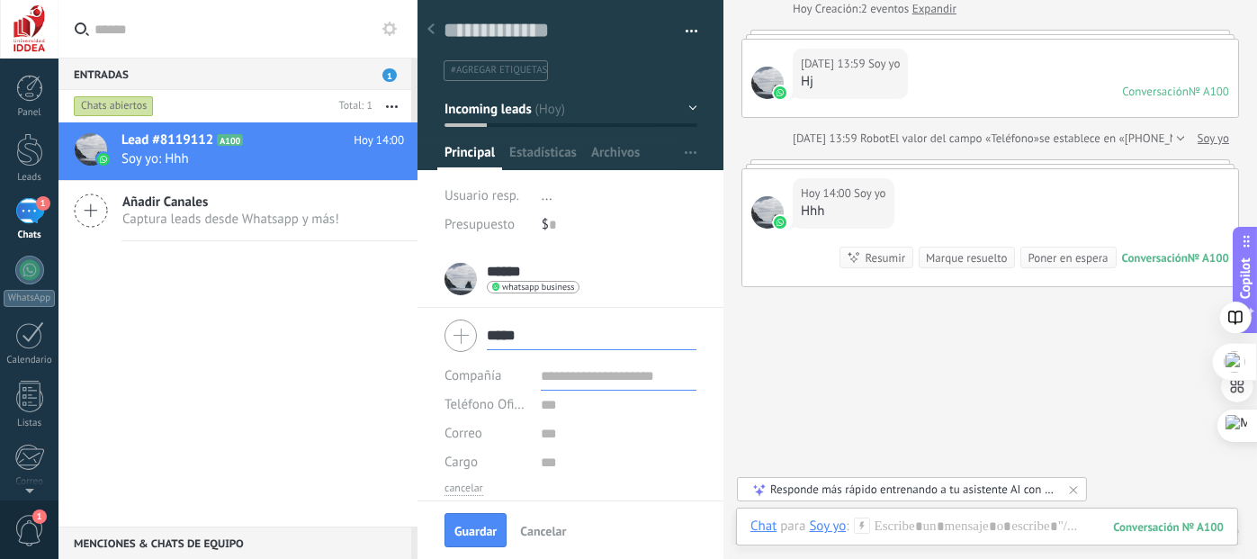
type input "****"
click at [619, 378] on input "text" at bounding box center [619, 376] width 156 height 29
type input "*"
type input "**********"
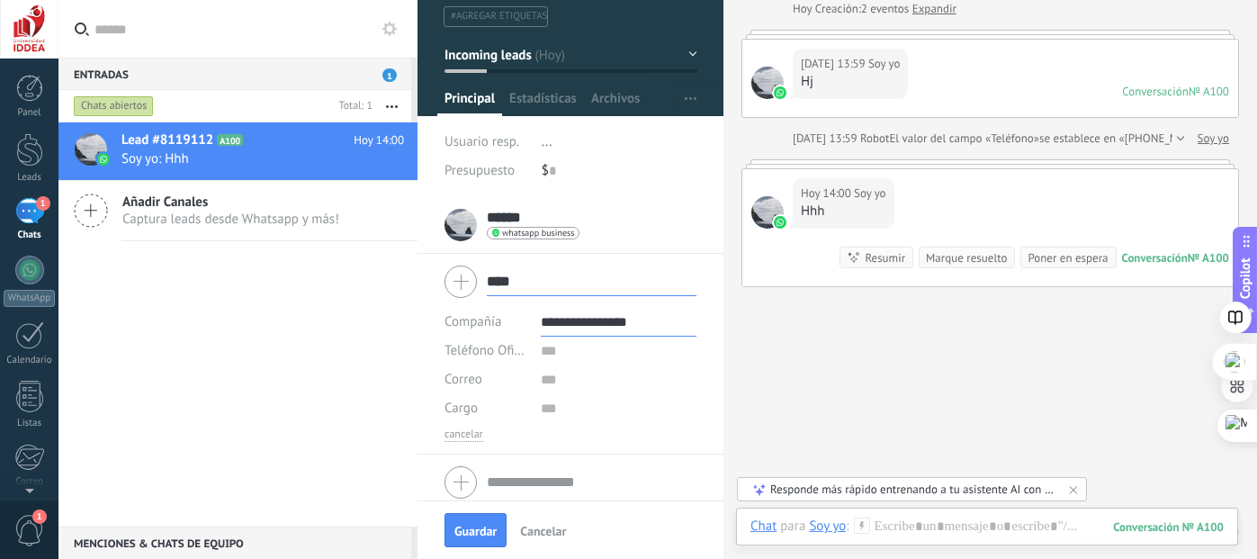
scroll to position [64, 0]
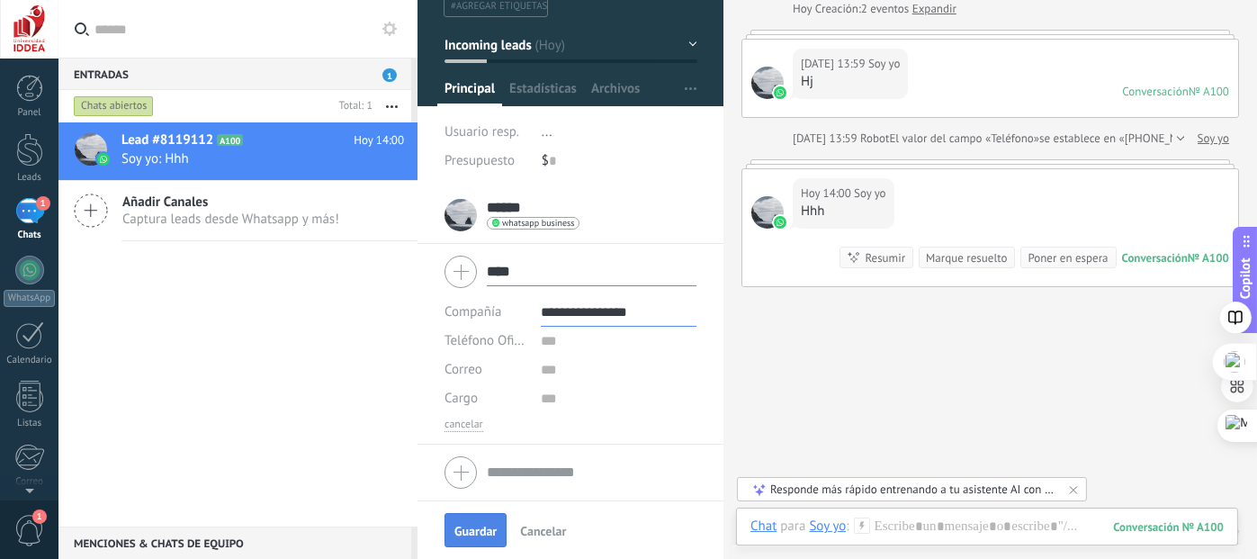
type input "**********"
click at [479, 528] on span "Guardar" at bounding box center [475, 530] width 42 height 13
type textarea "***"
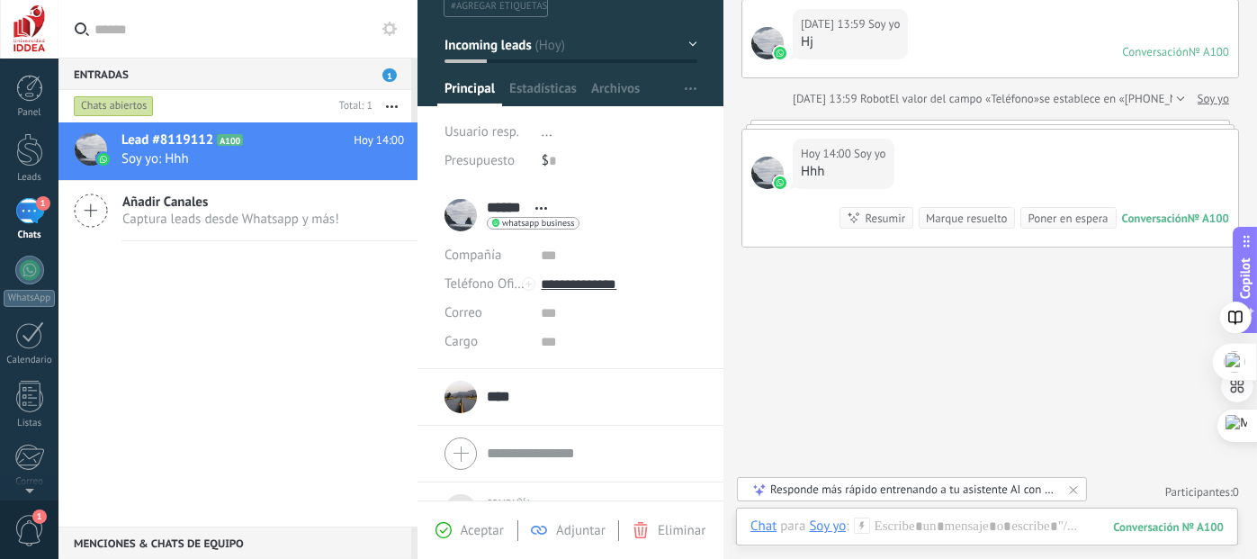
scroll to position [215, 0]
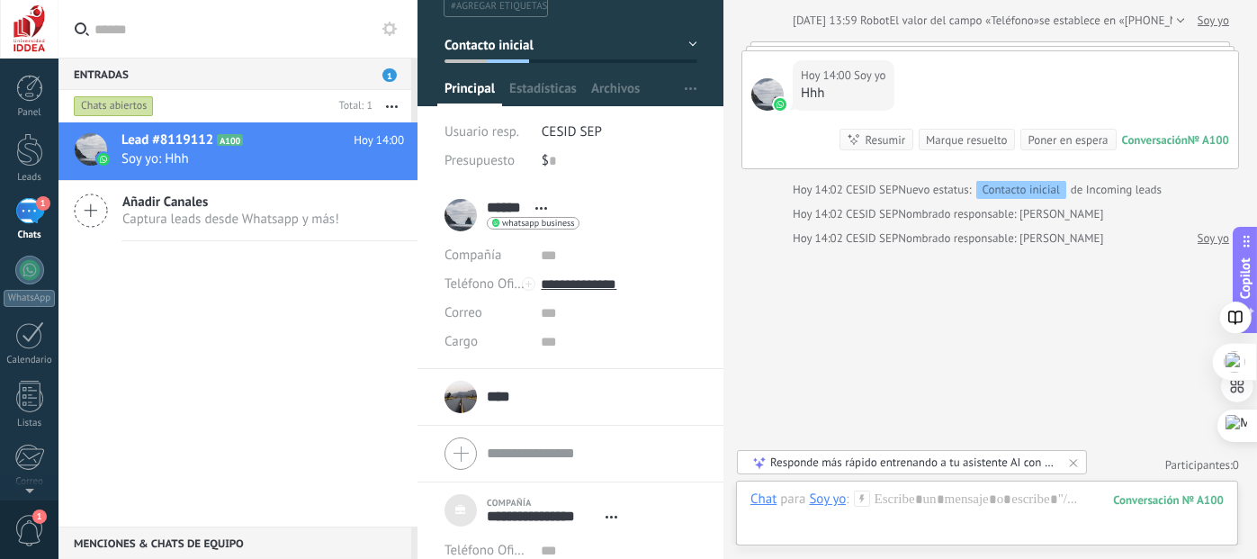
click at [857, 461] on div "Responde más rápido entrenando a tu asistente AI con tus fuentes de datos" at bounding box center [912, 461] width 285 height 15
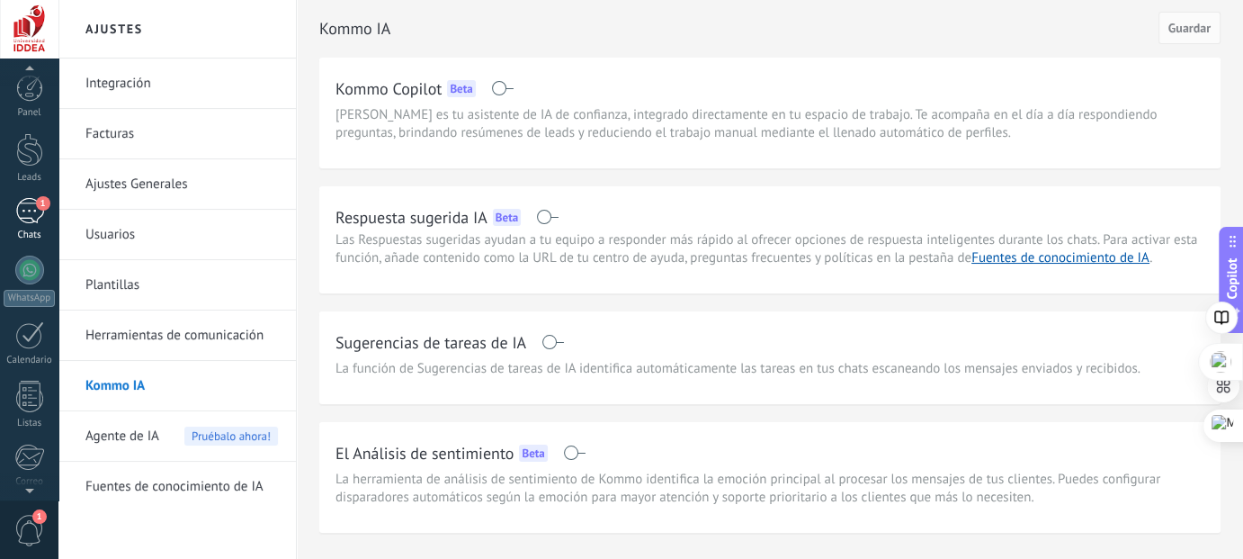
click at [36, 199] on span "1" at bounding box center [43, 203] width 14 height 14
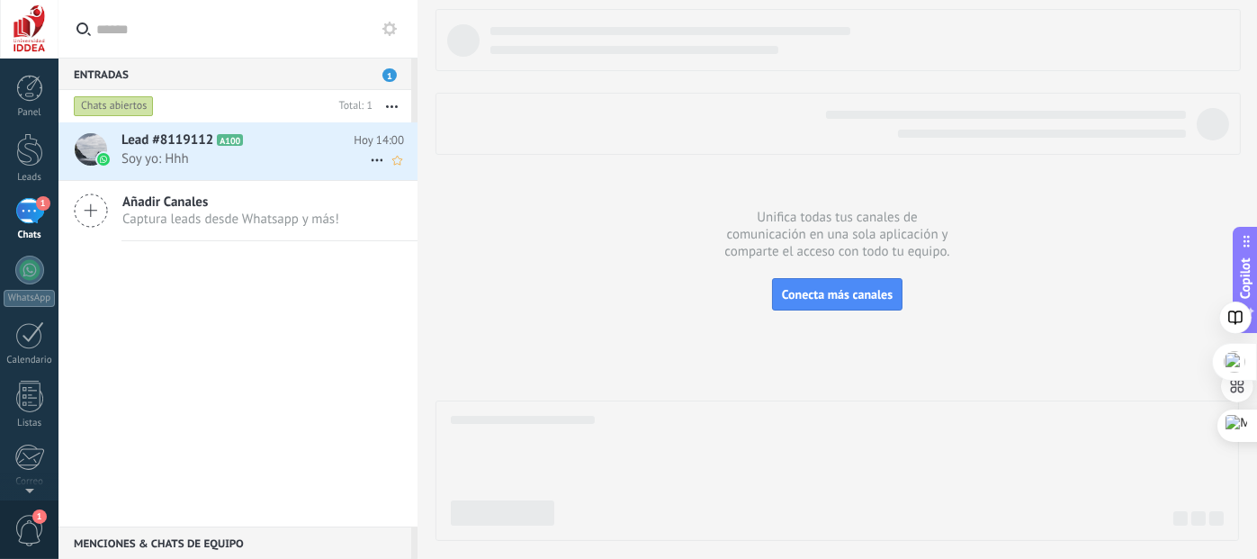
click at [166, 155] on span "Soy yo: Hhh" at bounding box center [245, 158] width 248 height 17
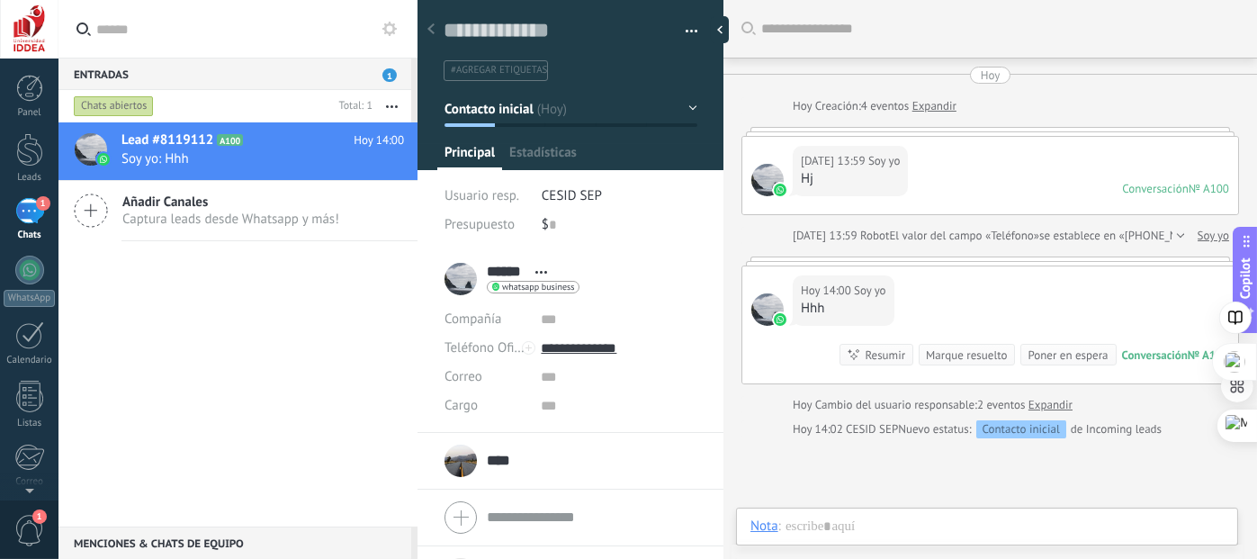
scroll to position [39, 0]
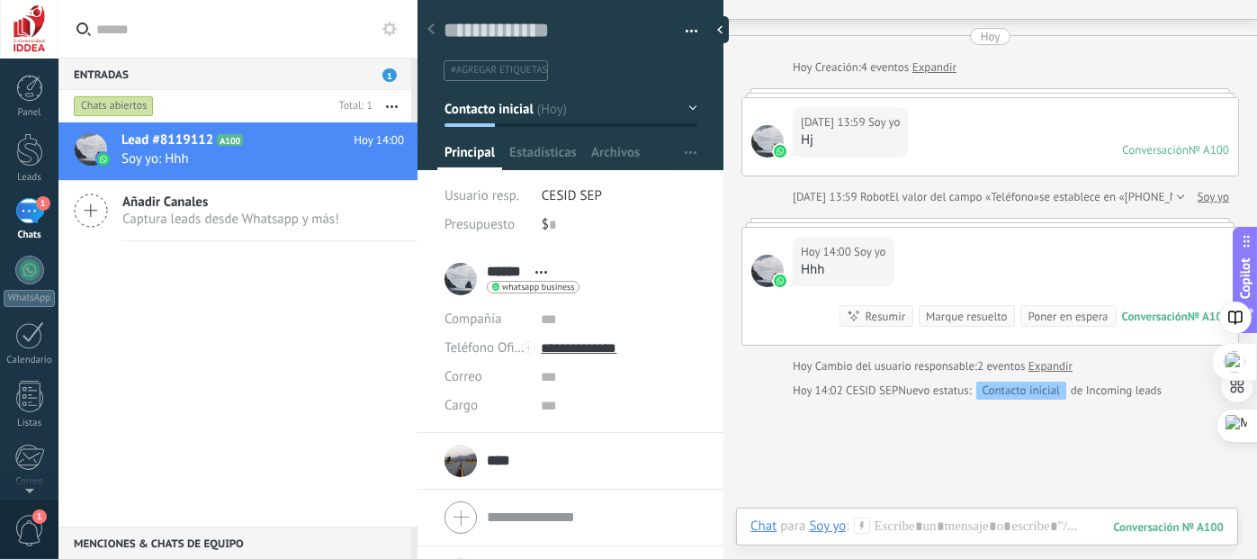
click at [513, 69] on span "#agregar etiquetas" at bounding box center [499, 70] width 96 height 13
click at [537, 152] on span "Estadísticas" at bounding box center [542, 157] width 67 height 26
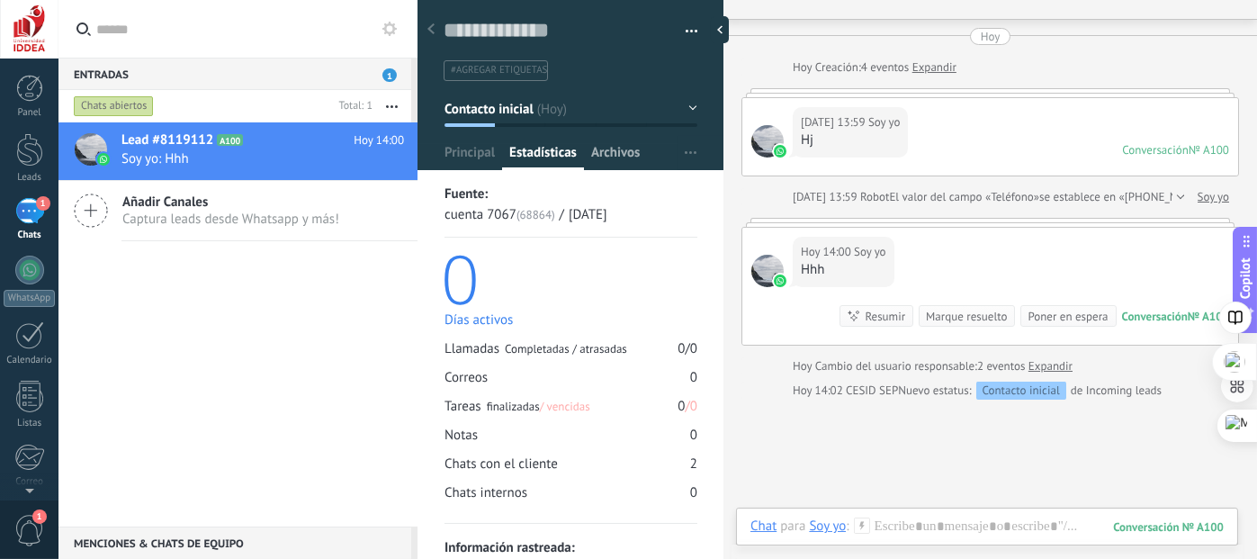
click at [619, 161] on span "Archivos" at bounding box center [615, 157] width 49 height 26
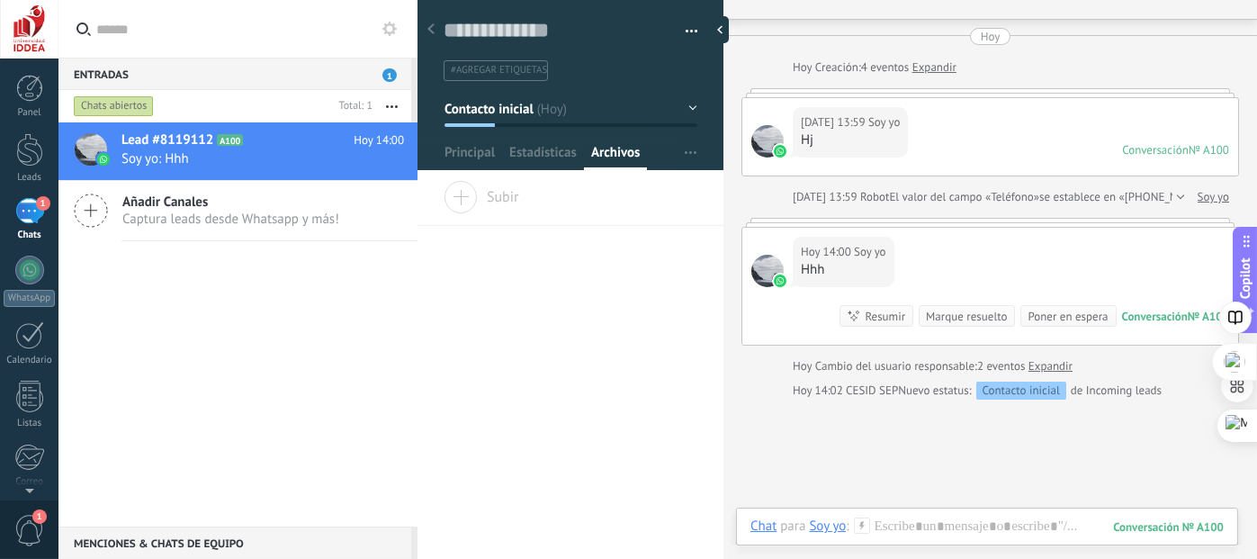
click at [465, 197] on span "Subir" at bounding box center [482, 193] width 76 height 25
click at [0, 0] on input "Subir" at bounding box center [0, 0] width 0 height 0
click at [527, 256] on span "CESID SEP" at bounding box center [512, 262] width 52 height 15
click at [578, 368] on div "Arrastra y suelte los archivos aquí para adjuntarlos. Suelte el botón del ratón…" at bounding box center [570, 369] width 306 height 377
click at [849, 449] on div "Buscar Carga más [DATE] [DATE] Creación: 4 eventos Expandir [DATE] 13:59 Soy yo…" at bounding box center [989, 337] width 533 height 752
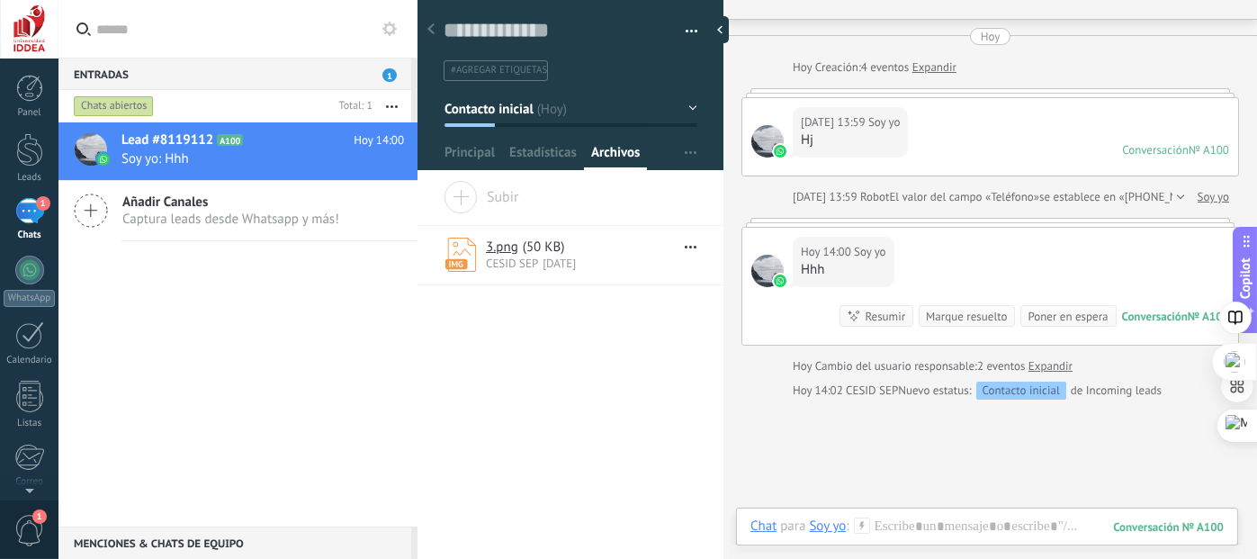
click at [460, 255] on icon at bounding box center [460, 254] width 32 height 34
drag, startPoint x: 579, startPoint y: 366, endPoint x: 606, endPoint y: 374, distance: 28.2
click at [583, 370] on div "Arrastra y suelte los archivos aquí para adjuntarlos. Suelte el botón del ratón…" at bounding box center [570, 369] width 306 height 377
click at [674, 333] on div "Arrastra y suelte los archivos aquí para adjuntarlos. Suelte el botón del ratón…" at bounding box center [570, 369] width 306 height 377
click at [462, 155] on span "Principal" at bounding box center [469, 157] width 50 height 26
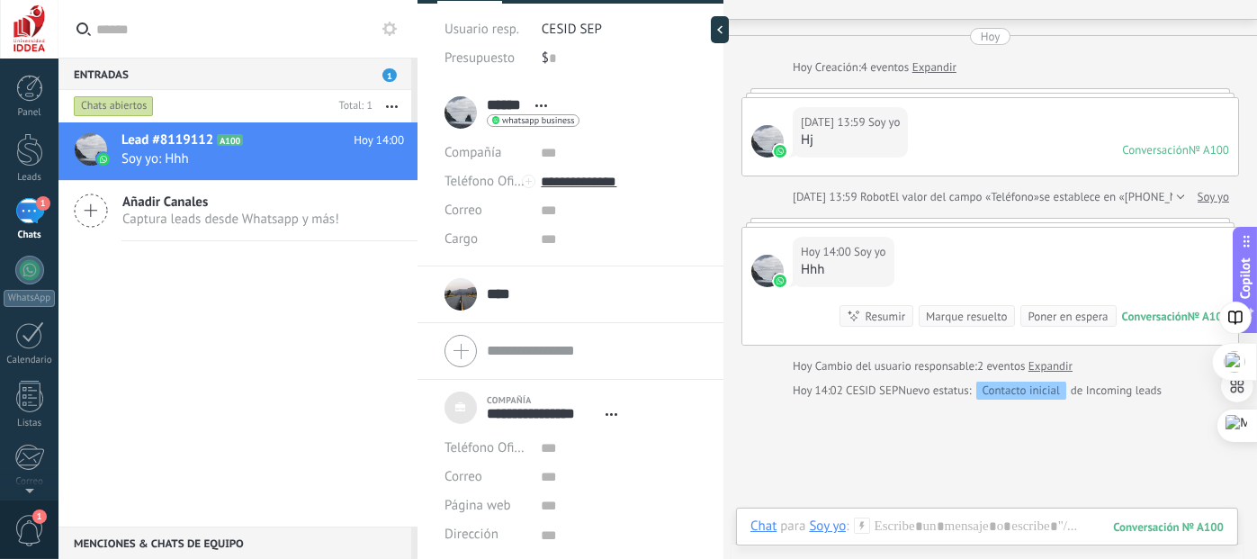
scroll to position [167, 0]
click at [458, 111] on div "****** Soy yo ****** Soy yo Apellido Abrir detalle Copie el nombre Desatar Cont…" at bounding box center [511, 111] width 135 height 45
click at [530, 292] on div "**** Sr H **** Sr [PERSON_NAME] Abrir detalle Copie el nombre Desatar" at bounding box center [570, 293] width 252 height 45
type textarea "***"
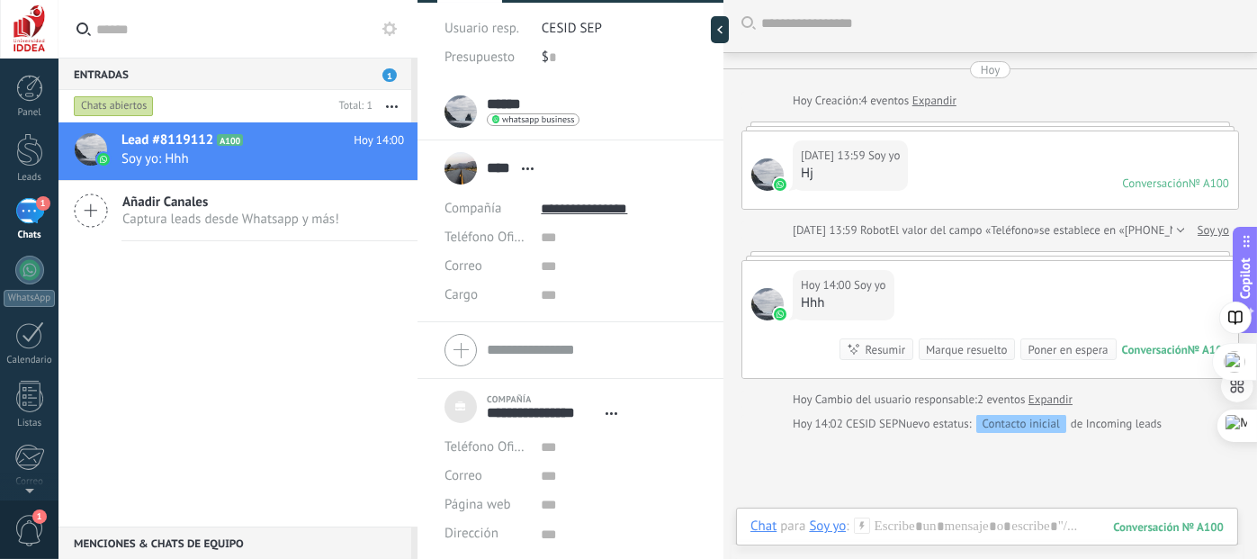
scroll to position [0, 0]
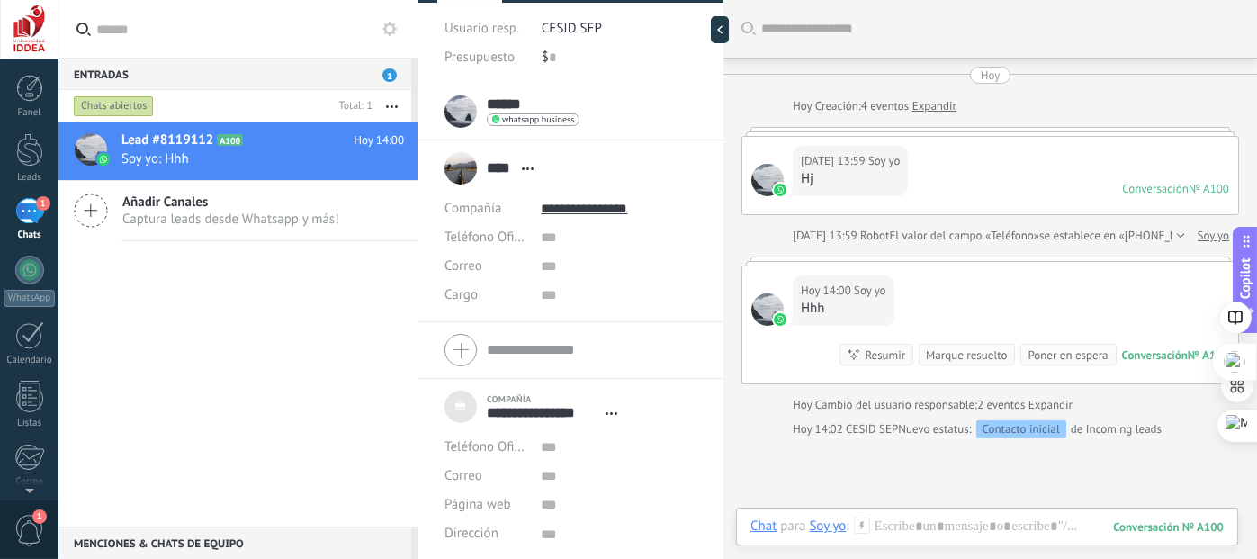
click at [991, 76] on div "Hoy" at bounding box center [991, 75] width 20 height 17
click at [465, 166] on div "**** Sr H **** Sr [PERSON_NAME] Abrir detalle Copie el nombre Desatar Contacto …" at bounding box center [493, 168] width 98 height 45
click at [31, 448] on div at bounding box center [29, 450] width 27 height 31
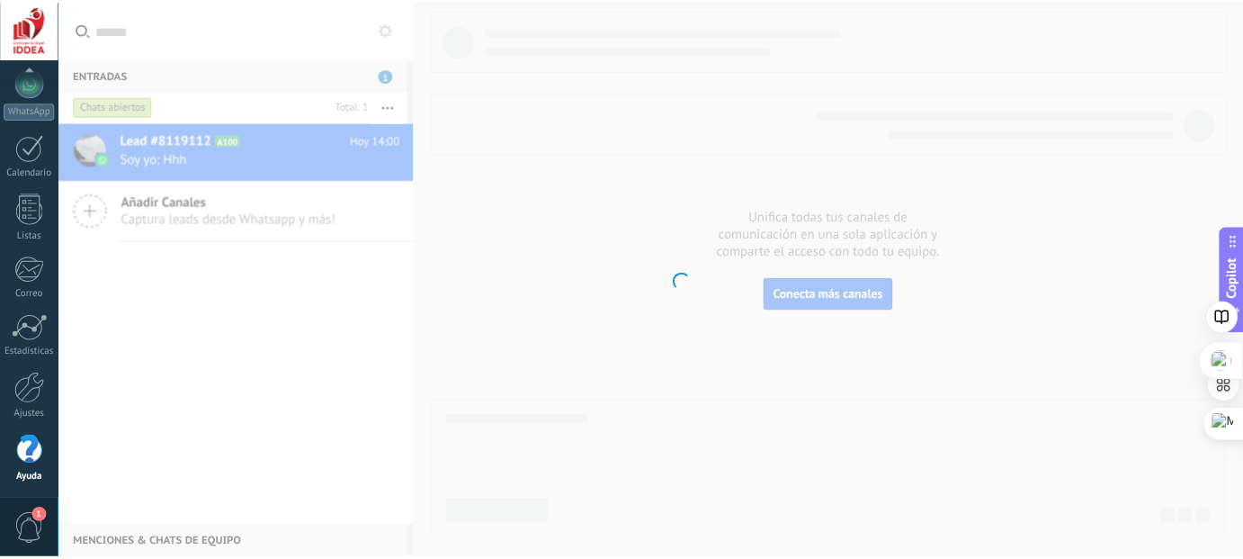
scroll to position [189, 0]
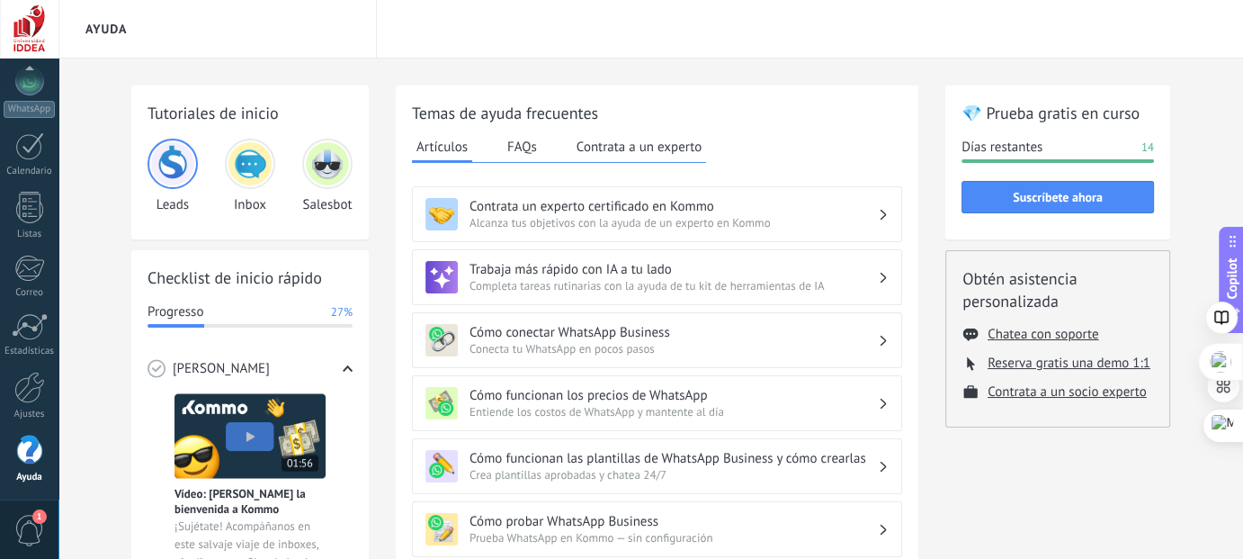
click at [566, 227] on span "Alcanza tus objetivos con la ayuda de un experto en Kommo" at bounding box center [674, 222] width 408 height 15
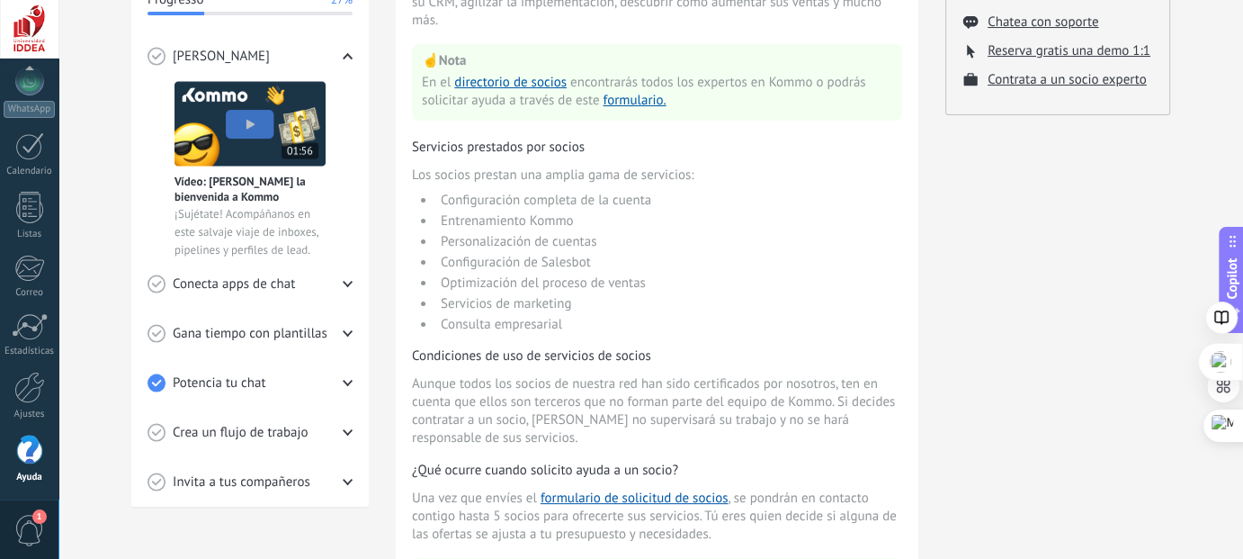
scroll to position [311, 0]
click at [525, 85] on link "directorio de socios" at bounding box center [510, 83] width 112 height 17
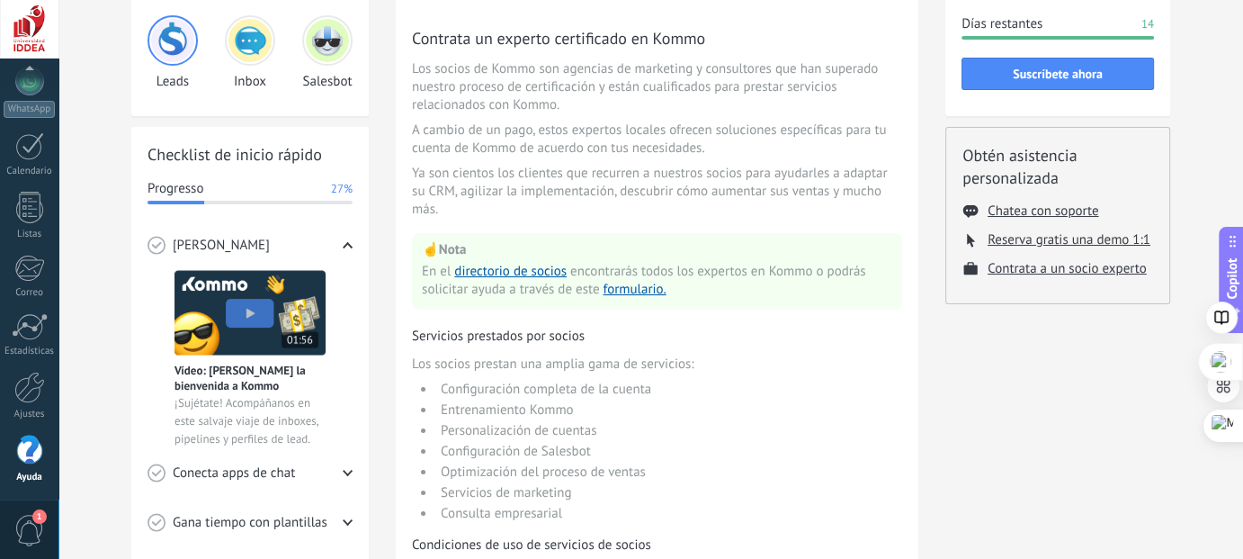
scroll to position [0, 0]
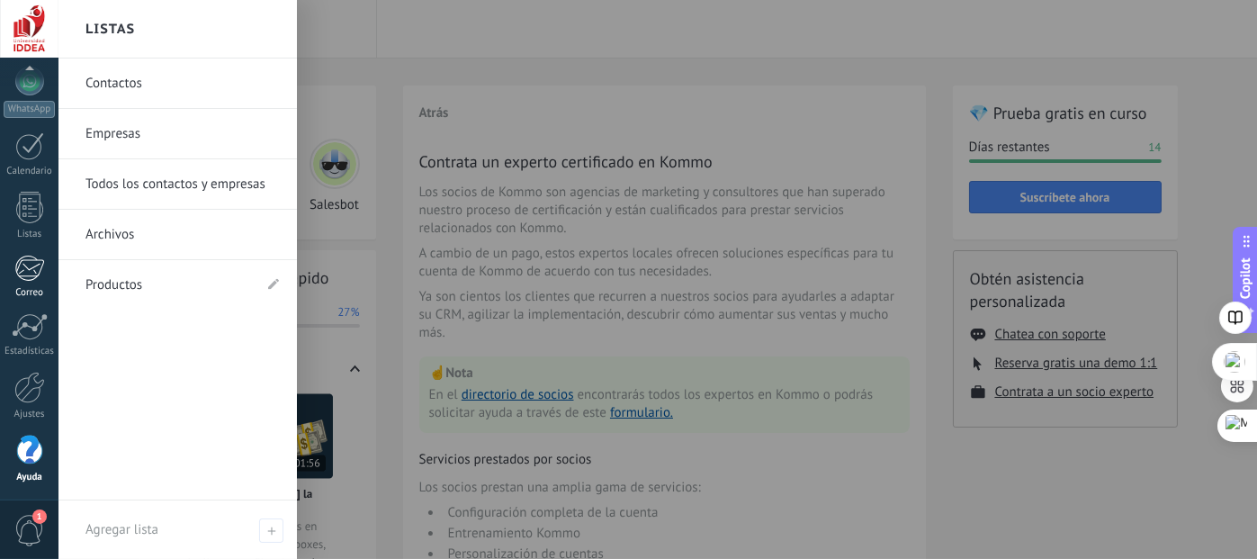
click at [33, 270] on div at bounding box center [29, 268] width 30 height 27
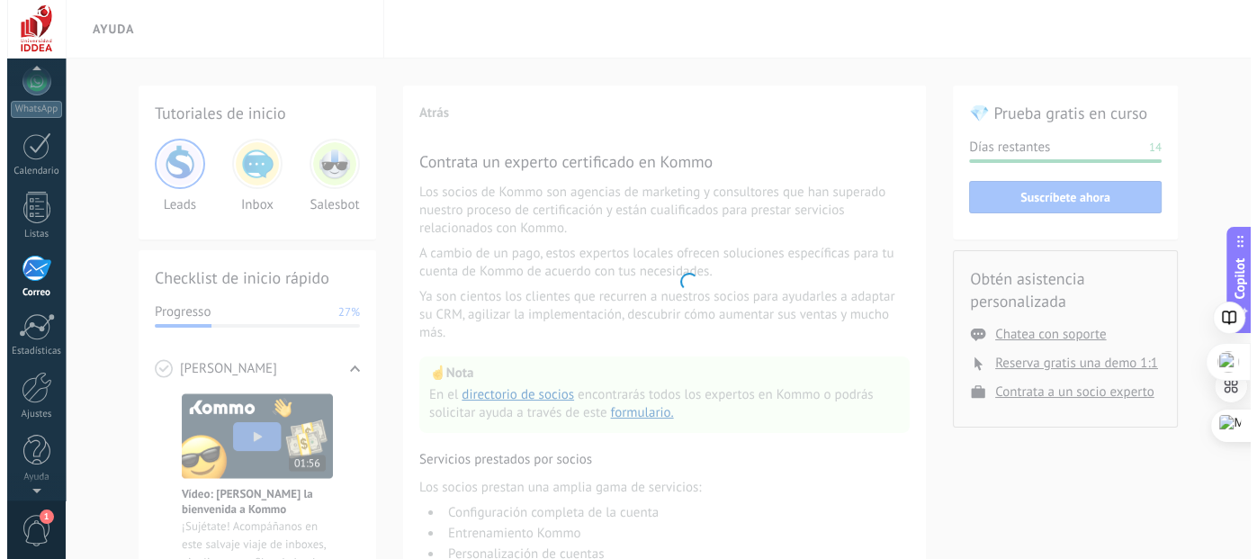
scroll to position [173, 0]
